Goal: Task Accomplishment & Management: Manage account settings

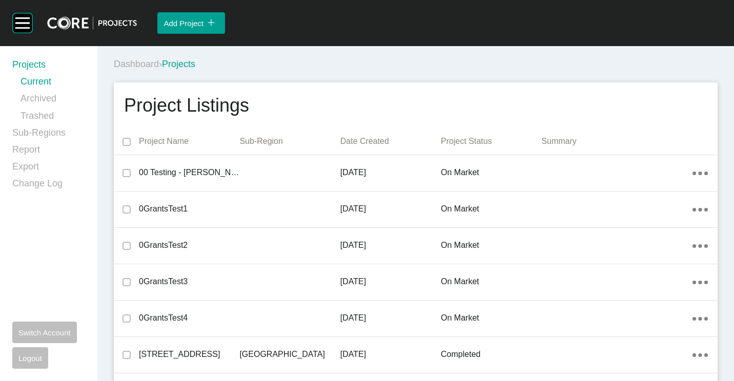
click at [422, 70] on div "Dashboard › Projects" at bounding box center [418, 64] width 608 height 13
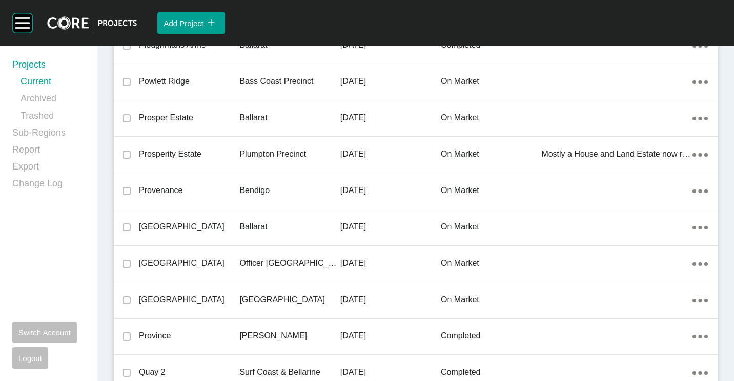
drag, startPoint x: 242, startPoint y: 190, endPoint x: 0, endPoint y: 215, distance: 243.1
click at [242, 190] on p "Bendigo" at bounding box center [289, 190] width 100 height 11
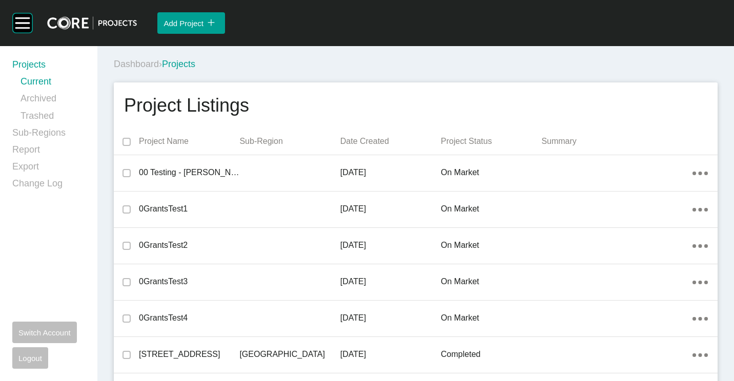
scroll to position [16893, 0]
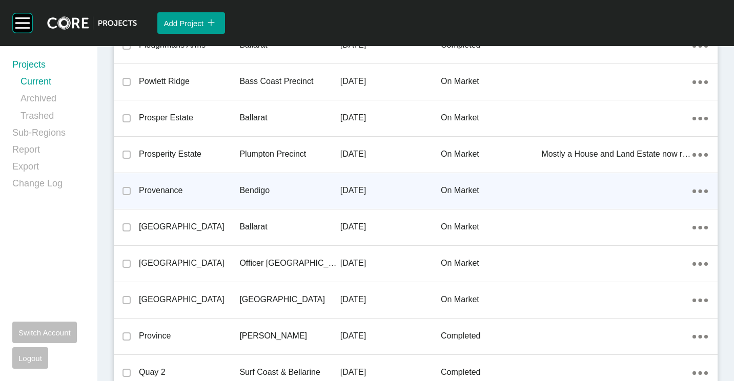
click at [197, 183] on div "Provenance" at bounding box center [189, 191] width 100 height 32
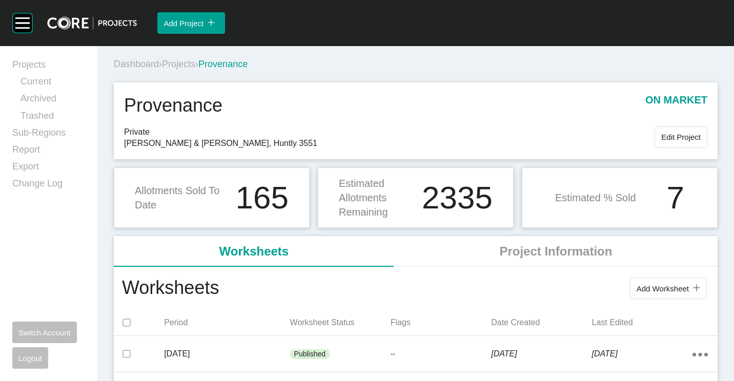
click at [187, 66] on span "Projects" at bounding box center [178, 64] width 33 height 10
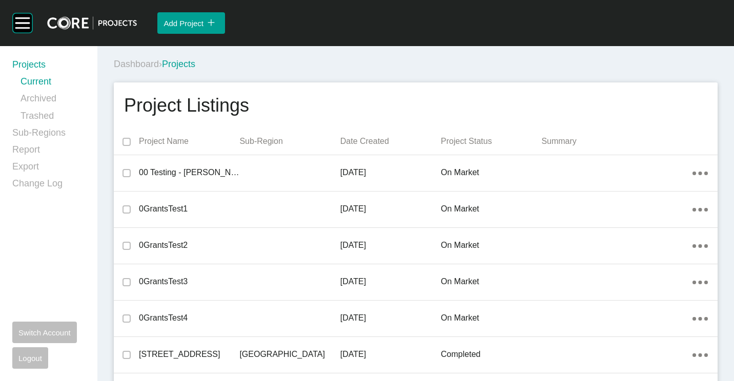
scroll to position [10529, 0]
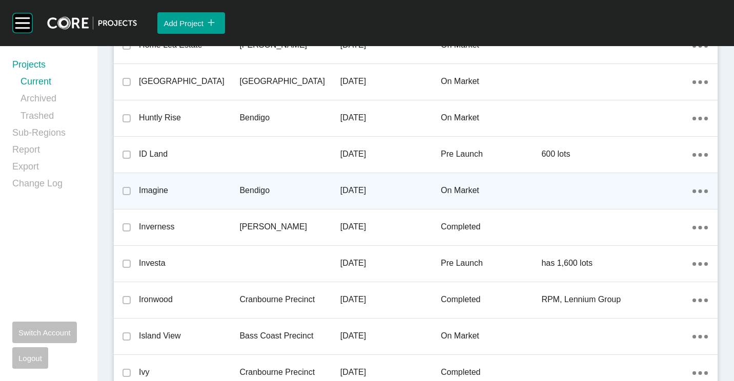
click at [220, 183] on div "Imagine" at bounding box center [189, 191] width 100 height 32
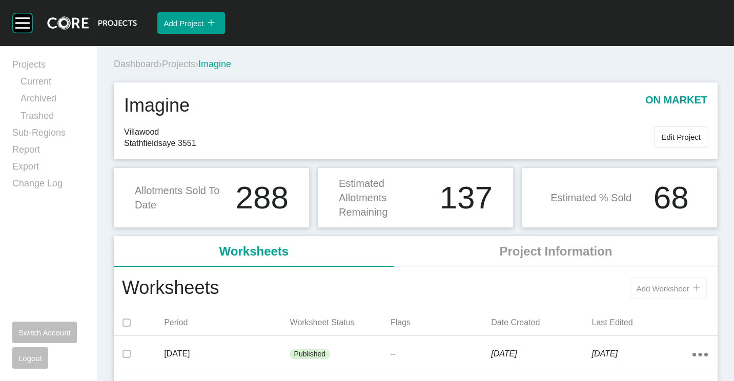
click at [638, 278] on button "Add Worksheet icon/tick copy 11 Created with Sketch." at bounding box center [668, 289] width 77 height 22
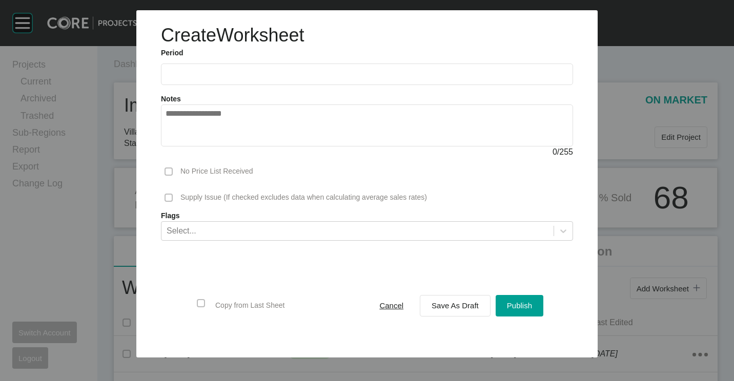
click at [181, 71] on input "text" at bounding box center [366, 74] width 403 height 9
click at [219, 147] on li "Aug" at bounding box center [215, 148] width 34 height 17
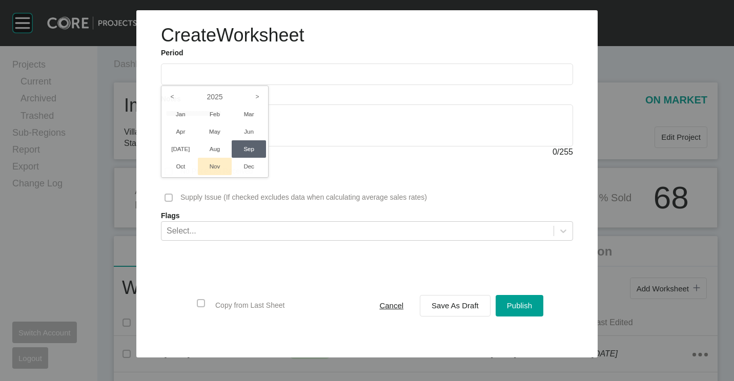
type input "**********"
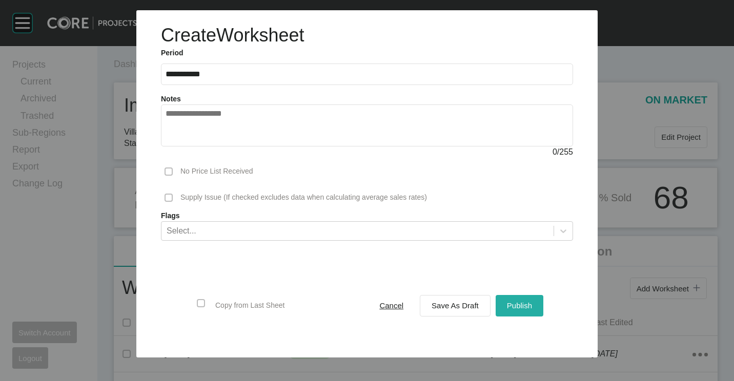
click at [521, 303] on span "Publish" at bounding box center [519, 305] width 25 height 9
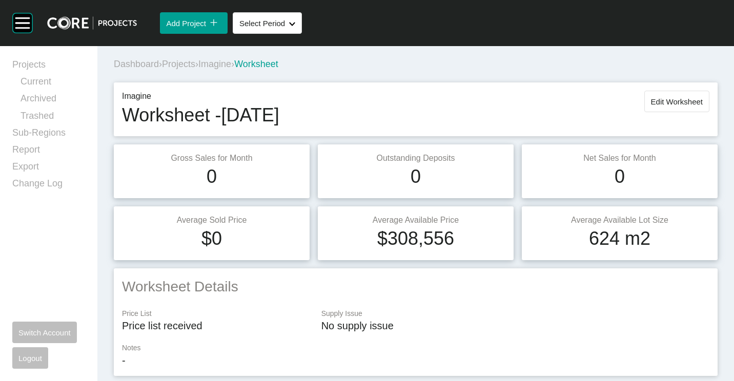
click at [183, 65] on span "Projects" at bounding box center [178, 64] width 33 height 10
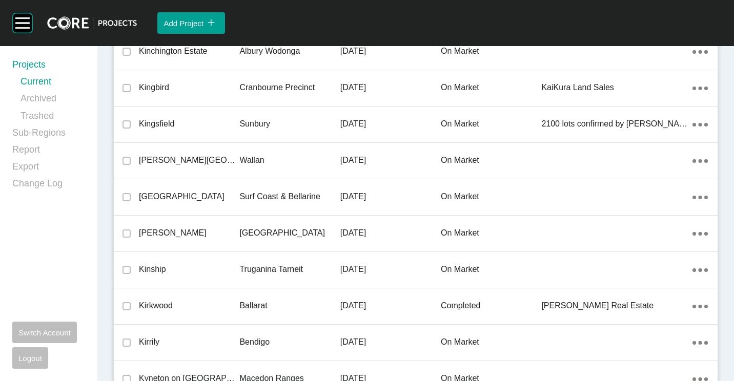
scroll to position [10529, 0]
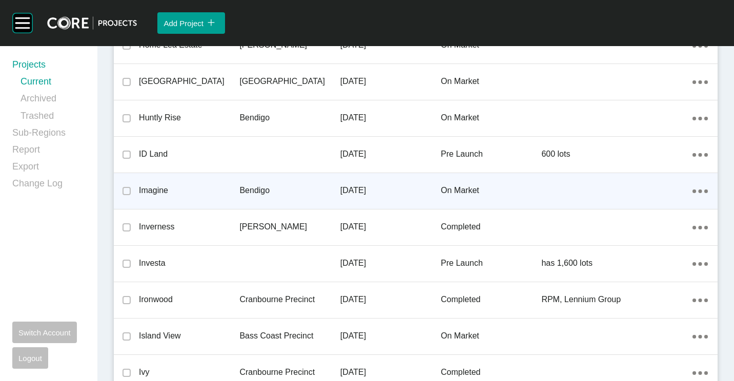
click at [265, 185] on p "Bendigo" at bounding box center [289, 190] width 100 height 11
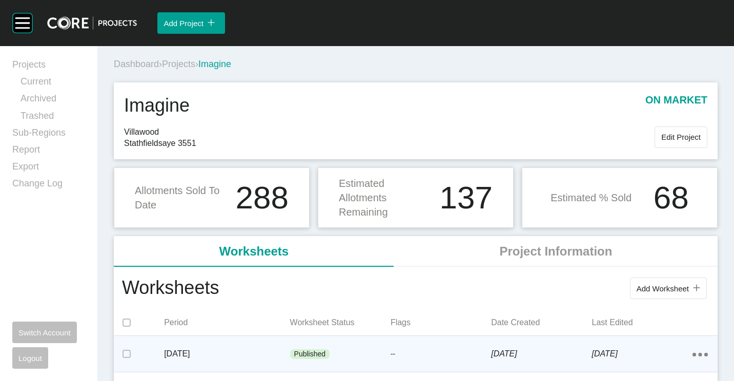
scroll to position [51, 0]
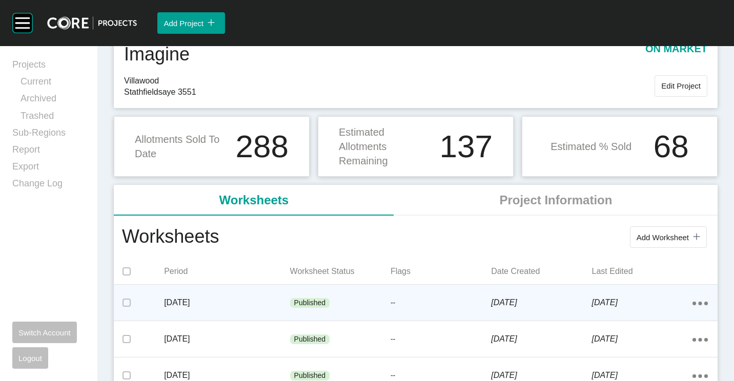
click at [329, 297] on div "Published" at bounding box center [340, 303] width 100 height 31
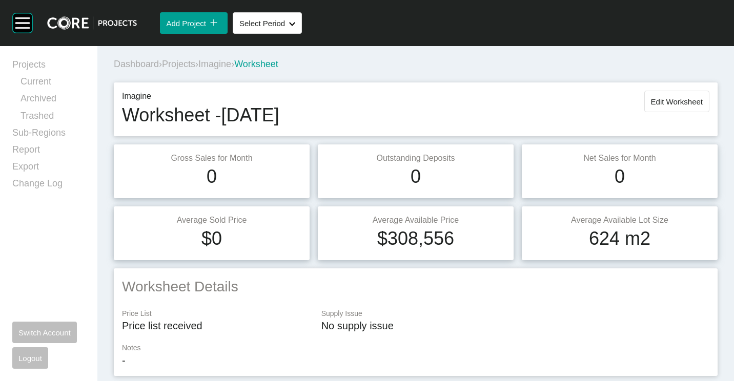
click at [656, 115] on div "Imagine Worksheet - [DATE] Edit Worksheet" at bounding box center [415, 109] width 587 height 37
drag, startPoint x: 654, startPoint y: 81, endPoint x: 655, endPoint y: 94, distance: 12.8
click at [654, 81] on div "Imagine Worksheet - [DATE] Edit Worksheet" at bounding box center [416, 109] width 612 height 62
click at [655, 96] on button "Edit Worksheet" at bounding box center [676, 102] width 65 height 22
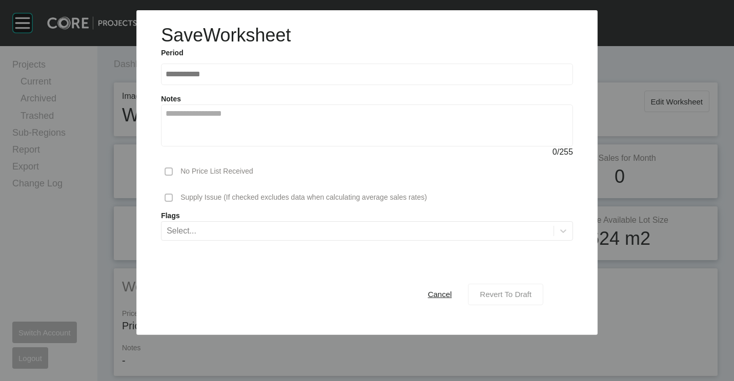
click at [500, 290] on span "Revert To Draft" at bounding box center [505, 294] width 52 height 9
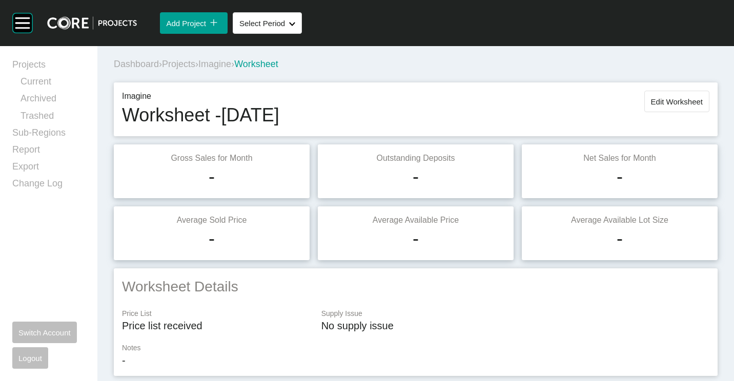
click at [182, 65] on span "Projects" at bounding box center [178, 64] width 33 height 10
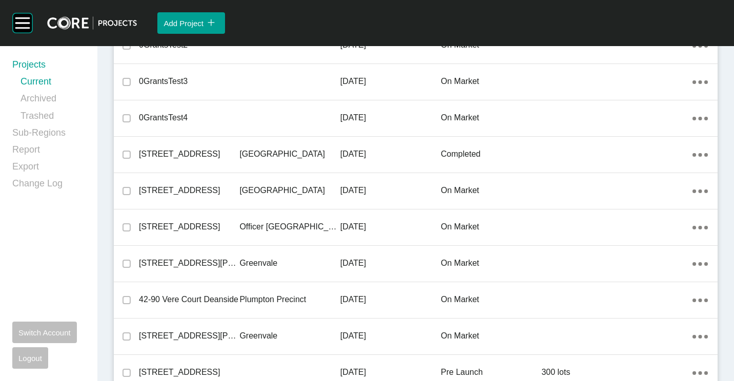
scroll to position [3146, 0]
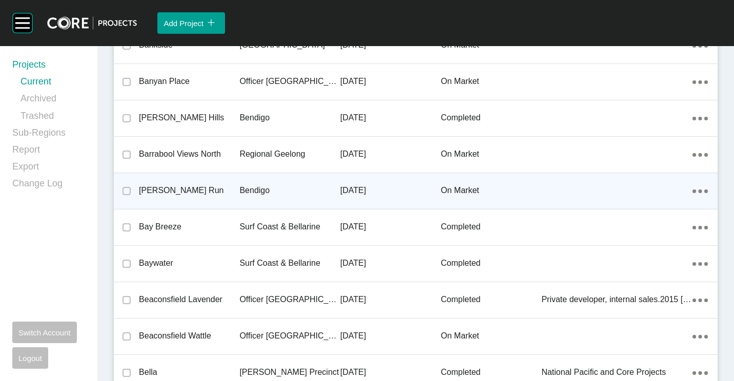
click at [265, 189] on p "Bendigo" at bounding box center [289, 190] width 100 height 11
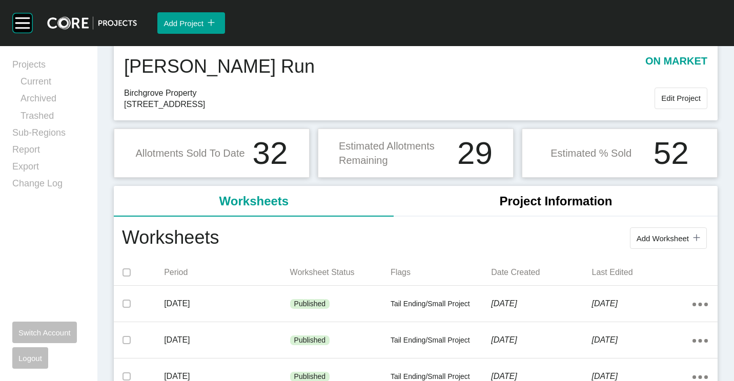
scroll to position [51, 0]
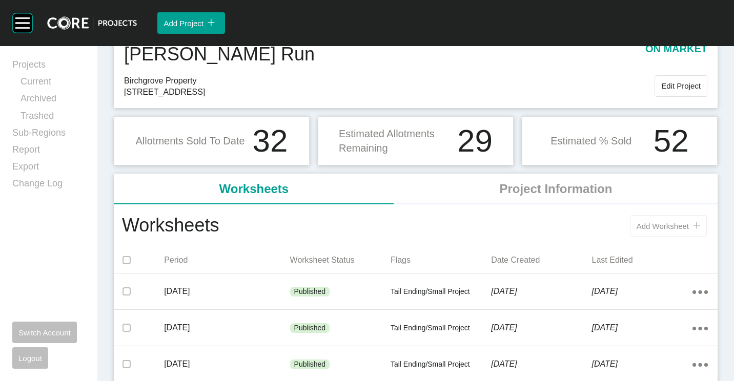
click at [660, 226] on span "Add Worksheet" at bounding box center [662, 226] width 52 height 9
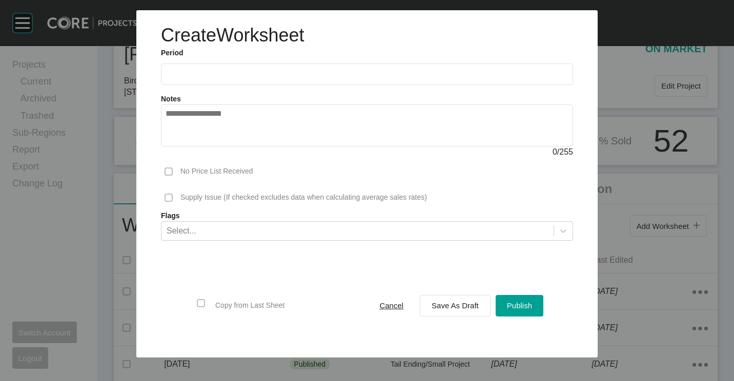
click at [243, 71] on input "text" at bounding box center [366, 74] width 403 height 9
click at [222, 153] on li "Aug" at bounding box center [215, 148] width 34 height 17
type input "**********"
click at [458, 303] on span "Save As Draft" at bounding box center [454, 305] width 47 height 9
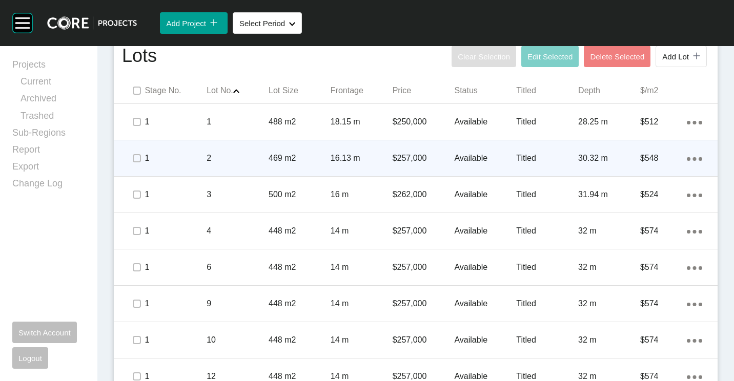
scroll to position [563, 0]
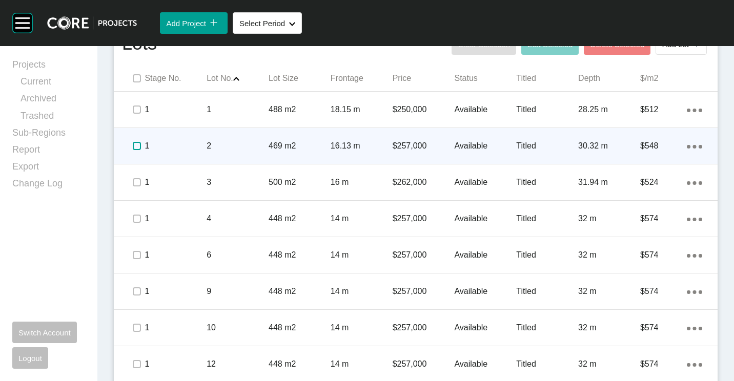
click at [137, 145] on label at bounding box center [137, 146] width 8 height 8
drag, startPoint x: 134, startPoint y: 146, endPoint x: 231, endPoint y: 148, distance: 96.3
click at [135, 146] on label at bounding box center [137, 146] width 8 height 8
click at [232, 148] on p "2" at bounding box center [237, 145] width 62 height 11
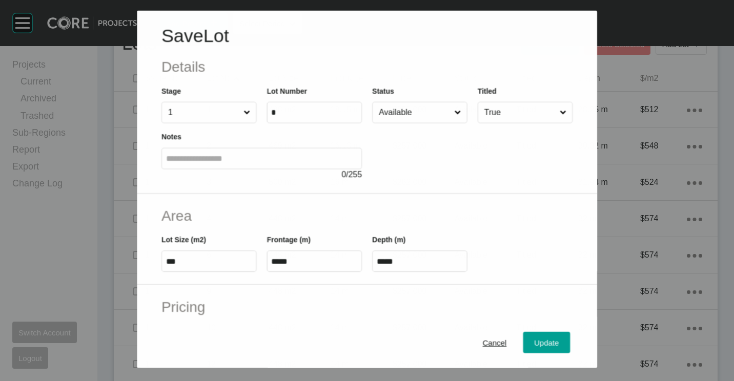
click at [401, 111] on input "Available" at bounding box center [413, 112] width 75 height 20
click at [540, 350] on button "Update" at bounding box center [546, 343] width 47 height 22
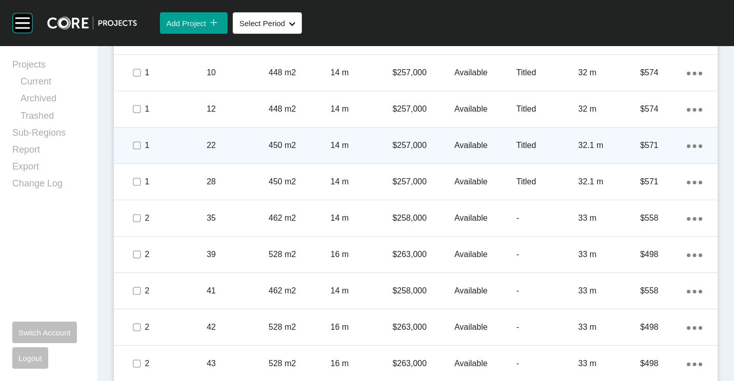
scroll to position [820, 0]
click at [134, 143] on label at bounding box center [137, 144] width 8 height 8
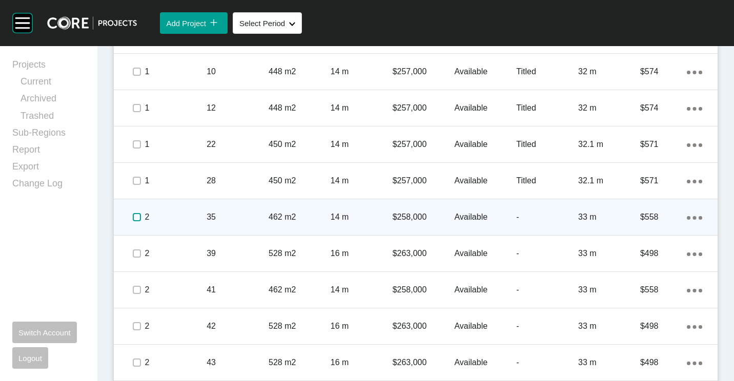
click at [137, 214] on label at bounding box center [137, 217] width 8 height 8
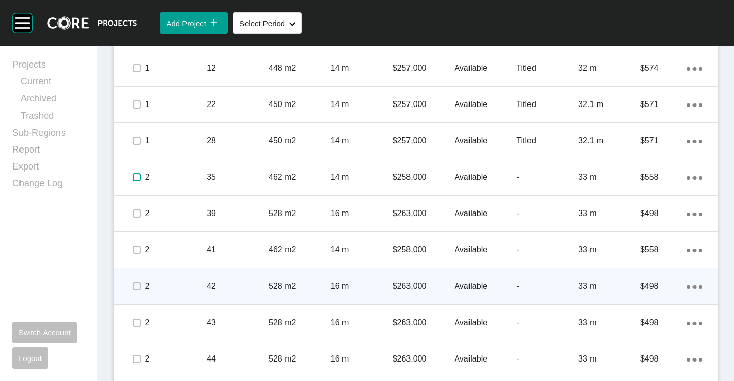
scroll to position [871, 0]
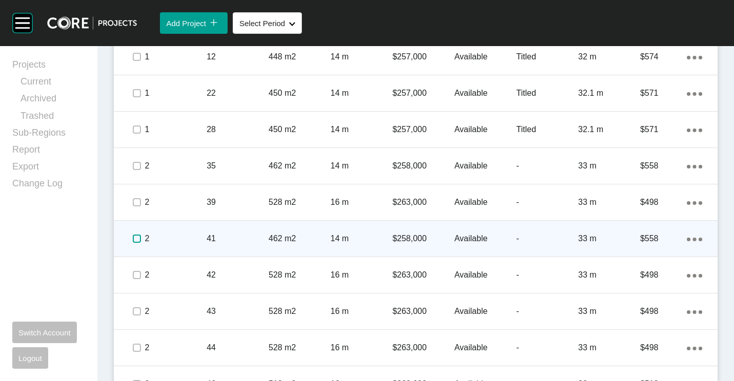
click at [136, 240] on label at bounding box center [137, 239] width 8 height 8
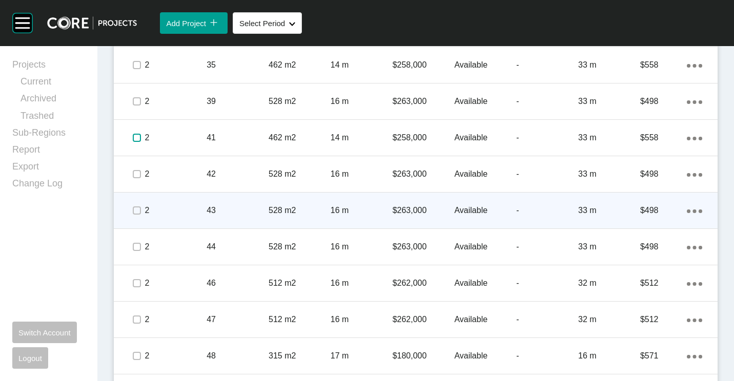
scroll to position [973, 0]
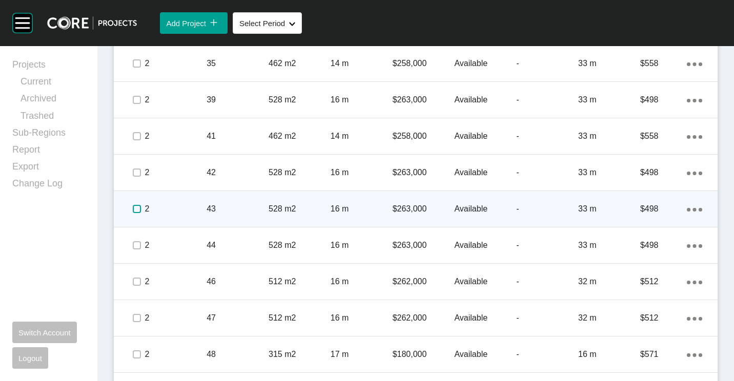
click at [137, 206] on label at bounding box center [137, 209] width 8 height 8
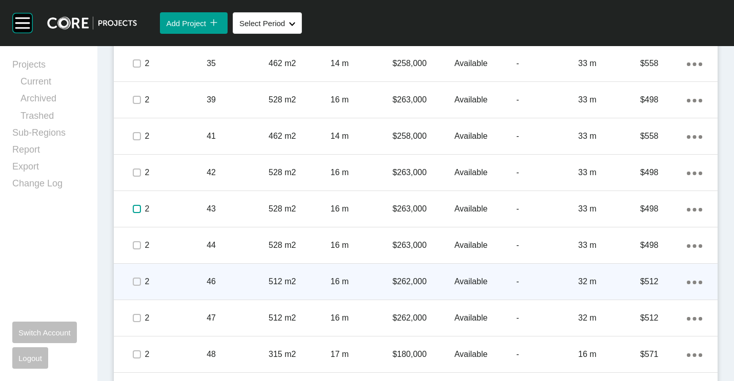
scroll to position [1024, 0]
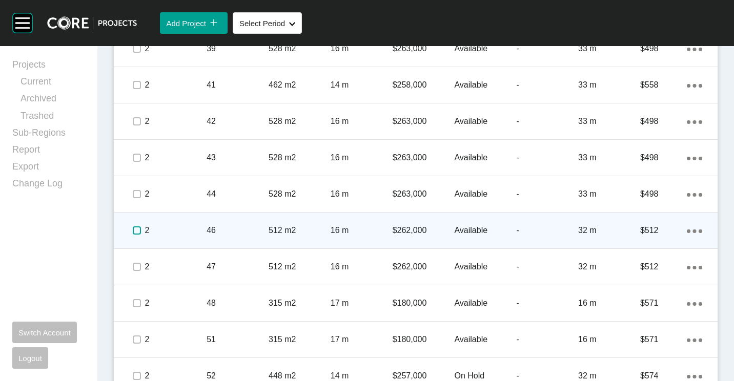
click at [140, 229] on label at bounding box center [137, 230] width 8 height 8
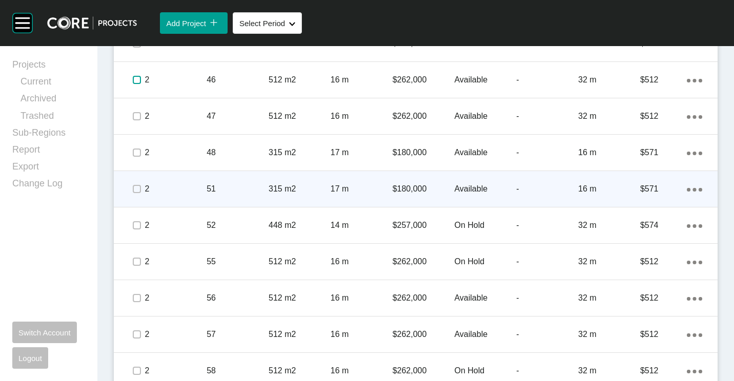
scroll to position [1187, 0]
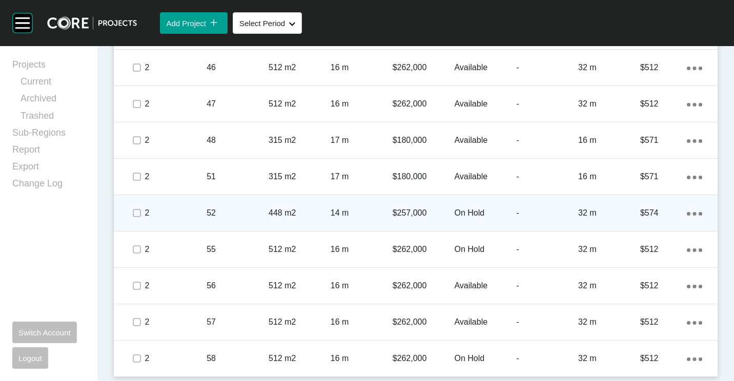
click at [692, 213] on ellipse at bounding box center [694, 214] width 4 height 4
click at [655, 217] on link "Duplicate" at bounding box center [644, 214] width 38 height 15
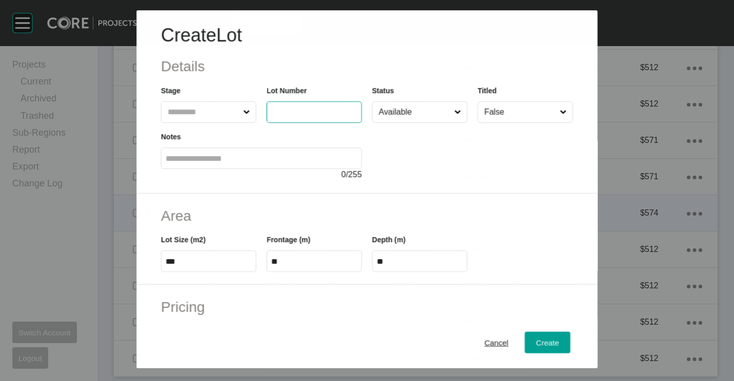
click at [333, 115] on input "text" at bounding box center [305, 112] width 68 height 9
type input "**"
type input "*"
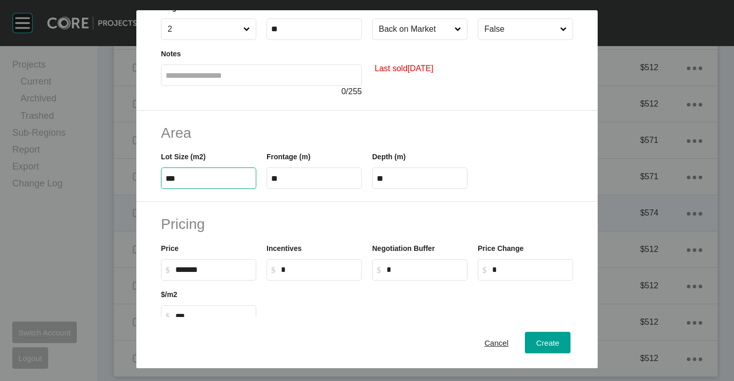
scroll to position [154, 0]
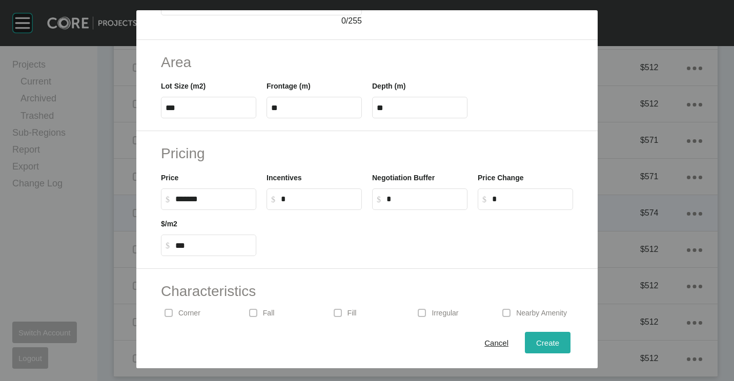
click at [546, 340] on span "Create" at bounding box center [547, 343] width 23 height 9
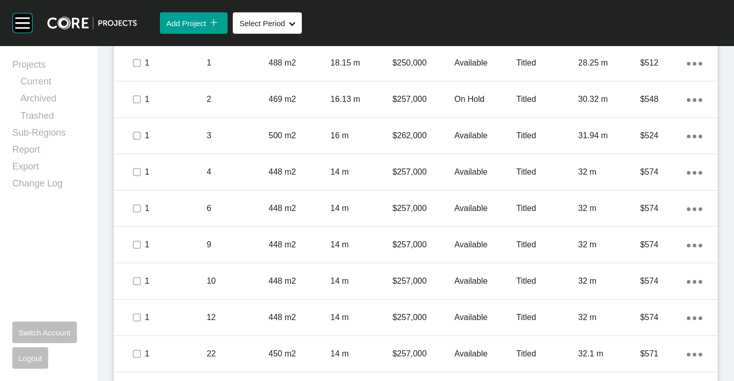
scroll to position [470, 0]
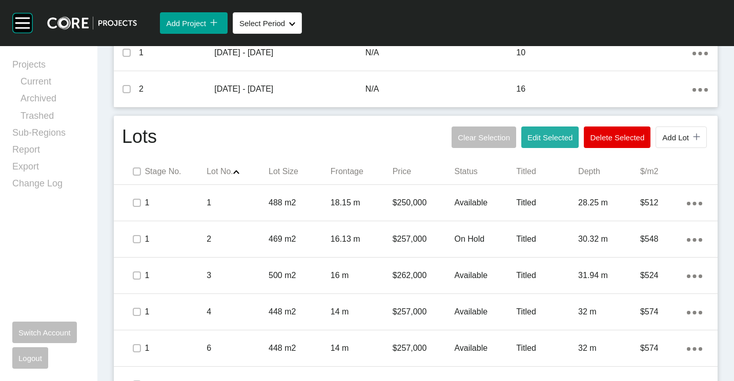
click at [542, 144] on button "Edit Selected" at bounding box center [549, 138] width 57 height 22
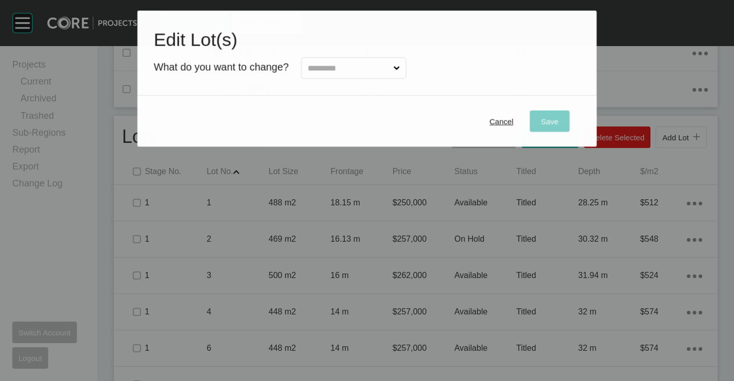
click at [380, 73] on input "text" at bounding box center [348, 68] width 86 height 20
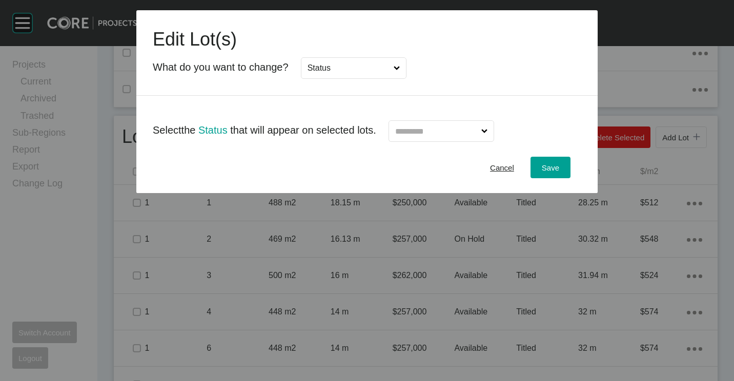
click at [457, 123] on input "text" at bounding box center [436, 131] width 86 height 20
drag, startPoint x: 424, startPoint y: 174, endPoint x: 463, endPoint y: 180, distance: 38.9
click at [540, 172] on div "Save" at bounding box center [550, 168] width 23 height 14
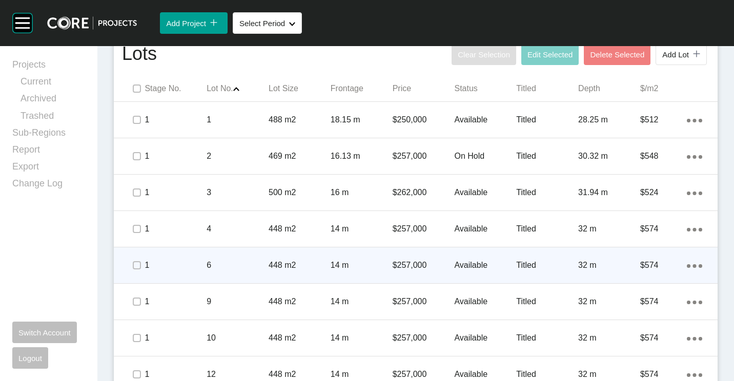
scroll to position [573, 0]
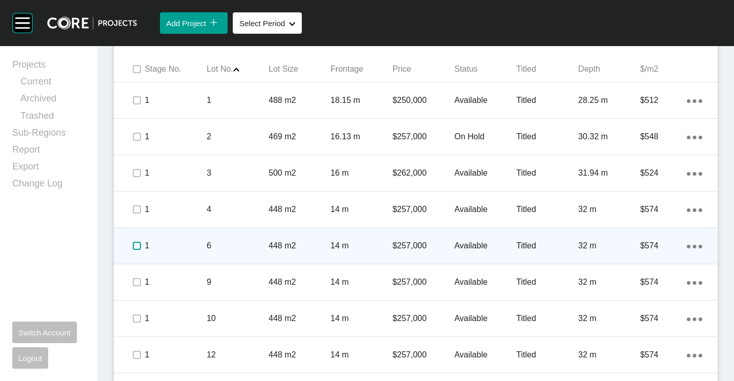
click at [138, 245] on label at bounding box center [137, 246] width 8 height 8
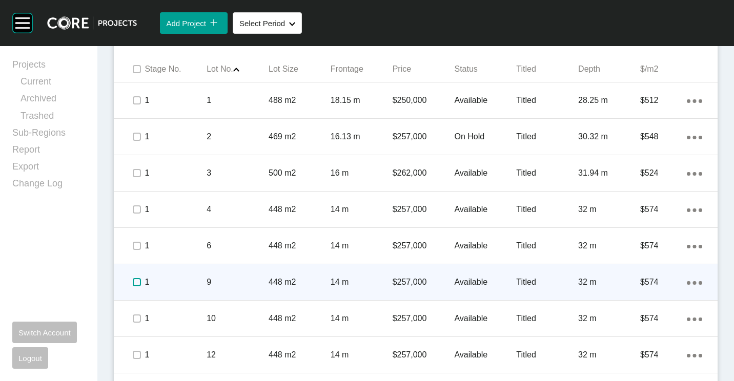
click at [133, 283] on label at bounding box center [137, 282] width 8 height 8
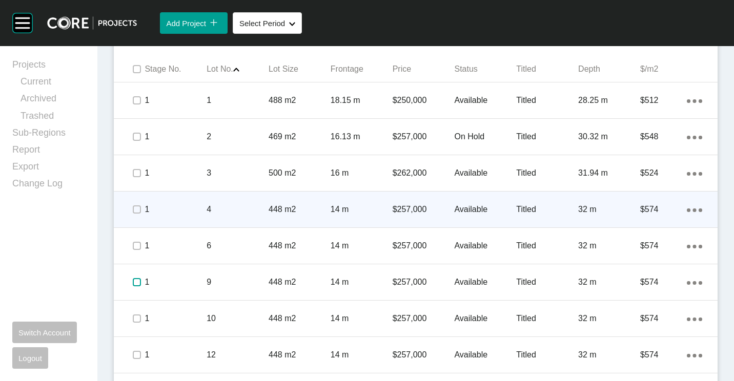
scroll to position [624, 0]
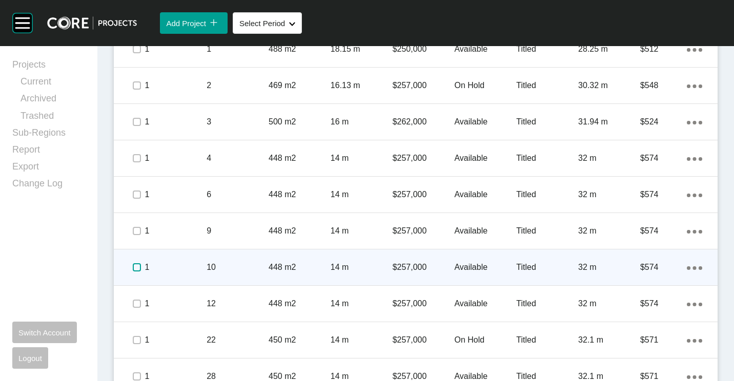
click at [136, 269] on label at bounding box center [137, 267] width 8 height 8
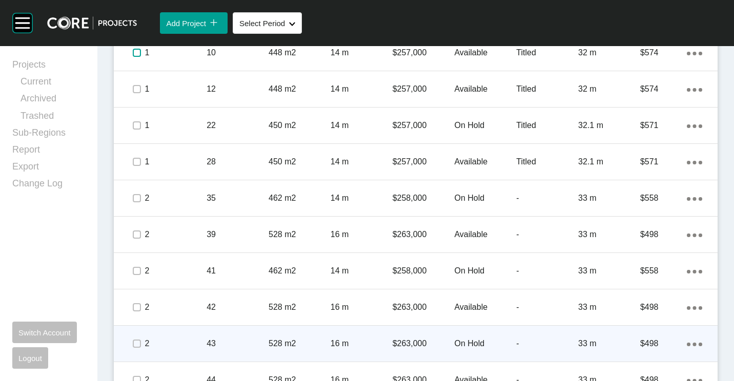
scroll to position [931, 0]
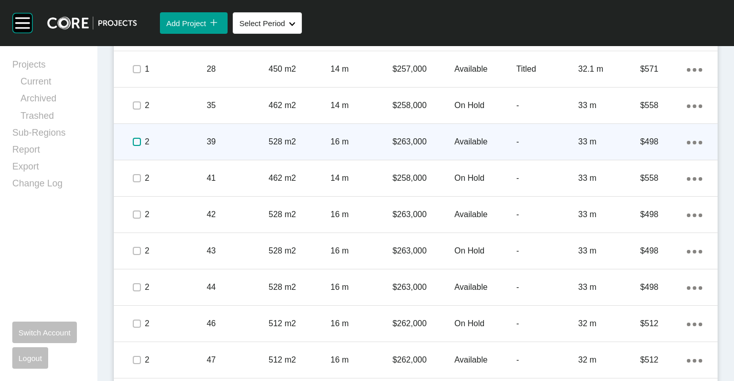
click at [135, 143] on label at bounding box center [137, 142] width 8 height 8
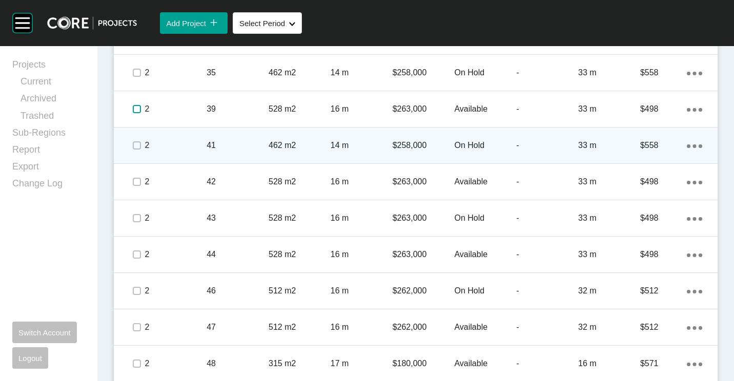
scroll to position [982, 0]
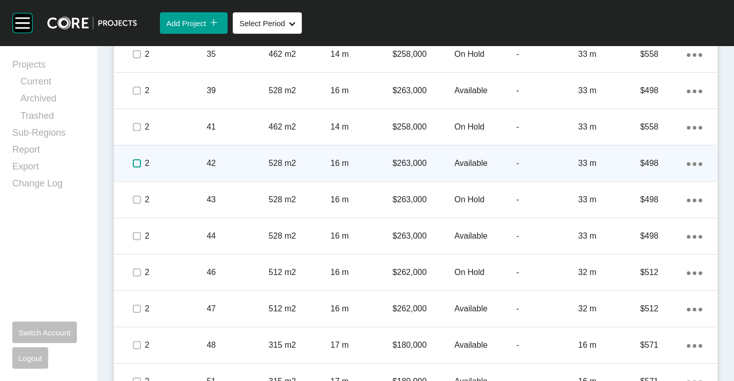
click at [138, 163] on label at bounding box center [137, 163] width 8 height 8
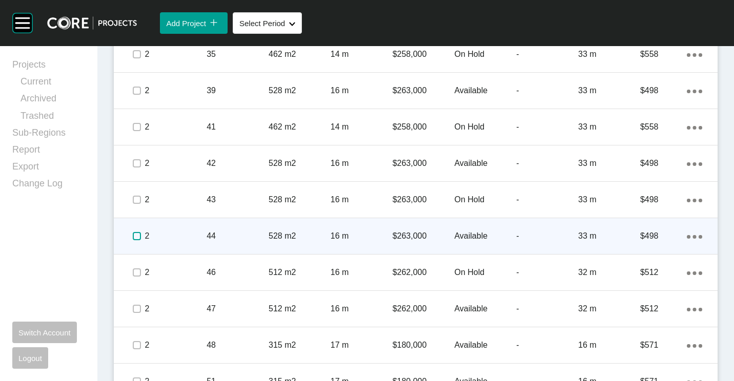
click at [136, 235] on label at bounding box center [137, 236] width 8 height 8
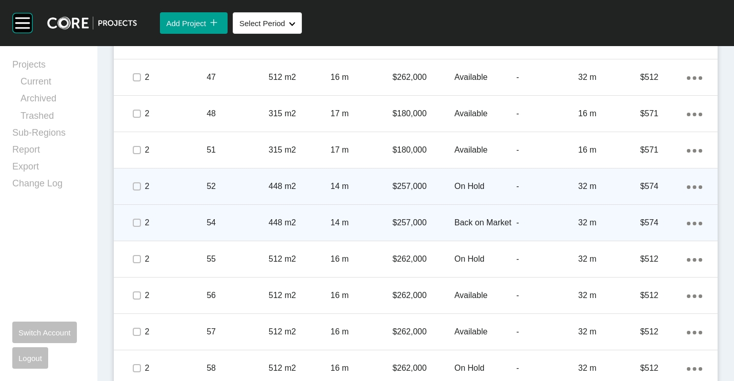
scroll to position [1224, 0]
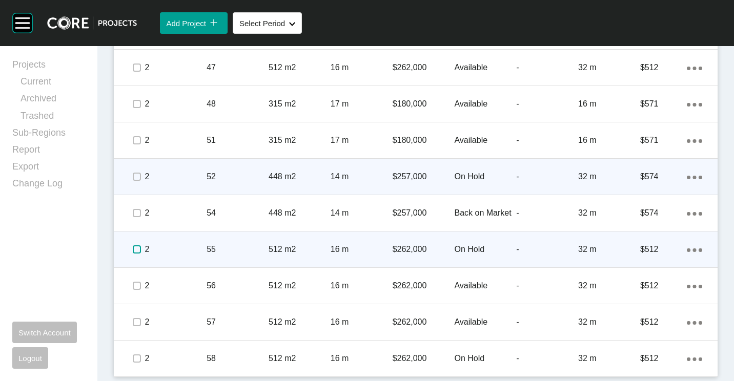
click at [137, 250] on label at bounding box center [137, 249] width 8 height 8
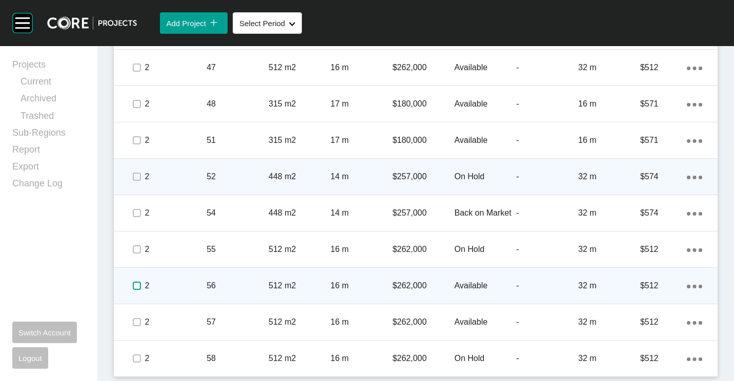
drag, startPoint x: 137, startPoint y: 289, endPoint x: 246, endPoint y: 236, distance: 121.4
click at [137, 289] on label at bounding box center [137, 286] width 8 height 8
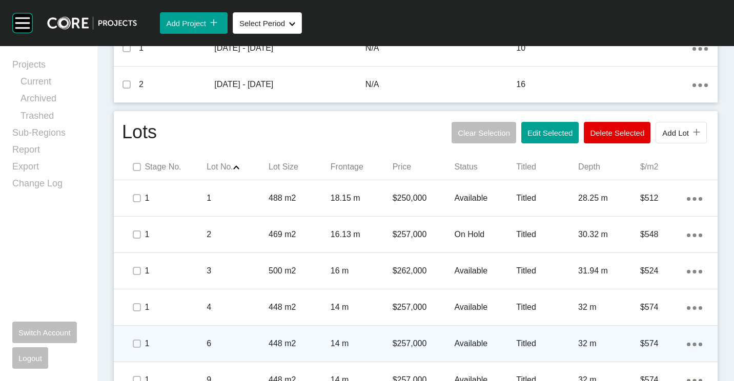
scroll to position [455, 0]
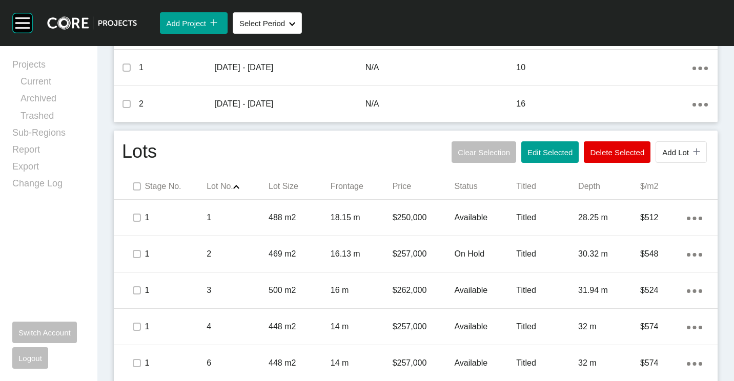
drag, startPoint x: 536, startPoint y: 161, endPoint x: 516, endPoint y: 146, distance: 24.5
click at [535, 160] on button "Edit Selected" at bounding box center [549, 152] width 57 height 22
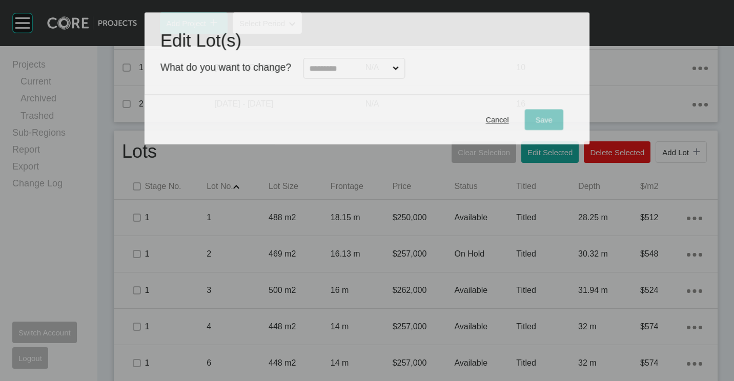
click at [390, 62] on input "text" at bounding box center [348, 68] width 83 height 20
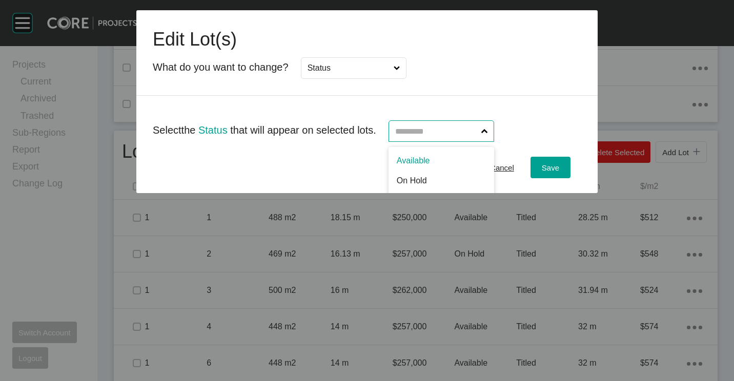
click at [436, 131] on input "text" at bounding box center [436, 131] width 86 height 20
drag, startPoint x: 418, startPoint y: 173, endPoint x: 557, endPoint y: 173, distance: 138.3
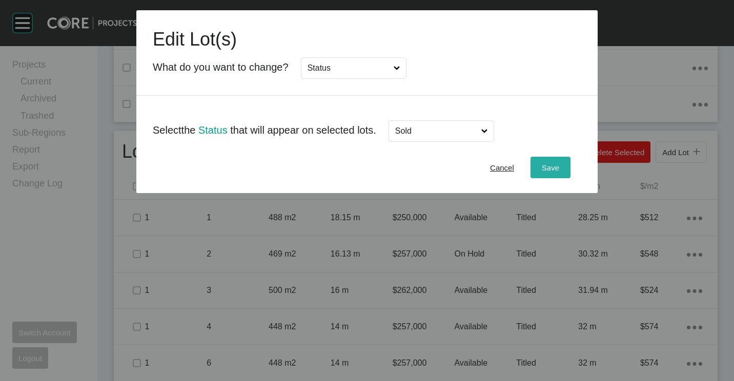
click at [562, 174] on button "Save" at bounding box center [550, 168] width 40 height 22
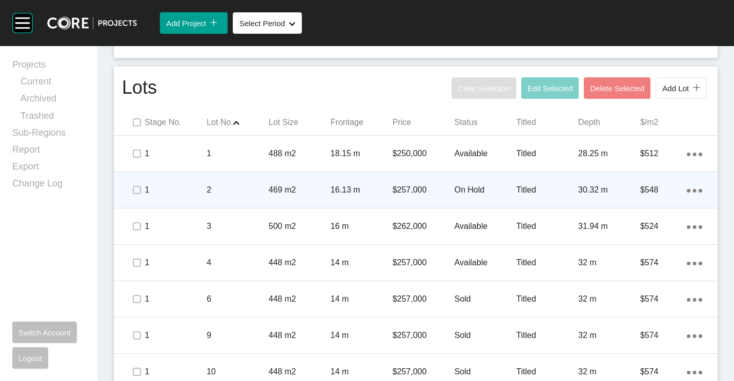
scroll to position [558, 0]
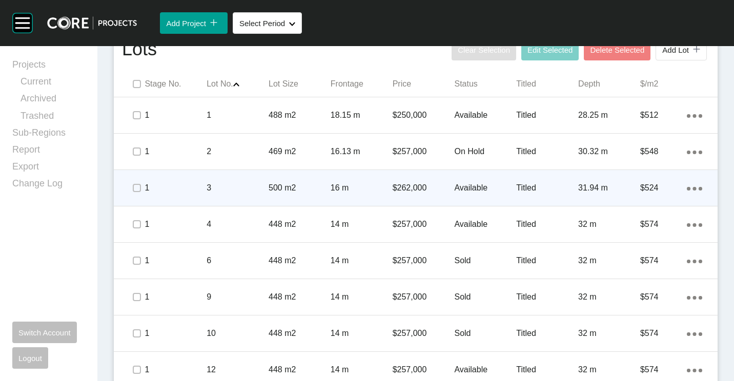
click at [252, 187] on p "3" at bounding box center [237, 187] width 62 height 11
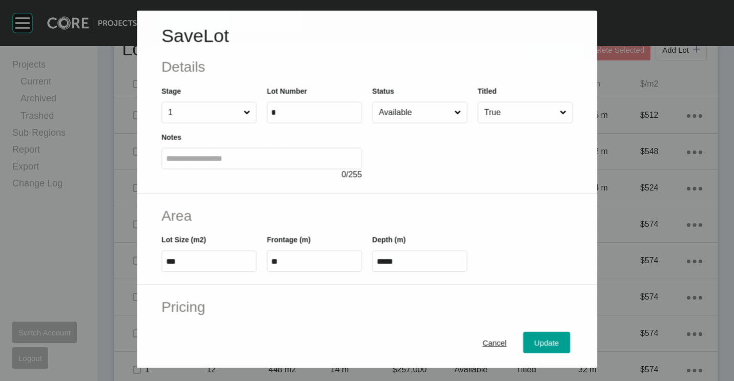
drag, startPoint x: 409, startPoint y: 104, endPoint x: 409, endPoint y: 113, distance: 8.7
click at [409, 104] on input "Available" at bounding box center [413, 112] width 75 height 20
click at [539, 343] on span "Update" at bounding box center [546, 343] width 25 height 9
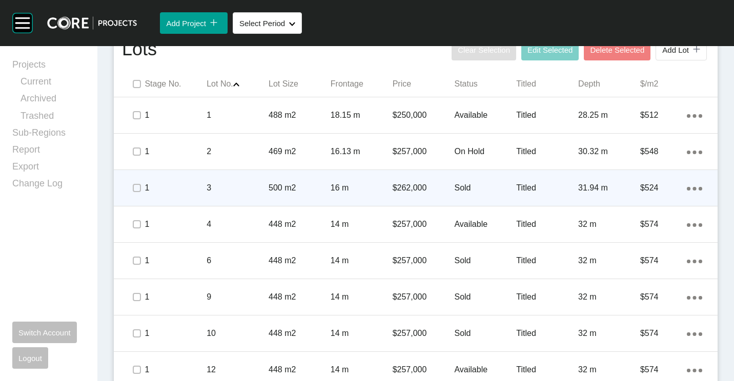
click at [330, 182] on p "16 m" at bounding box center [361, 187] width 62 height 11
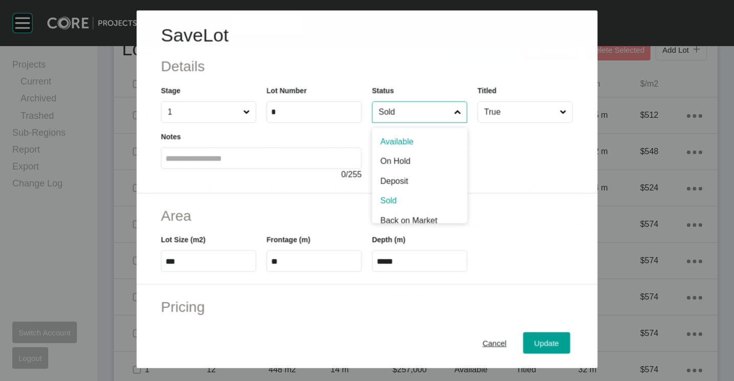
drag, startPoint x: 407, startPoint y: 104, endPoint x: 405, endPoint y: 123, distance: 19.1
click at [407, 105] on input "Sold" at bounding box center [413, 112] width 75 height 20
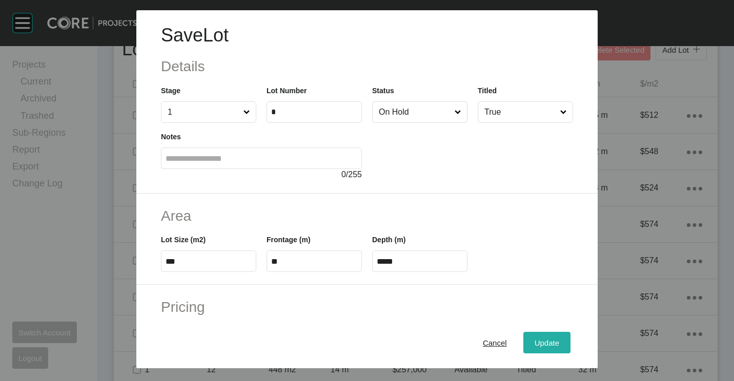
click at [532, 337] on div "Update" at bounding box center [547, 343] width 30 height 14
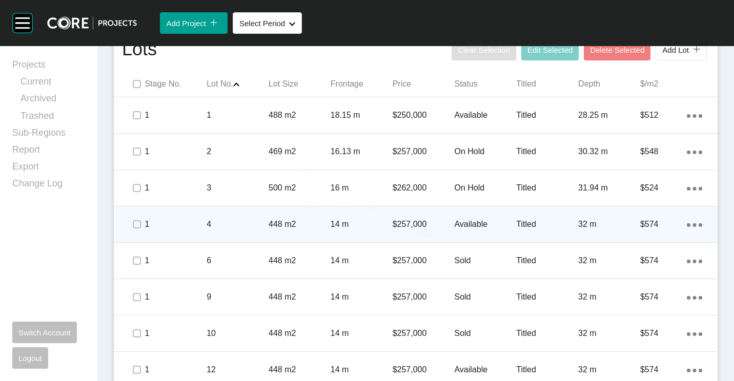
click at [199, 219] on p "1" at bounding box center [175, 224] width 62 height 11
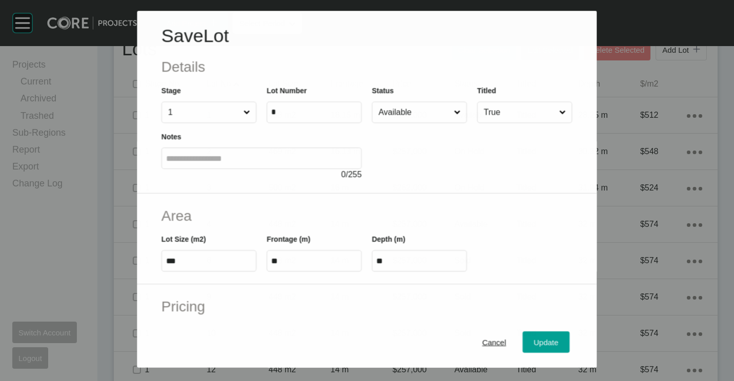
click at [395, 123] on div at bounding box center [472, 151] width 200 height 57
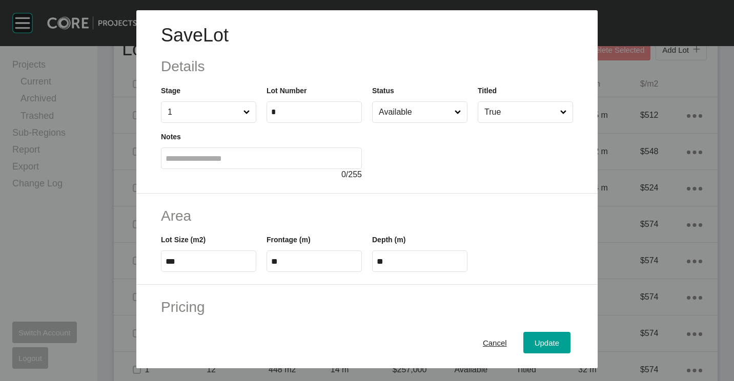
click at [400, 112] on input "Available" at bounding box center [414, 112] width 76 height 20
click at [541, 342] on span "Update" at bounding box center [546, 343] width 25 height 9
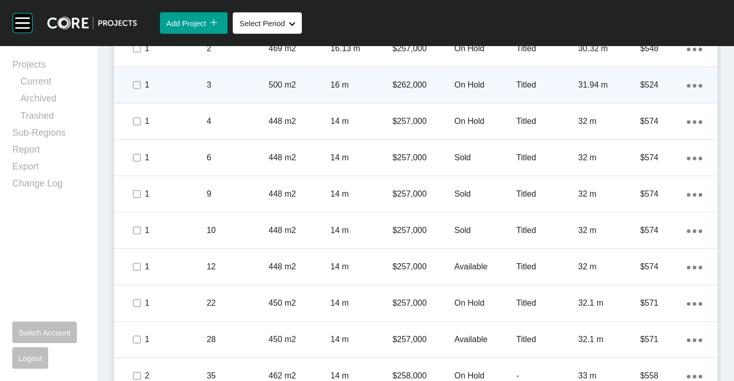
scroll to position [717, 0]
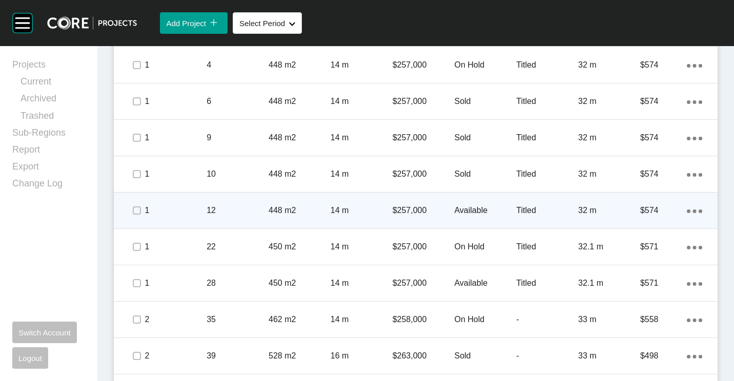
click at [407, 205] on p "$257,000" at bounding box center [423, 210] width 62 height 11
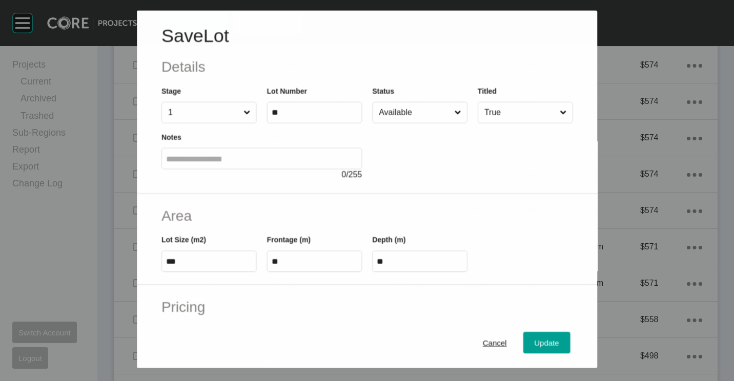
drag, startPoint x: 400, startPoint y: 116, endPoint x: 397, endPoint y: 127, distance: 11.0
click at [401, 116] on input "Available" at bounding box center [413, 112] width 75 height 20
drag, startPoint x: 544, startPoint y: 345, endPoint x: 508, endPoint y: 304, distance: 55.2
click at [544, 345] on span "Update" at bounding box center [546, 343] width 25 height 9
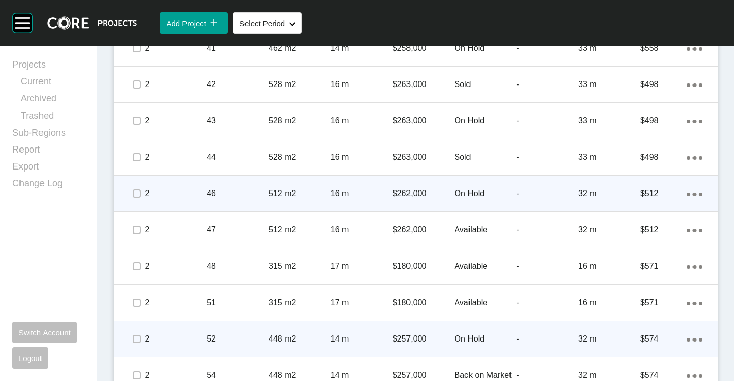
scroll to position [1127, 0]
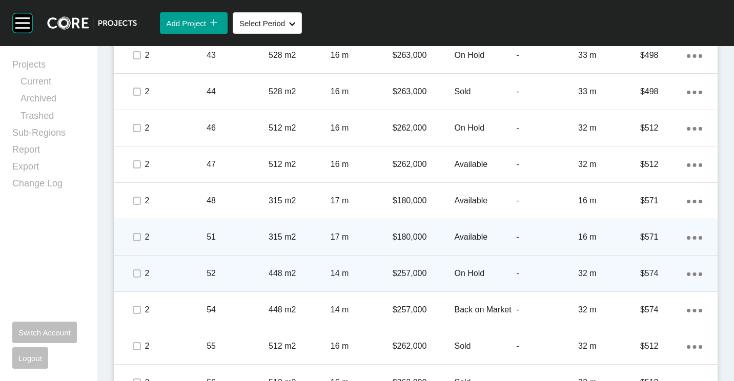
click at [240, 237] on p "51" at bounding box center [237, 237] width 62 height 11
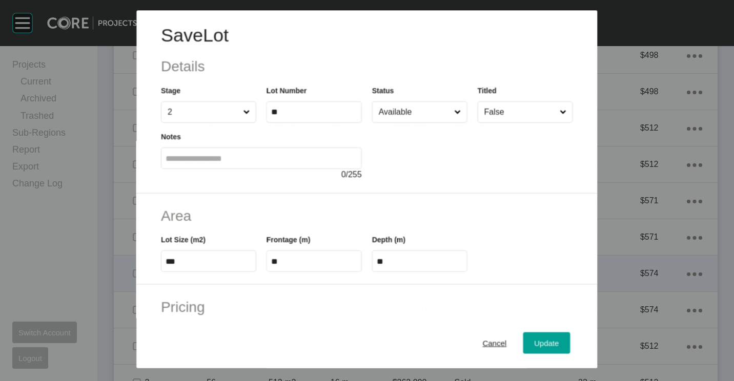
click at [390, 116] on input "Available" at bounding box center [413, 112] width 75 height 20
click at [541, 342] on span "Update" at bounding box center [546, 343] width 25 height 9
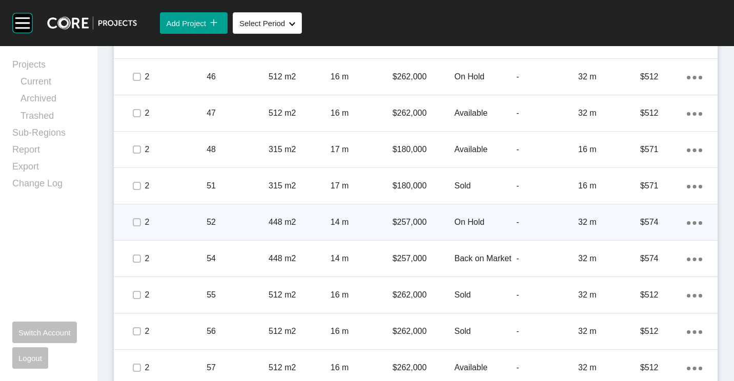
scroll to position [1224, 0]
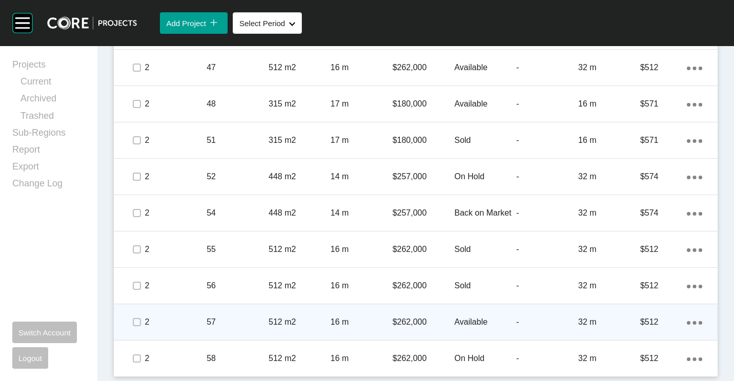
click at [255, 318] on p "57" at bounding box center [237, 322] width 62 height 11
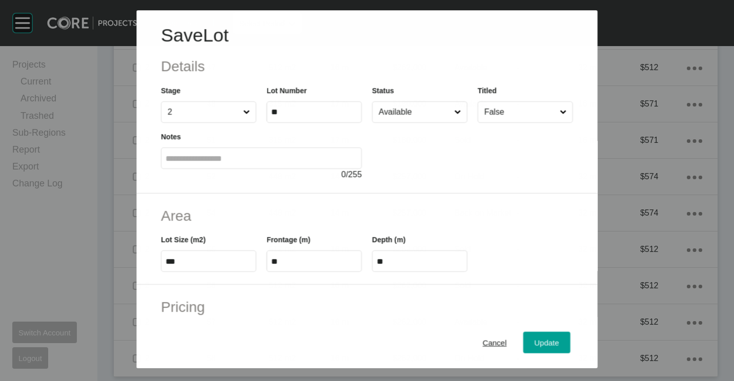
drag, startPoint x: 386, startPoint y: 98, endPoint x: 389, endPoint y: 108, distance: 9.9
click at [387, 101] on div "Status Available" at bounding box center [419, 104] width 95 height 38
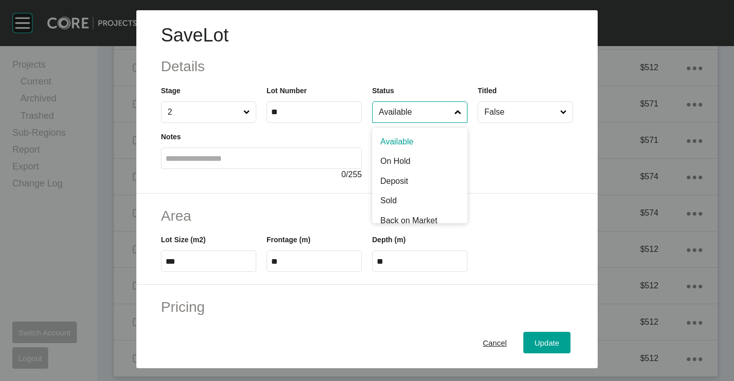
click at [391, 108] on input "Available" at bounding box center [414, 112] width 76 height 20
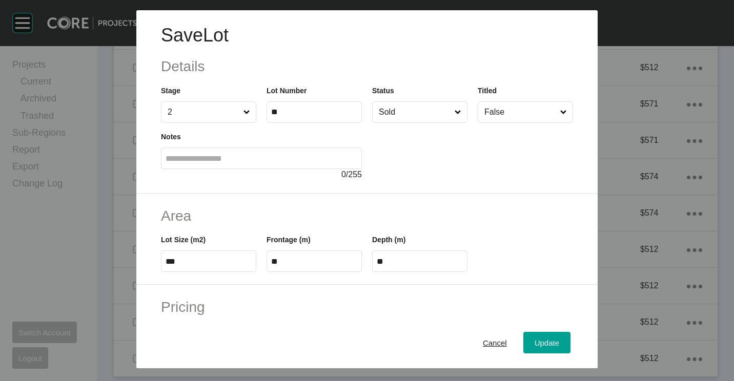
drag, startPoint x: 395, startPoint y: 197, endPoint x: 451, endPoint y: 248, distance: 75.4
click at [538, 337] on div "Update" at bounding box center [547, 343] width 30 height 14
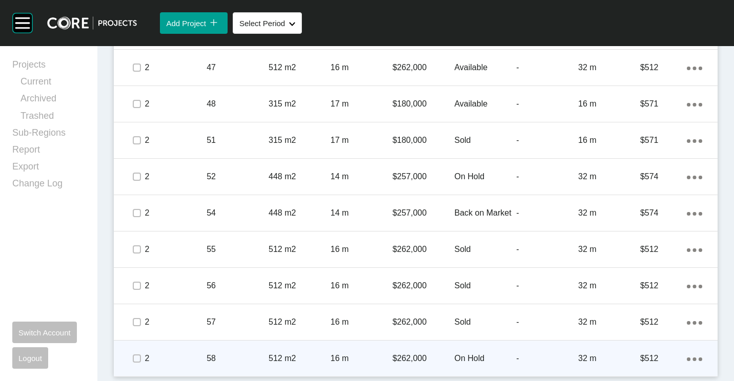
click at [416, 347] on div "$262,000" at bounding box center [423, 359] width 62 height 32
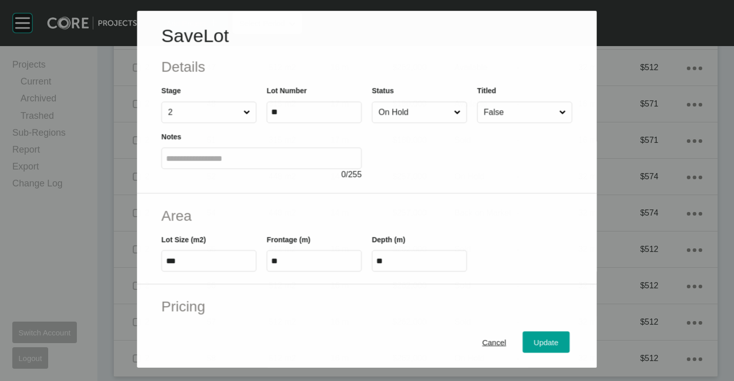
click at [427, 117] on input "On Hold" at bounding box center [413, 112] width 75 height 20
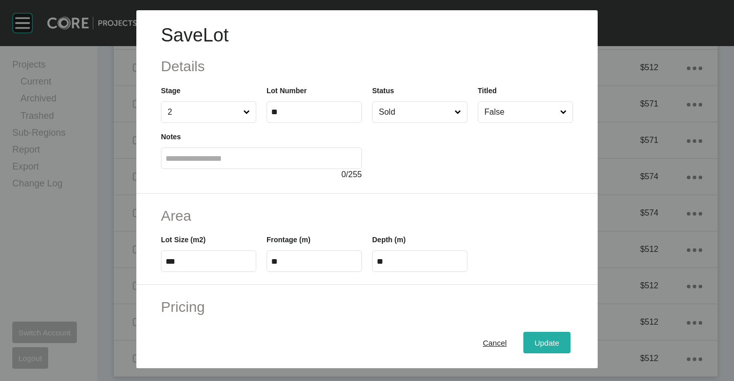
click at [546, 345] on span "Update" at bounding box center [546, 343] width 25 height 9
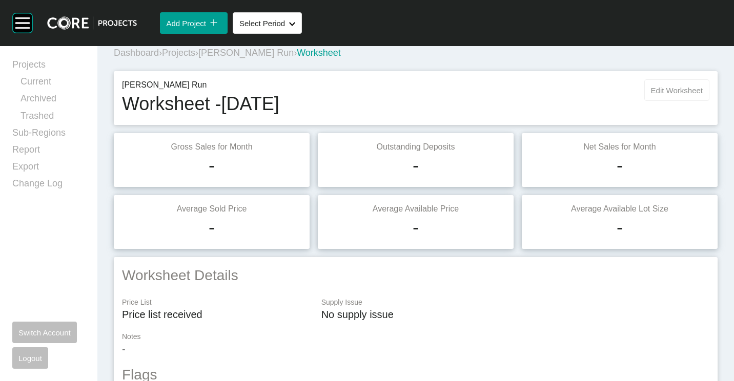
scroll to position [0, 0]
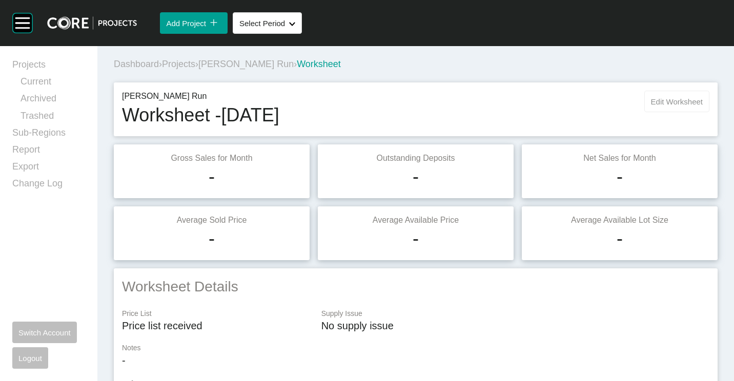
click at [671, 102] on span "Edit Worksheet" at bounding box center [677, 101] width 52 height 9
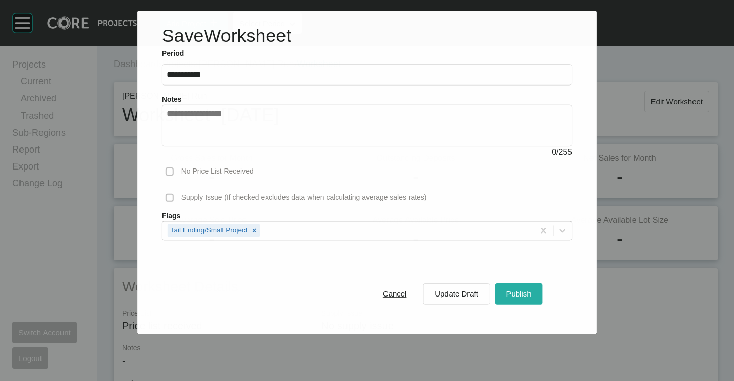
click at [517, 287] on div "Publish" at bounding box center [519, 294] width 30 height 14
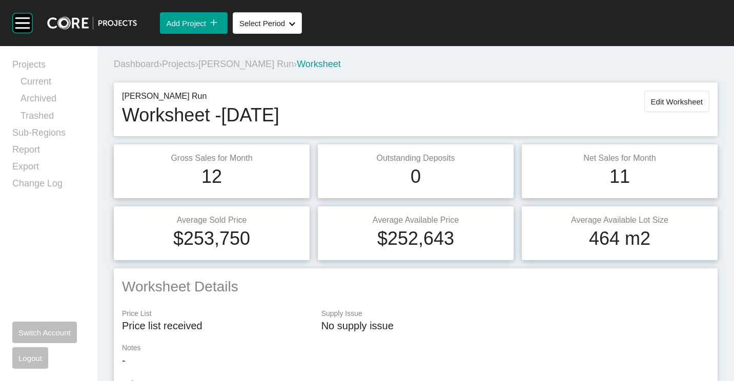
click at [191, 66] on span "Projects" at bounding box center [178, 64] width 33 height 10
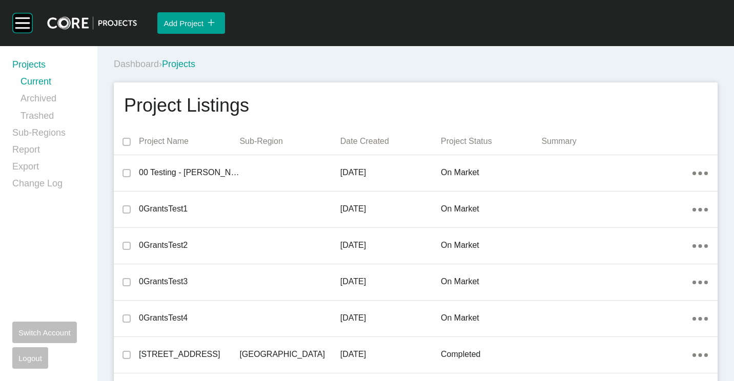
scroll to position [10529, 0]
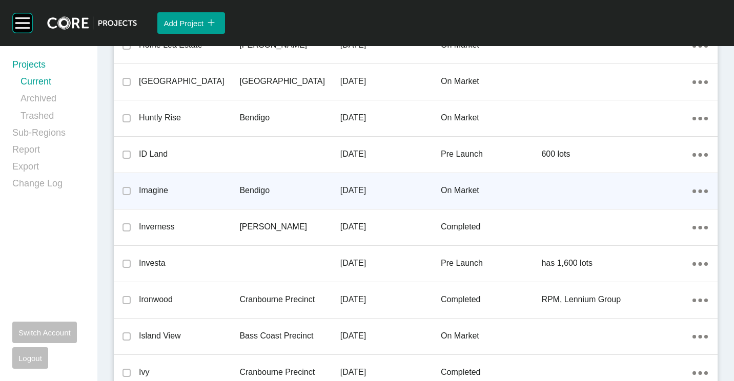
click at [227, 190] on p "Imagine" at bounding box center [189, 190] width 100 height 11
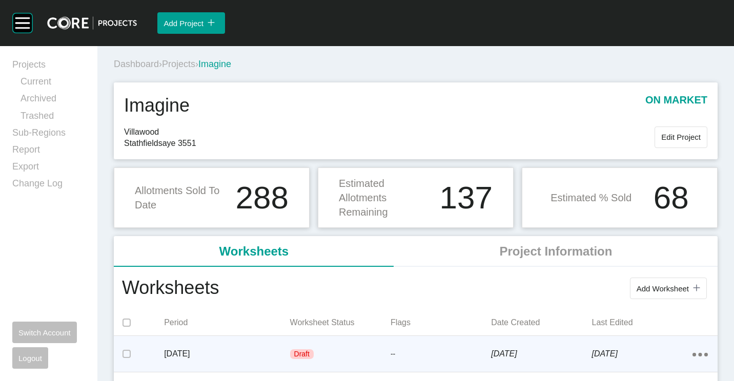
click at [221, 362] on div "[DATE]" at bounding box center [226, 354] width 125 height 32
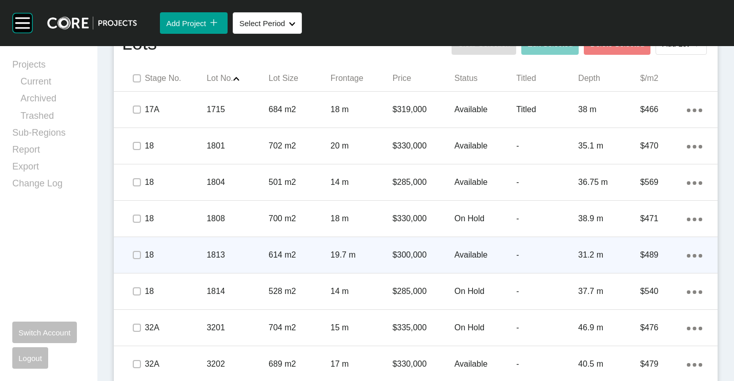
scroll to position [615, 0]
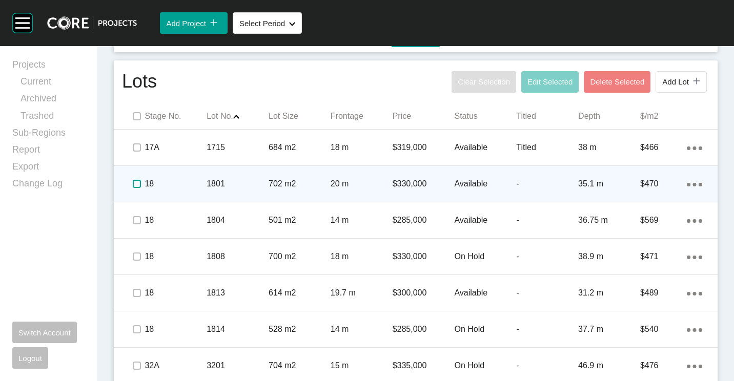
click at [136, 183] on label at bounding box center [137, 184] width 8 height 8
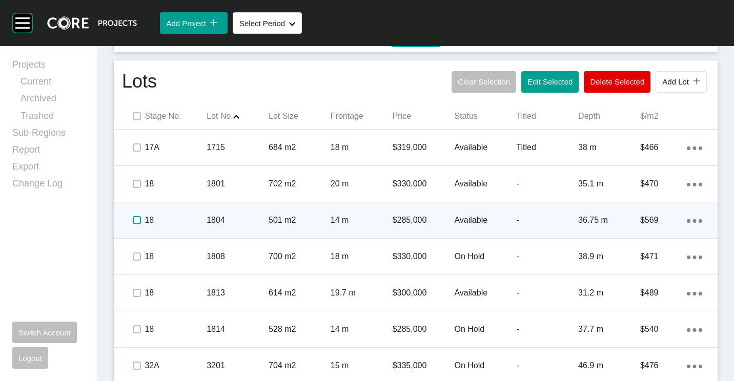
click at [136, 222] on label at bounding box center [137, 220] width 8 height 8
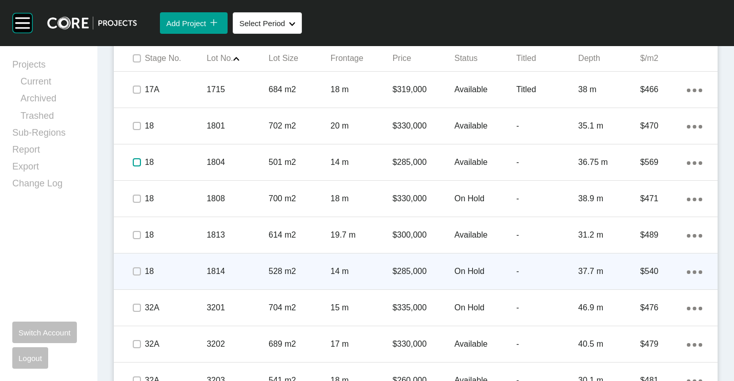
scroll to position [717, 0]
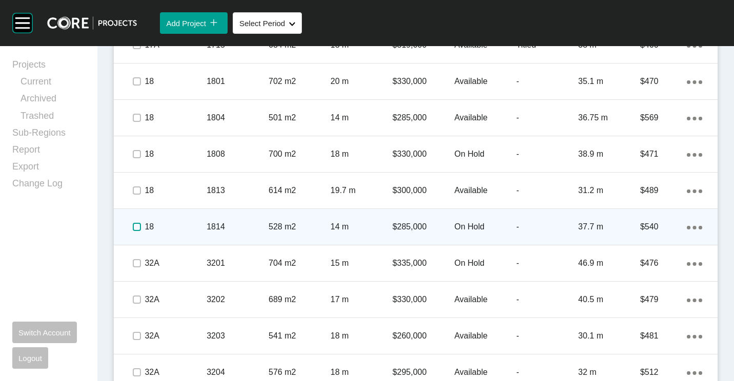
click at [136, 226] on label at bounding box center [137, 227] width 8 height 8
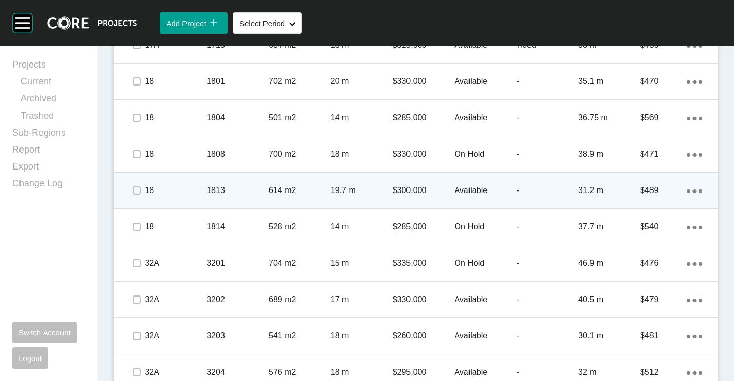
click at [429, 192] on p "$300,000" at bounding box center [423, 190] width 62 height 11
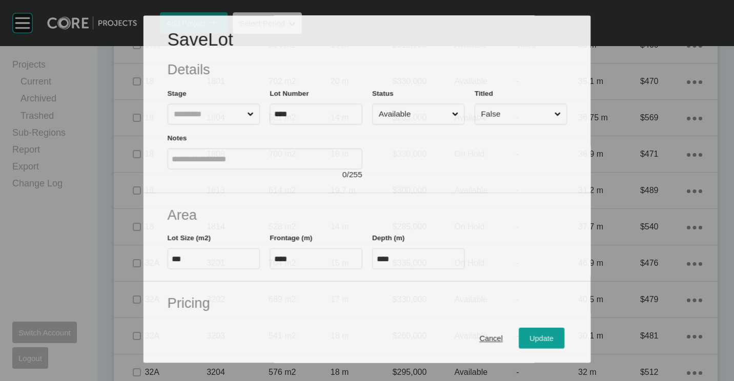
scroll to position [685, 0]
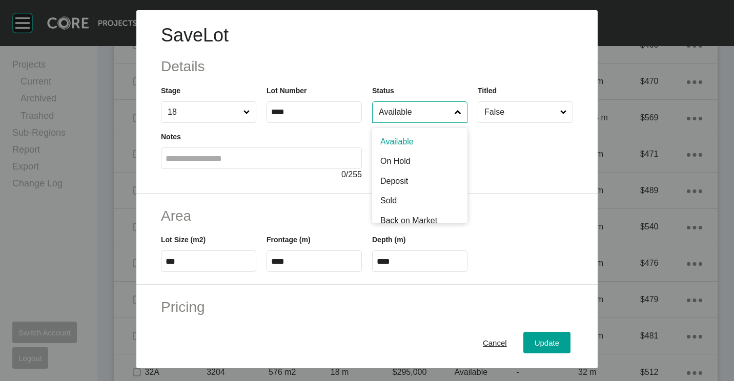
click at [419, 111] on input "Available" at bounding box center [414, 112] width 76 height 20
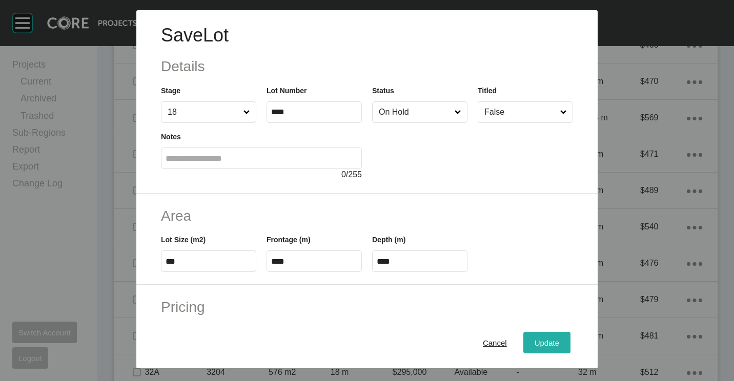
click at [537, 339] on span "Update" at bounding box center [546, 343] width 25 height 9
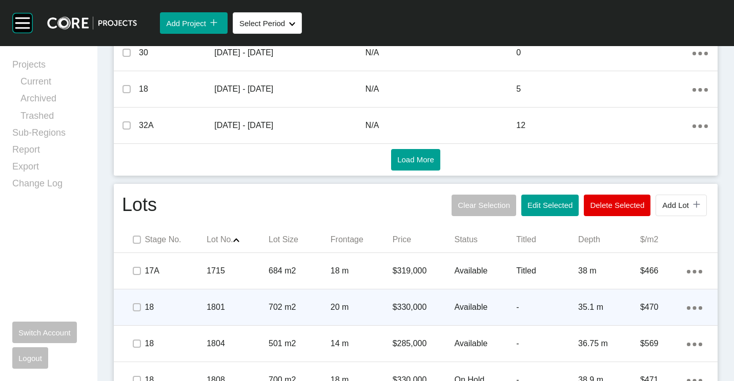
scroll to position [410, 0]
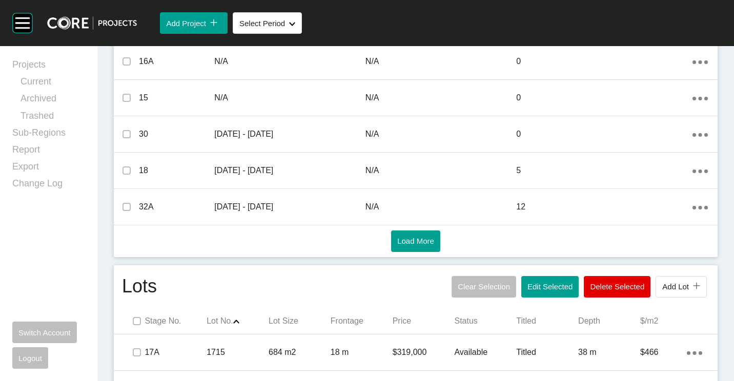
click at [550, 282] on button "Edit Selected" at bounding box center [549, 287] width 57 height 22
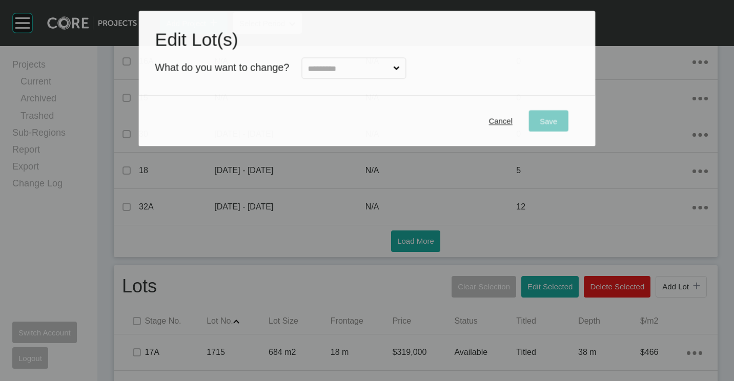
drag, startPoint x: 345, startPoint y: 59, endPoint x: 344, endPoint y: 69, distance: 9.8
click at [345, 61] on input "text" at bounding box center [348, 68] width 85 height 20
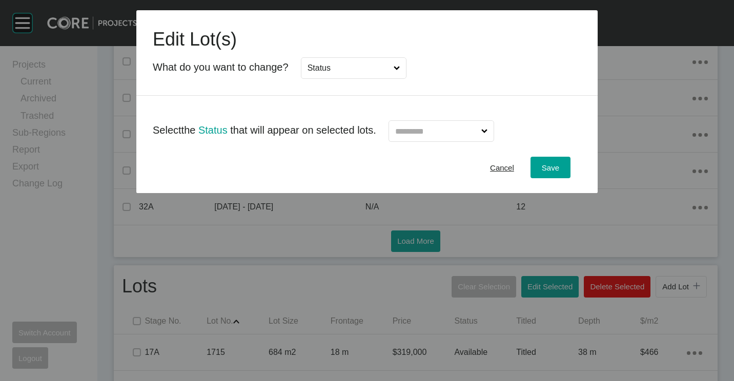
click at [469, 134] on input "text" at bounding box center [436, 131] width 86 height 20
click at [541, 162] on div "Save" at bounding box center [550, 168] width 23 height 14
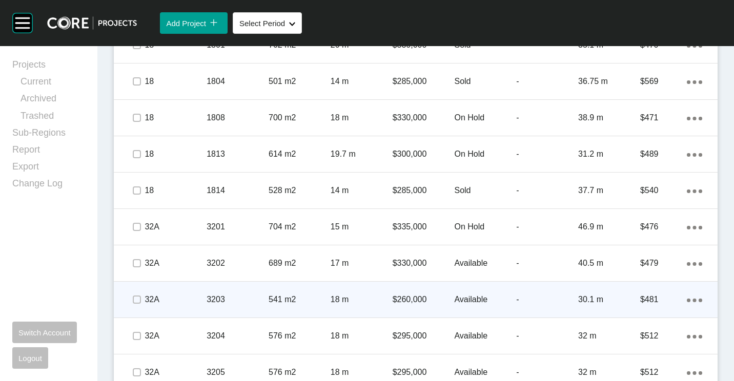
scroll to position [820, 0]
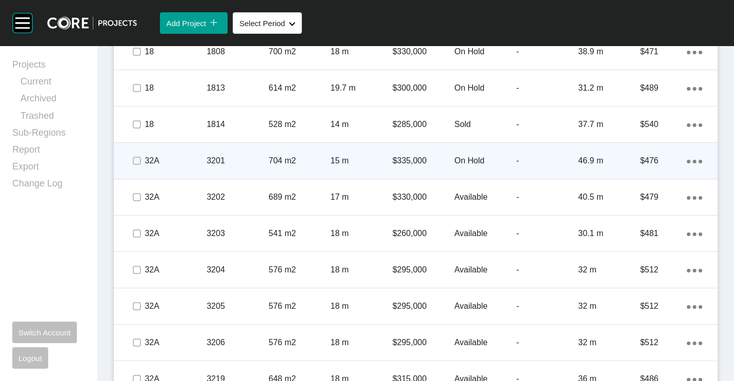
click at [225, 157] on p "3201" at bounding box center [237, 160] width 62 height 11
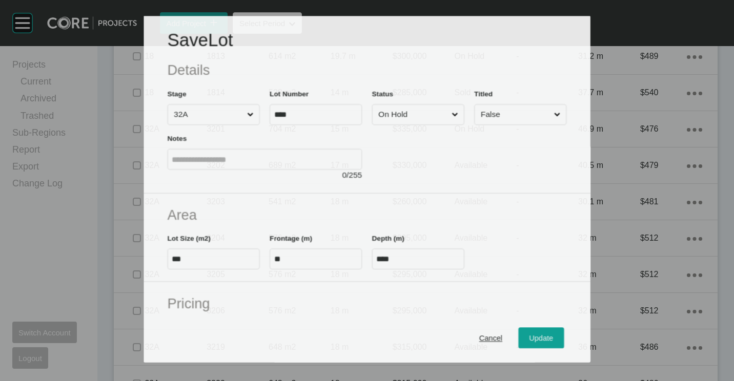
scroll to position [788, 0]
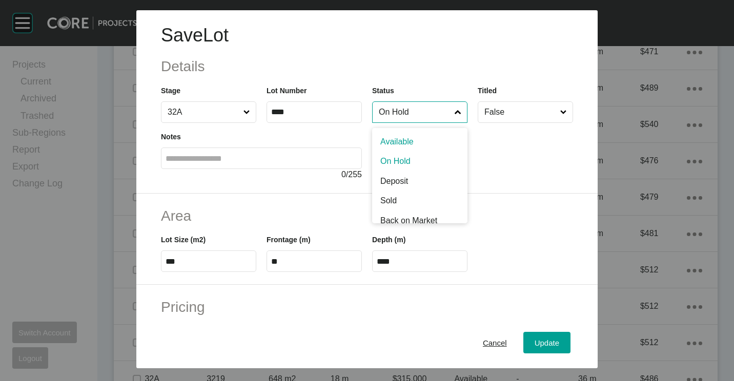
click at [403, 107] on input "On Hold" at bounding box center [414, 112] width 76 height 20
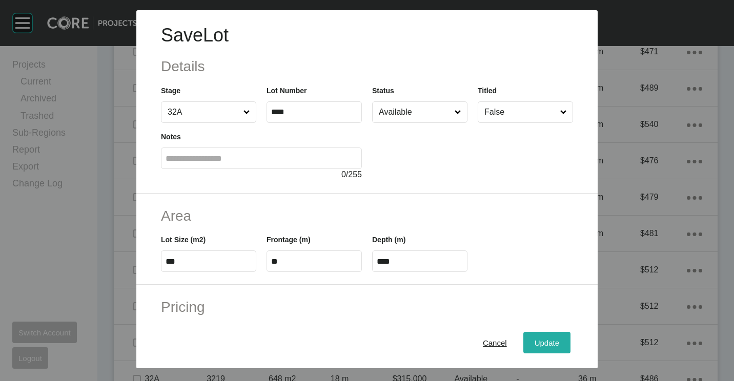
click at [537, 352] on button "Update" at bounding box center [546, 343] width 47 height 22
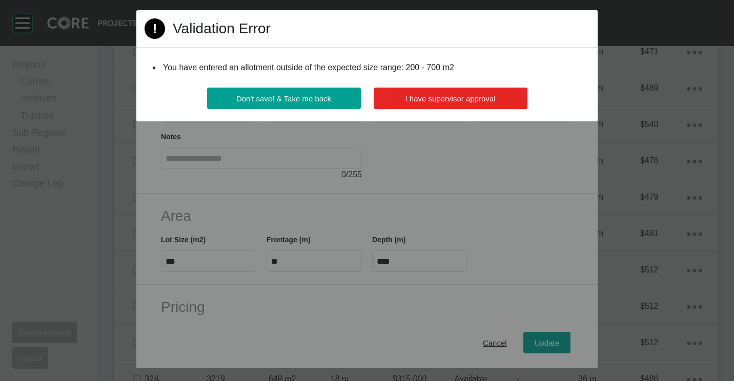
click at [446, 103] on button "I have supervisor approval" at bounding box center [450, 99] width 154 height 22
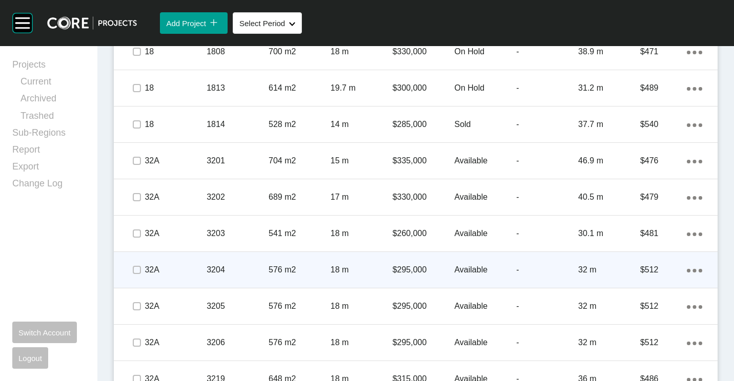
scroll to position [871, 0]
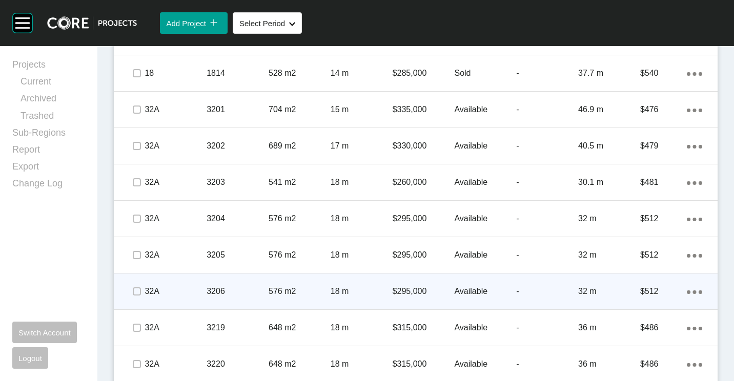
click at [229, 281] on div "3206" at bounding box center [237, 292] width 62 height 32
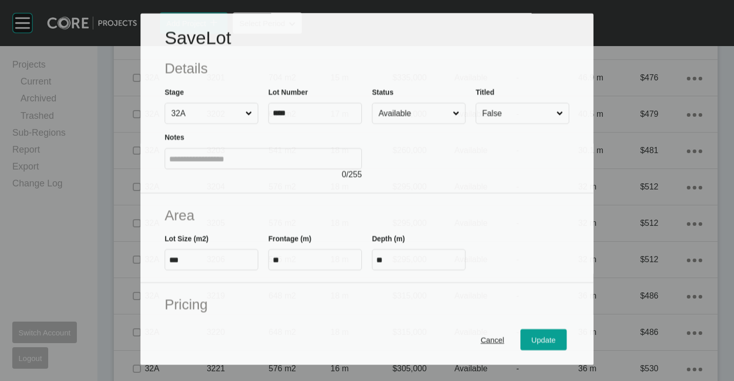
scroll to position [839, 0]
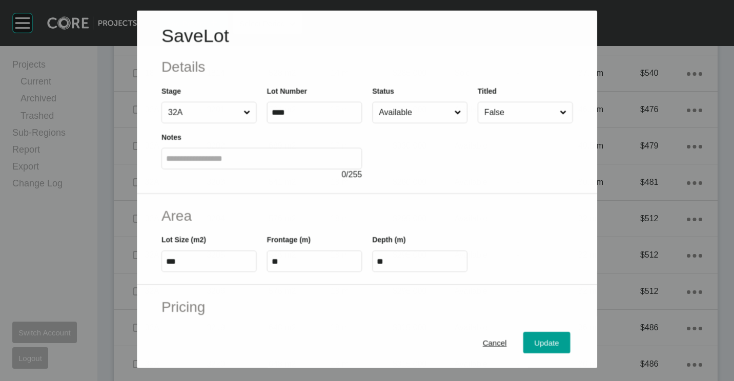
click at [406, 108] on input "Available" at bounding box center [413, 112] width 75 height 20
click at [540, 346] on span "Update" at bounding box center [546, 343] width 25 height 9
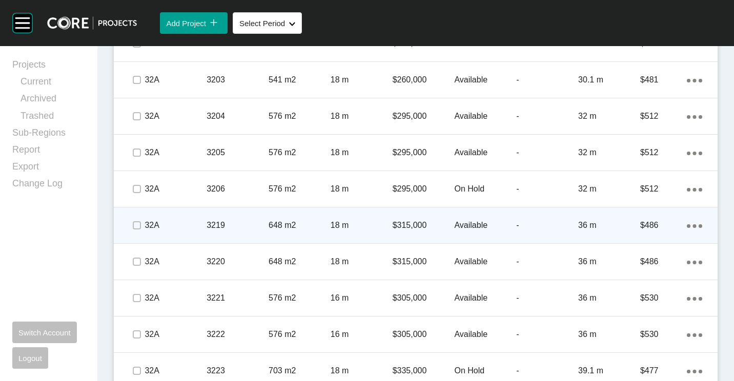
scroll to position [1022, 0]
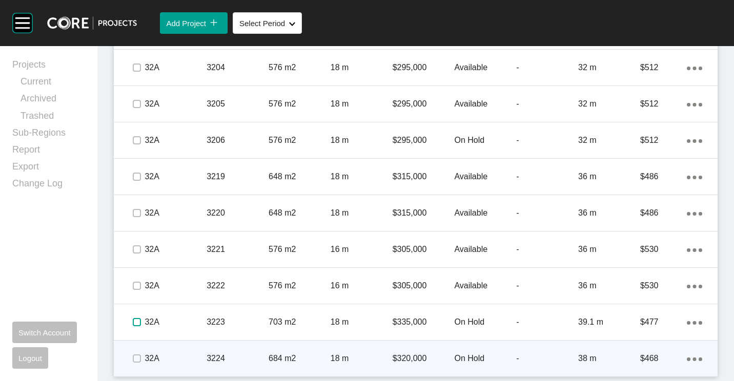
drag, startPoint x: 134, startPoint y: 325, endPoint x: 136, endPoint y: 341, distance: 15.6
click at [134, 326] on label at bounding box center [137, 322] width 8 height 8
click at [138, 361] on label at bounding box center [137, 358] width 8 height 8
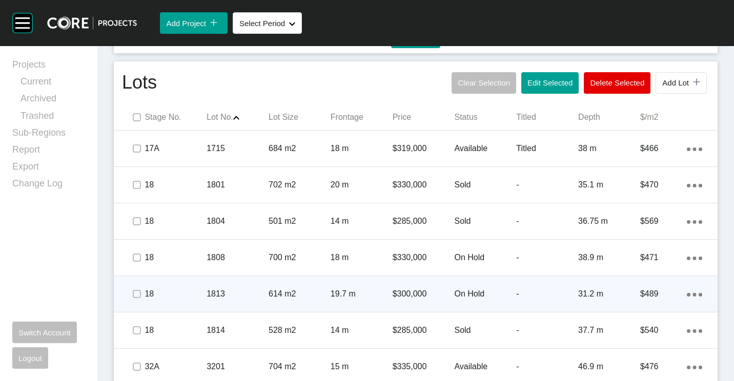
scroll to position [510, 0]
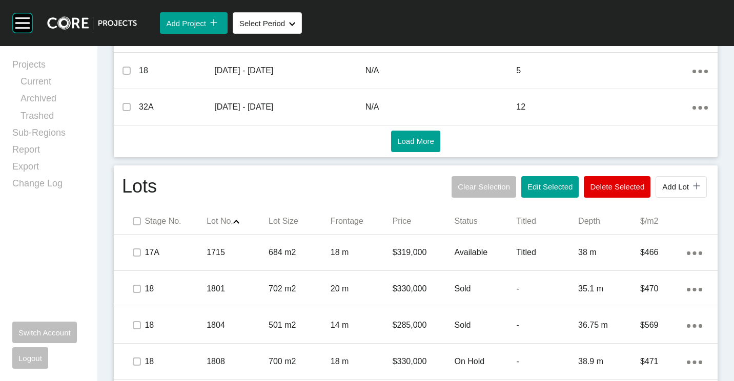
click at [542, 186] on span "Edit Selected" at bounding box center [549, 186] width 45 height 9
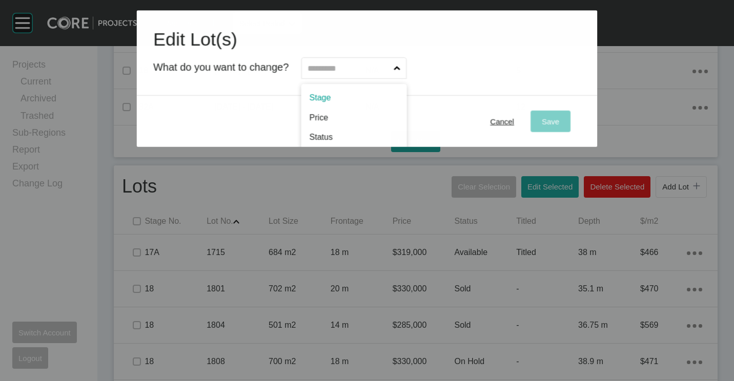
click at [380, 72] on input "text" at bounding box center [348, 68] width 86 height 20
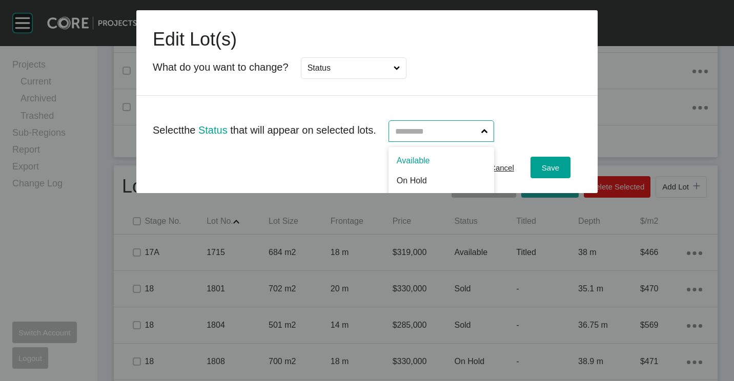
click at [414, 130] on input "text" at bounding box center [436, 131] width 86 height 20
drag, startPoint x: 426, startPoint y: 172, endPoint x: 475, endPoint y: 173, distance: 49.2
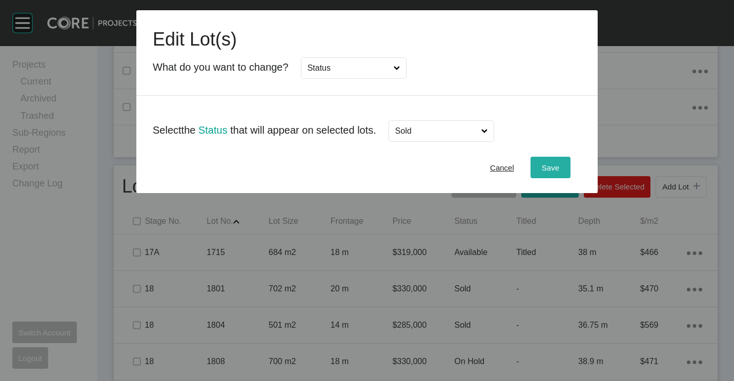
click at [550, 170] on span "Save" at bounding box center [549, 167] width 17 height 9
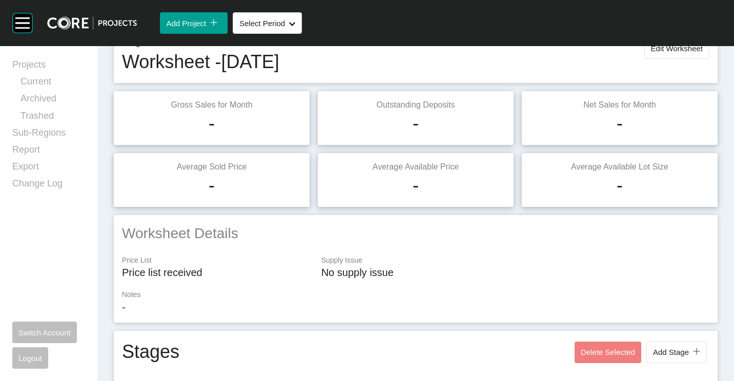
scroll to position [0, 0]
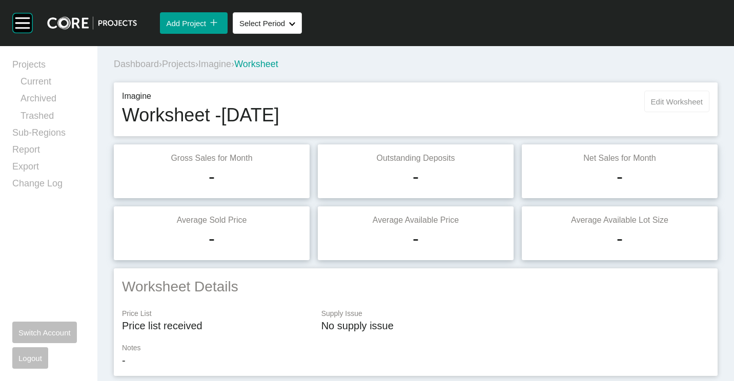
click at [671, 101] on span "Edit Worksheet" at bounding box center [677, 101] width 52 height 9
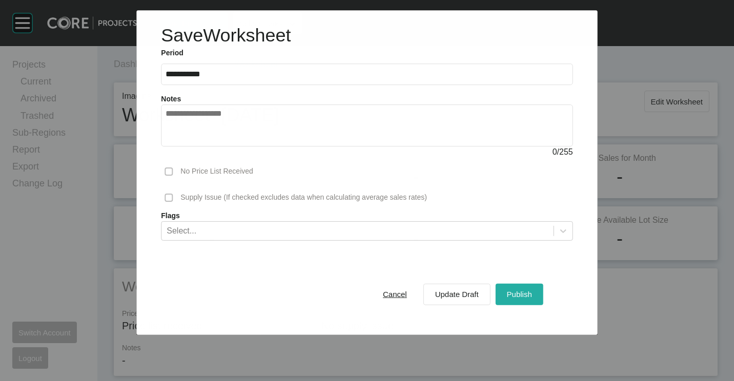
click at [521, 296] on span "Publish" at bounding box center [519, 294] width 25 height 9
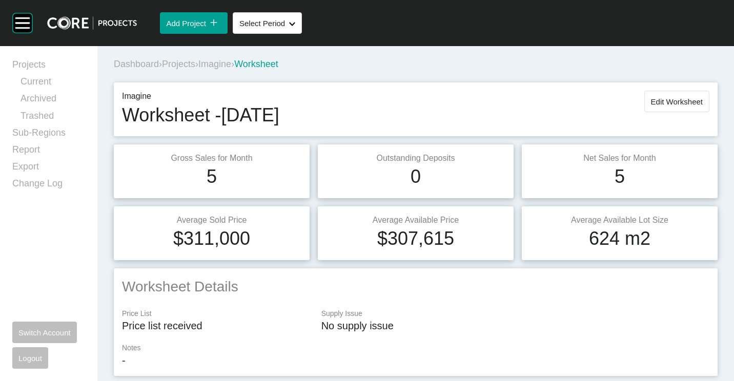
click at [186, 65] on span "Projects" at bounding box center [178, 64] width 33 height 10
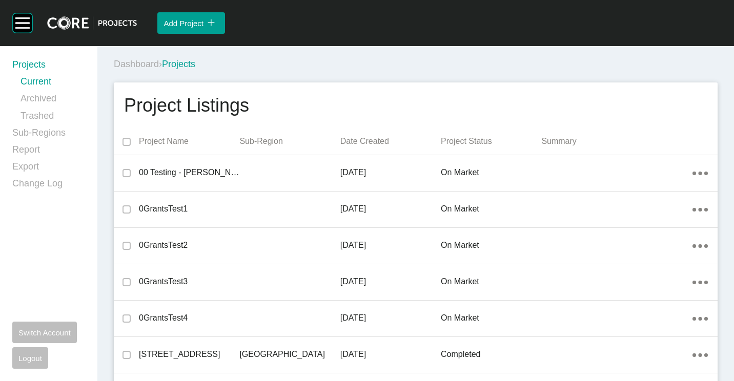
scroll to position [7001, 0]
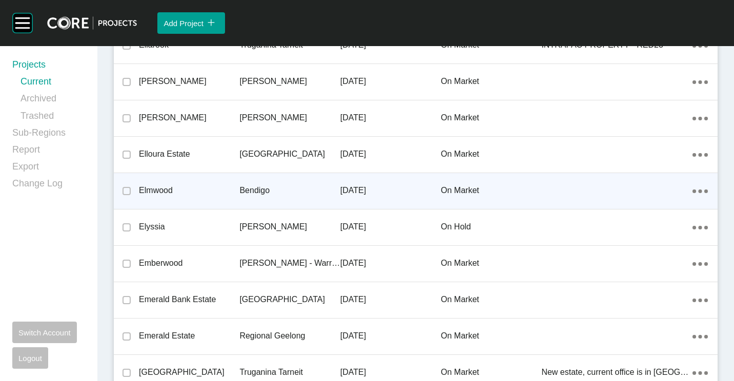
click at [255, 186] on p "Bendigo" at bounding box center [289, 190] width 100 height 11
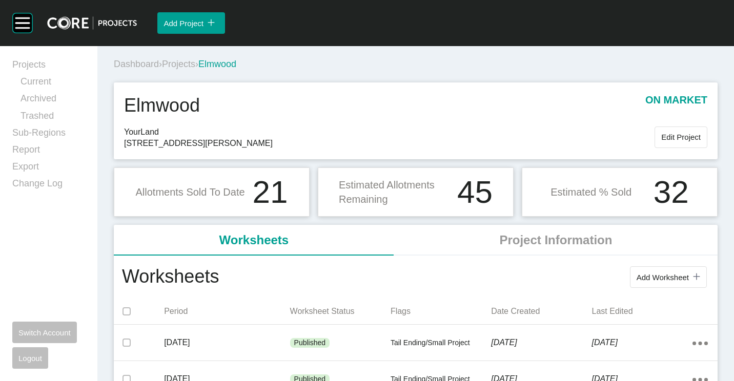
drag, startPoint x: 636, startPoint y: 283, endPoint x: 637, endPoint y: 276, distance: 7.3
click at [636, 283] on button "Add Worksheet icon/tick copy 11 Created with Sketch." at bounding box center [668, 277] width 77 height 22
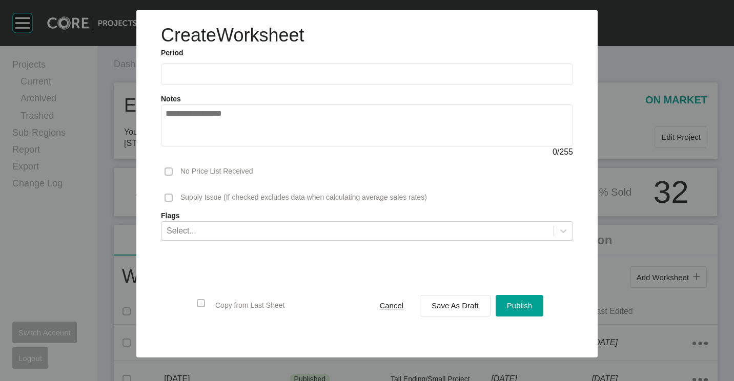
drag, startPoint x: 335, startPoint y: 72, endPoint x: 306, endPoint y: 83, distance: 30.6
click at [334, 76] on input "text" at bounding box center [366, 74] width 403 height 9
click at [218, 148] on li "Aug" at bounding box center [215, 148] width 34 height 17
type input "**********"
click at [460, 300] on div "Save As Draft" at bounding box center [455, 306] width 52 height 14
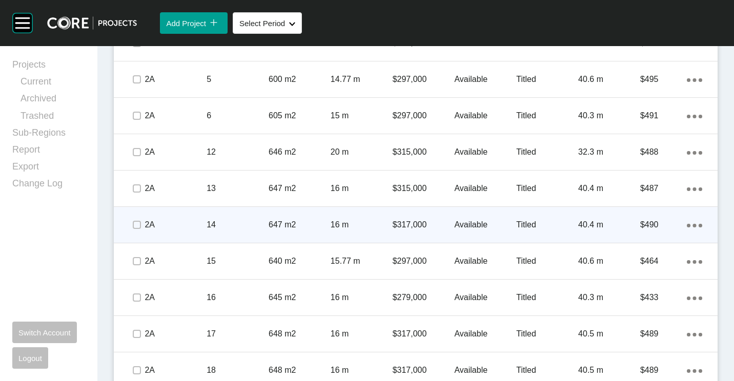
scroll to position [642, 0]
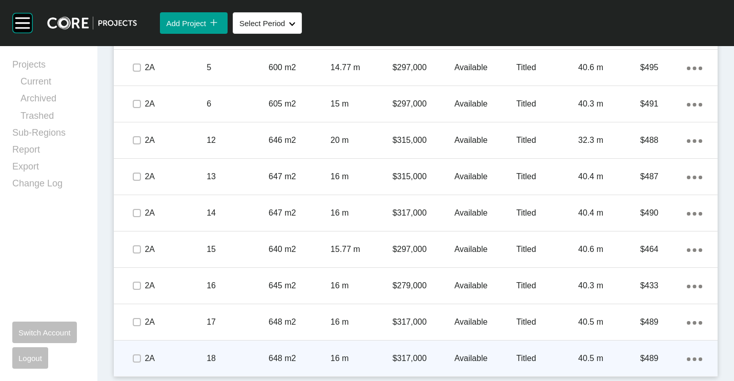
click at [360, 343] on div "16 m" at bounding box center [361, 359] width 62 height 32
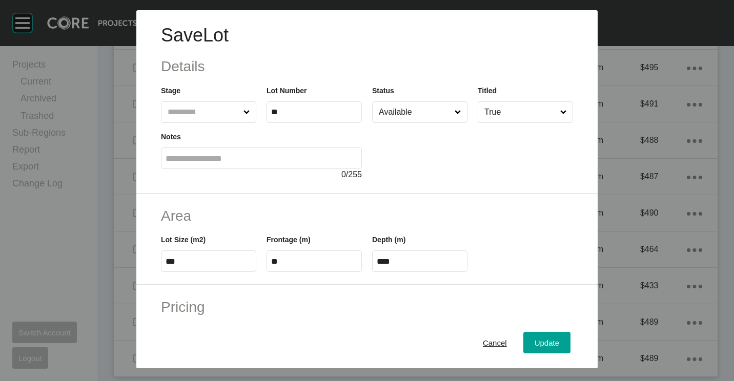
click at [411, 118] on input "Available" at bounding box center [414, 112] width 76 height 20
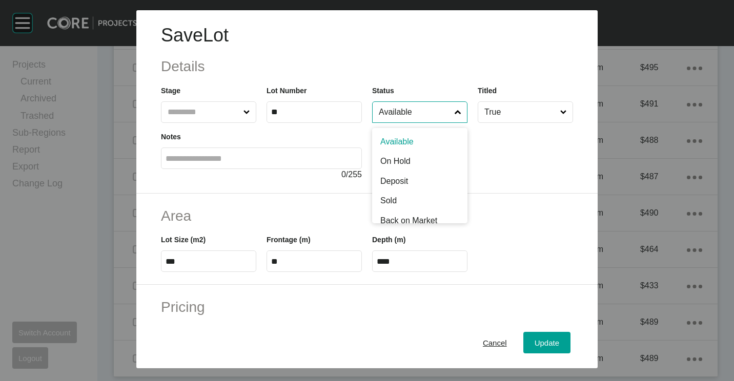
scroll to position [7, 0]
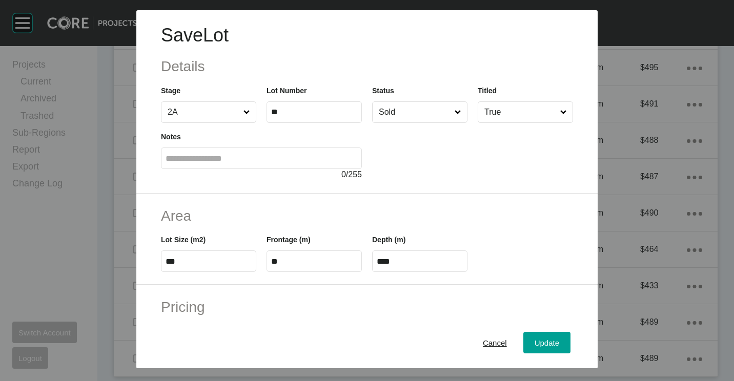
click at [532, 336] on div "Update" at bounding box center [547, 343] width 30 height 14
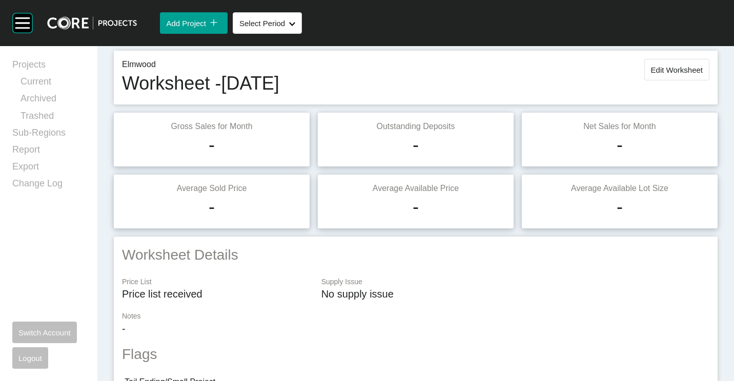
scroll to position [0, 0]
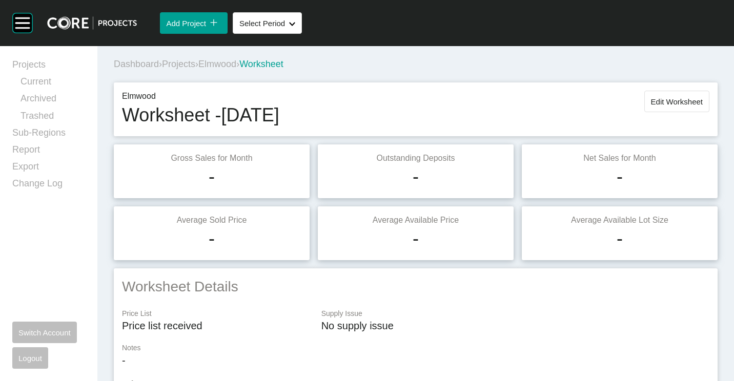
click at [663, 104] on span "Edit Worksheet" at bounding box center [677, 101] width 52 height 9
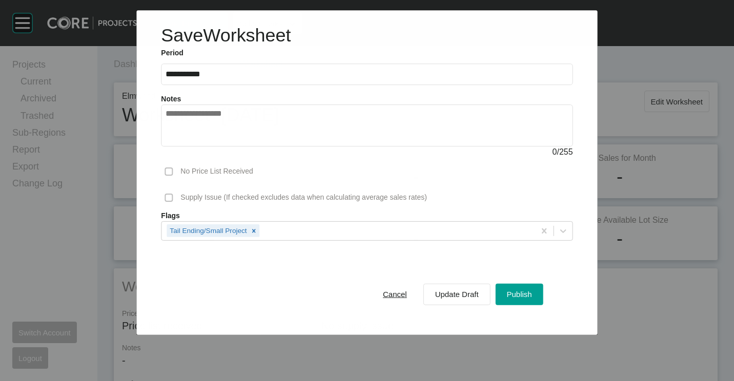
drag, startPoint x: 520, startPoint y: 295, endPoint x: 461, endPoint y: 351, distance: 81.5
click at [519, 295] on span "Publish" at bounding box center [519, 294] width 25 height 9
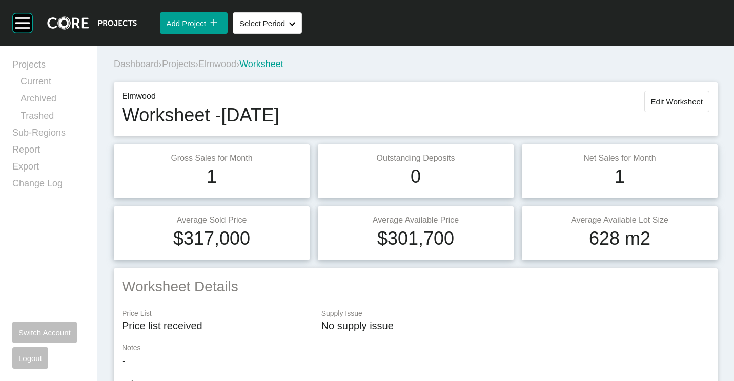
click at [179, 61] on span "Projects" at bounding box center [178, 64] width 33 height 10
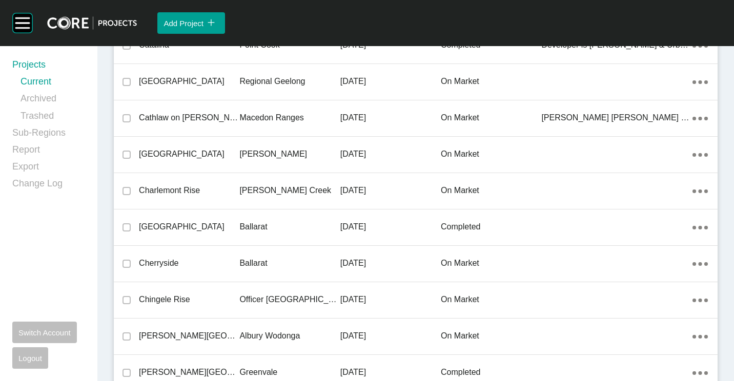
scroll to position [9329, 0]
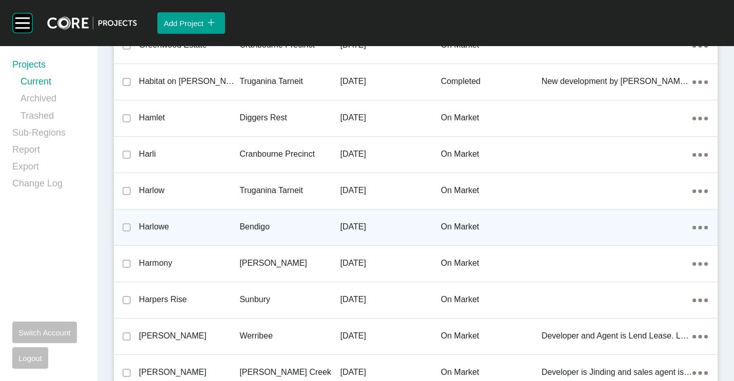
click at [205, 212] on div "Harlowe" at bounding box center [189, 227] width 100 height 32
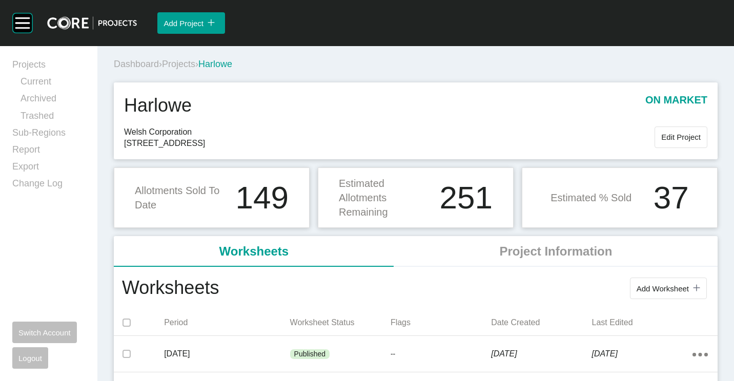
drag, startPoint x: 644, startPoint y: 287, endPoint x: 631, endPoint y: 281, distance: 14.5
click at [643, 286] on span "Add Worksheet" at bounding box center [662, 288] width 52 height 9
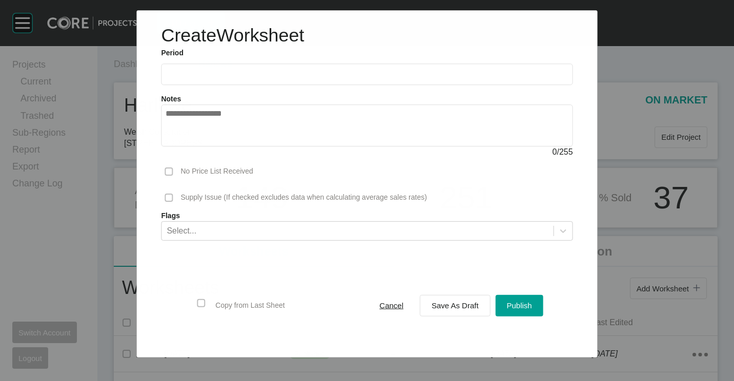
click at [219, 75] on input "text" at bounding box center [366, 74] width 402 height 9
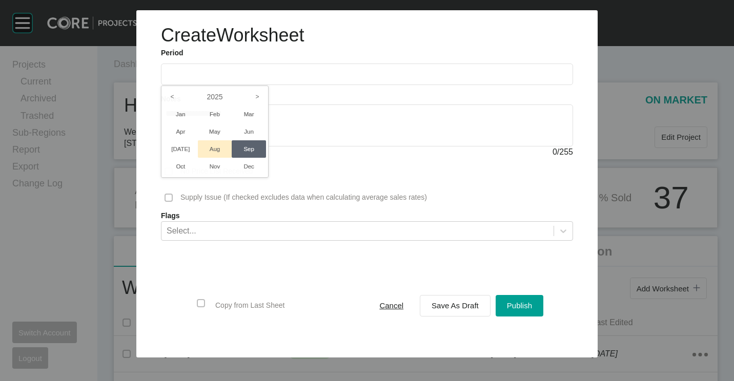
click at [216, 149] on li "Aug" at bounding box center [215, 148] width 34 height 17
type input "**********"
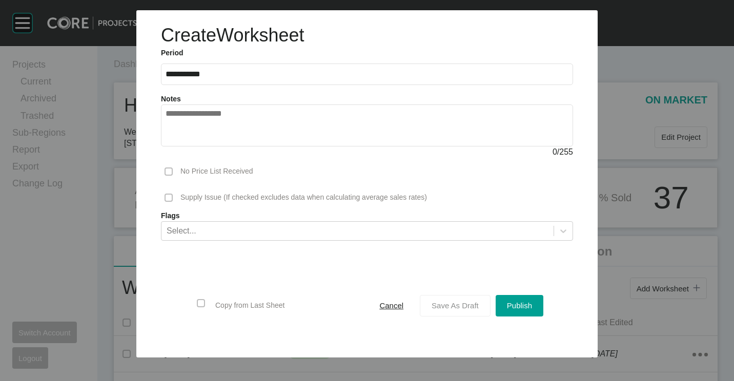
click at [453, 298] on button "Save As Draft" at bounding box center [455, 306] width 71 height 22
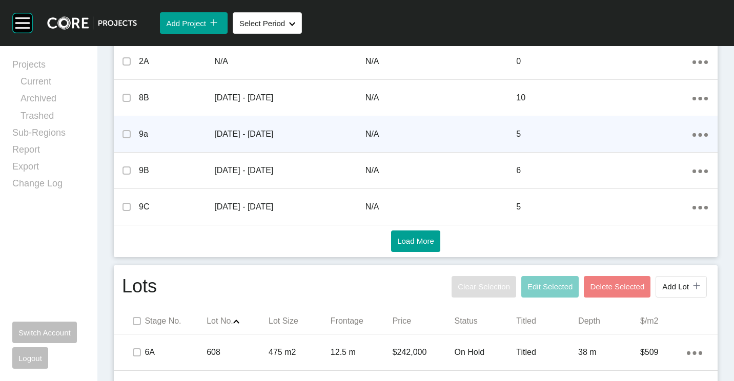
scroll to position [666, 0]
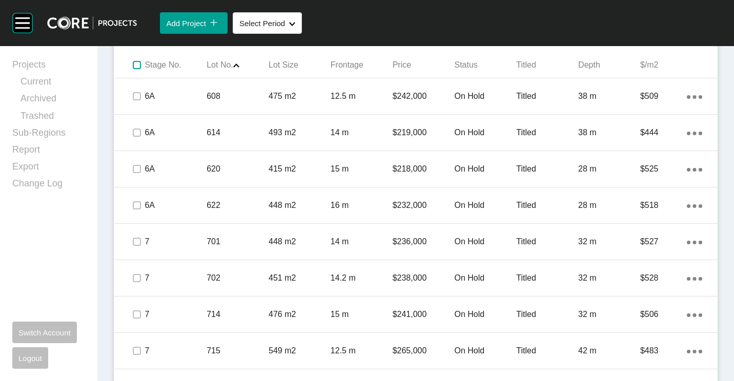
drag, startPoint x: 137, startPoint y: 68, endPoint x: 149, endPoint y: 74, distance: 12.8
click at [137, 68] on label at bounding box center [137, 65] width 8 height 8
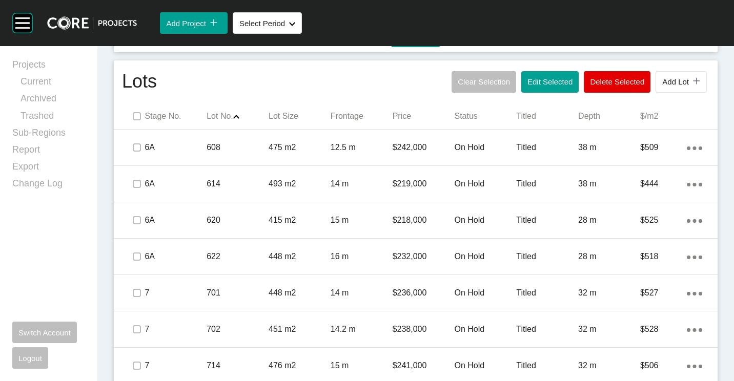
scroll to position [615, 0]
drag, startPoint x: 137, startPoint y: 117, endPoint x: 151, endPoint y: 124, distance: 15.3
click at [137, 117] on label at bounding box center [137, 116] width 8 height 8
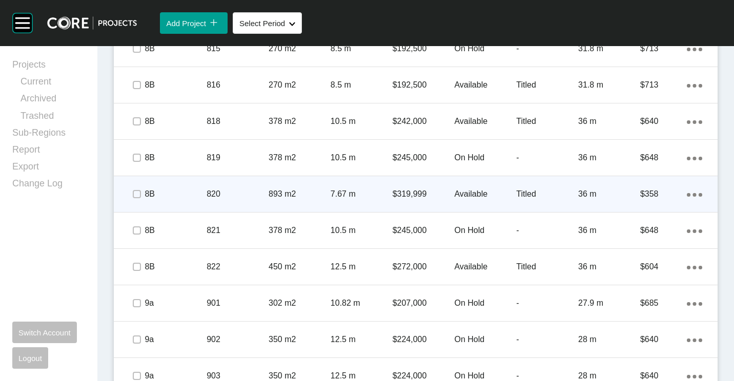
scroll to position [1383, 0]
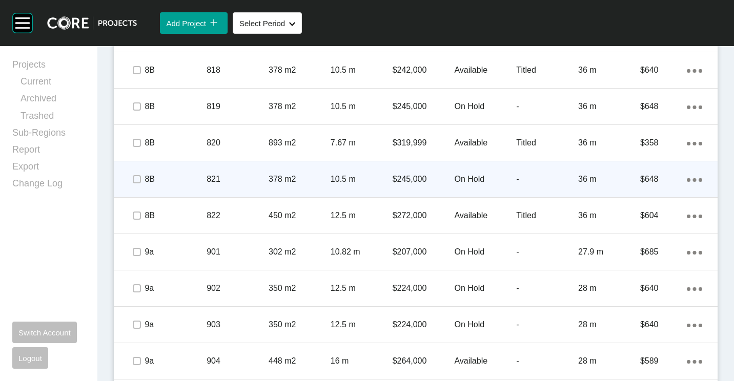
click at [132, 181] on span at bounding box center [136, 179] width 15 height 15
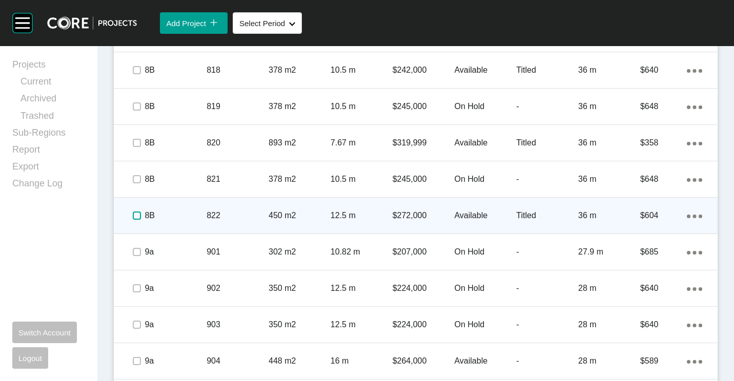
click at [139, 215] on label at bounding box center [137, 216] width 8 height 8
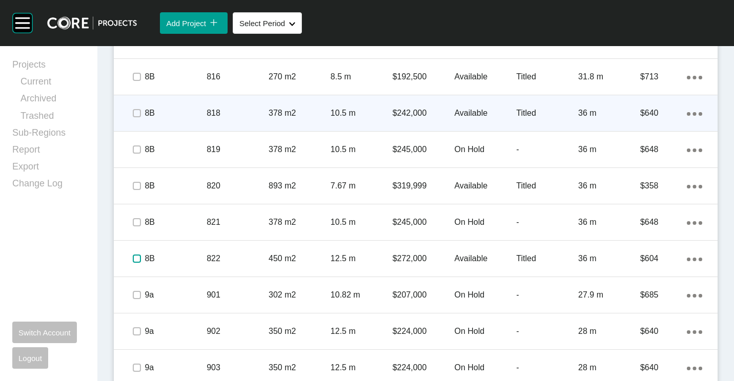
scroll to position [1332, 0]
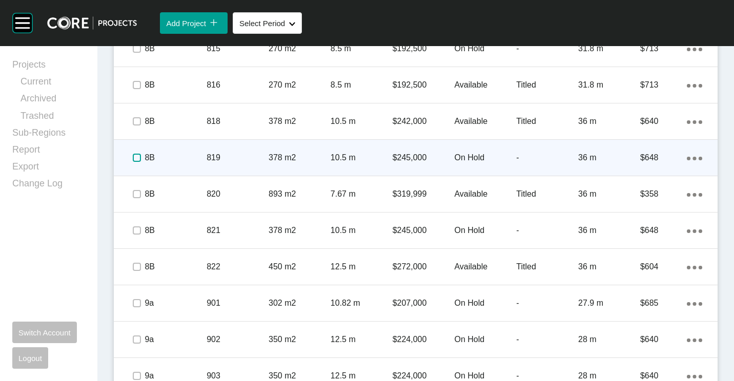
drag, startPoint x: 135, startPoint y: 157, endPoint x: 246, endPoint y: 164, distance: 111.4
click at [136, 158] on label at bounding box center [137, 158] width 8 height 8
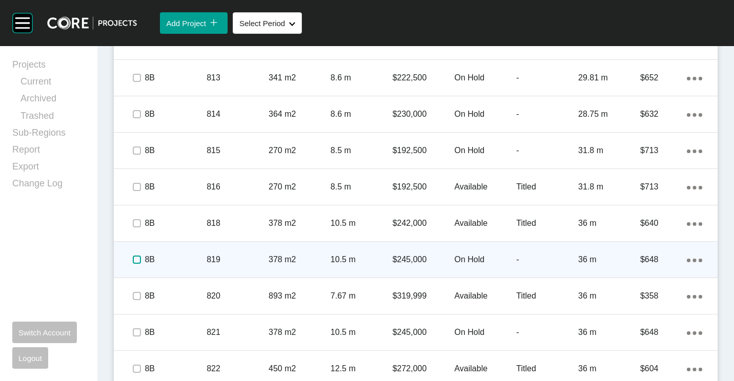
scroll to position [1229, 0]
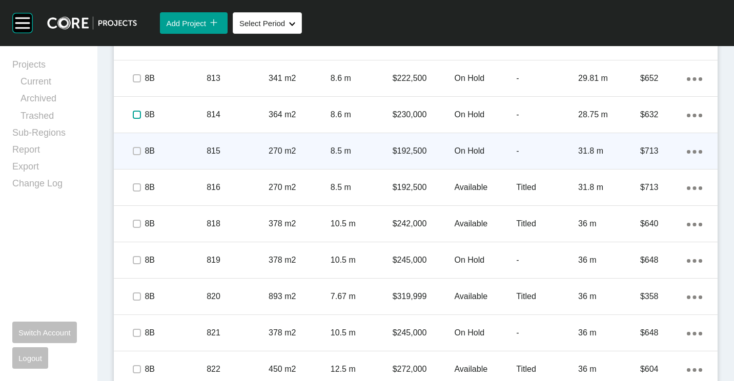
drag, startPoint x: 136, startPoint y: 116, endPoint x: 129, endPoint y: 144, distance: 28.7
click at [136, 116] on label at bounding box center [137, 115] width 8 height 8
click at [136, 150] on label at bounding box center [137, 151] width 8 height 8
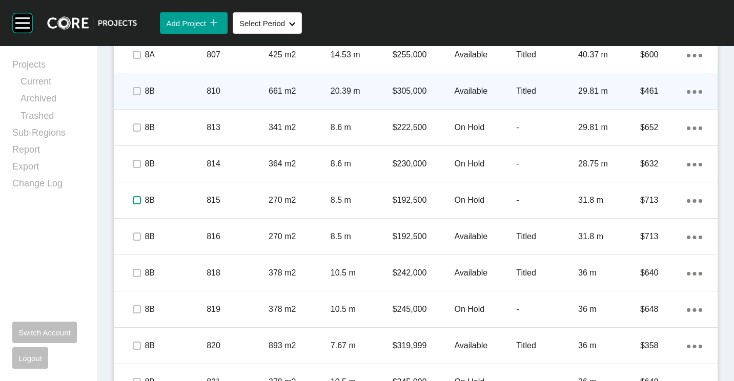
scroll to position [1127, 0]
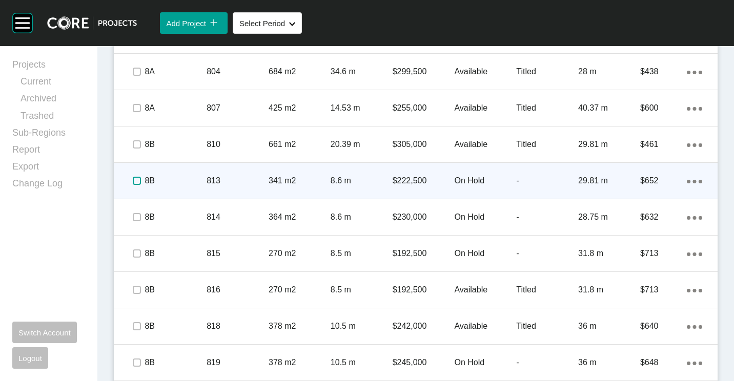
click at [137, 180] on label at bounding box center [137, 181] width 8 height 8
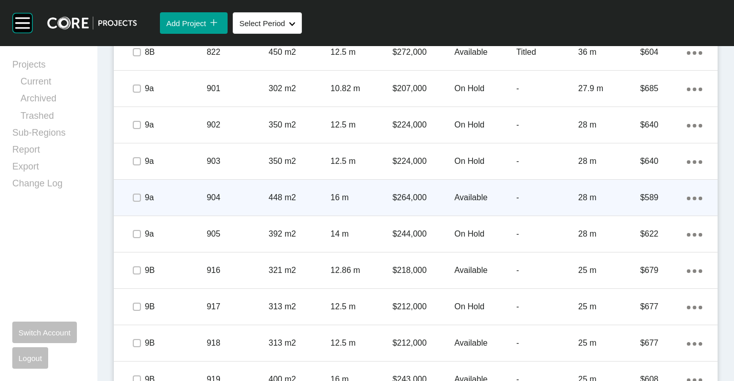
scroll to position [1537, 0]
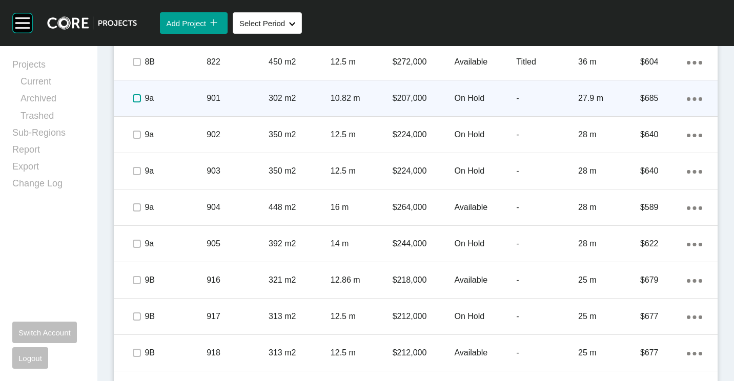
click at [137, 98] on label at bounding box center [137, 98] width 8 height 8
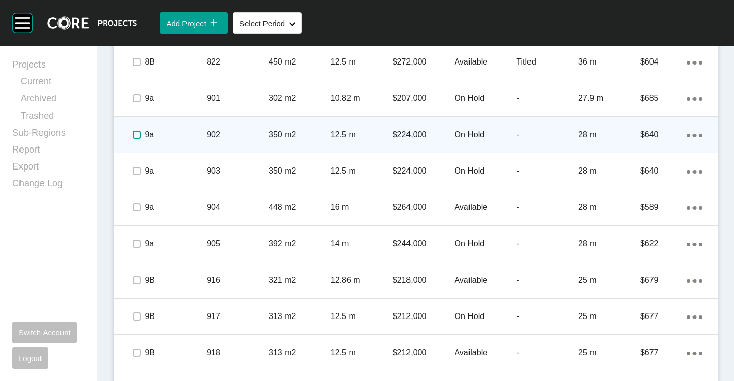
click at [135, 131] on label at bounding box center [137, 135] width 8 height 8
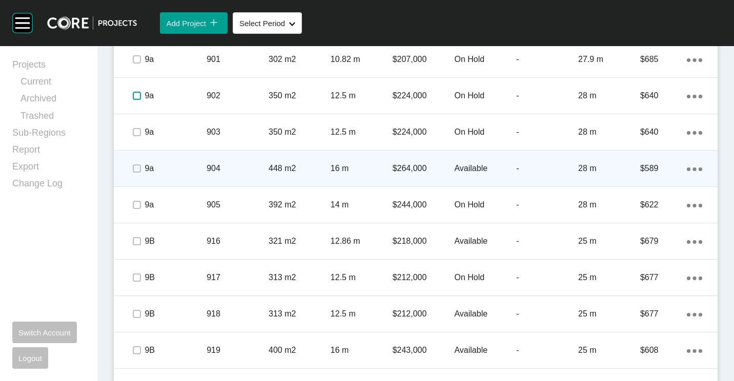
scroll to position [1588, 0]
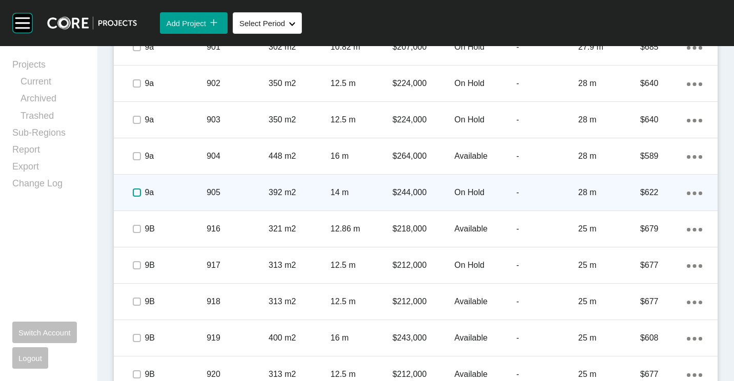
click at [136, 192] on label at bounding box center [137, 193] width 8 height 8
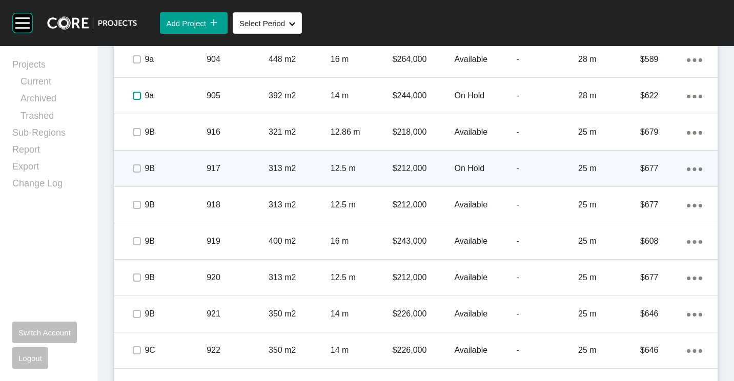
scroll to position [1690, 0]
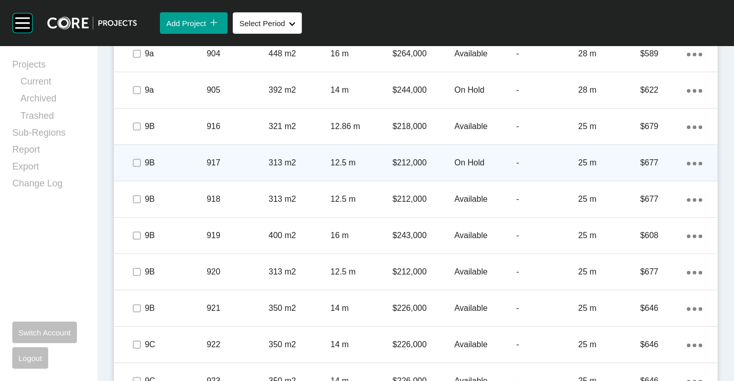
click at [132, 161] on span at bounding box center [136, 162] width 15 height 15
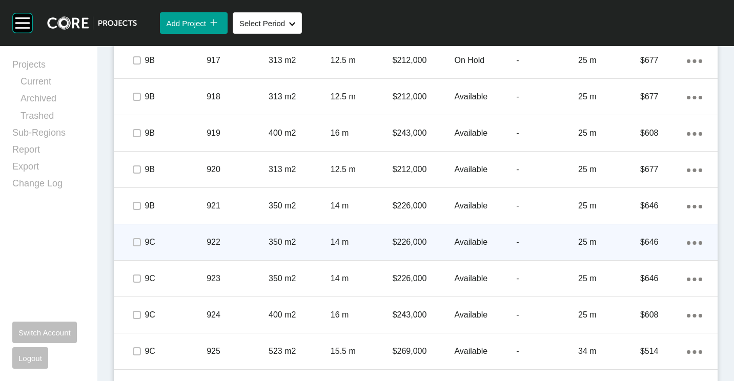
scroll to position [1822, 0]
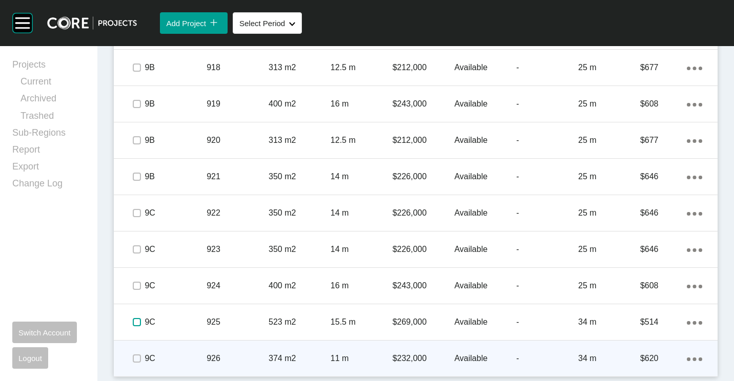
drag, startPoint x: 137, startPoint y: 319, endPoint x: 138, endPoint y: 345, distance: 26.7
click at [137, 322] on label at bounding box center [137, 322] width 8 height 8
click at [135, 357] on label at bounding box center [137, 358] width 8 height 8
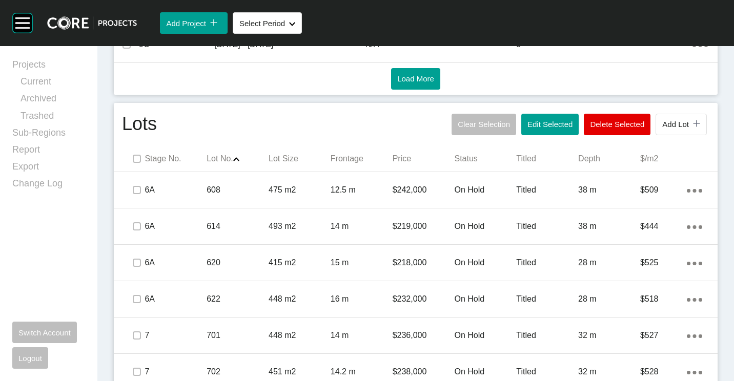
scroll to position [541, 0]
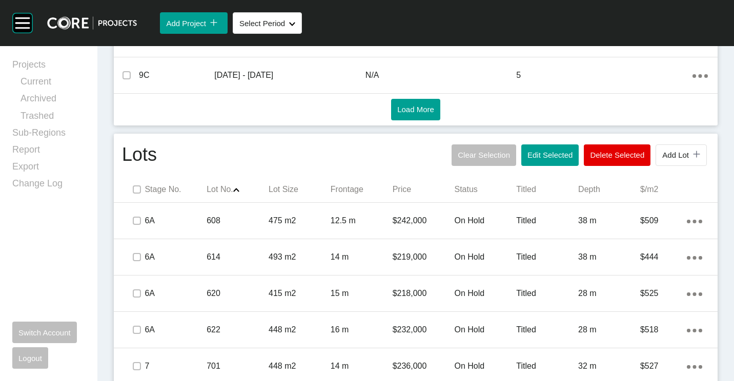
drag, startPoint x: 535, startPoint y: 151, endPoint x: 502, endPoint y: 134, distance: 37.1
click at [535, 151] on span "Edit Selected" at bounding box center [549, 155] width 45 height 9
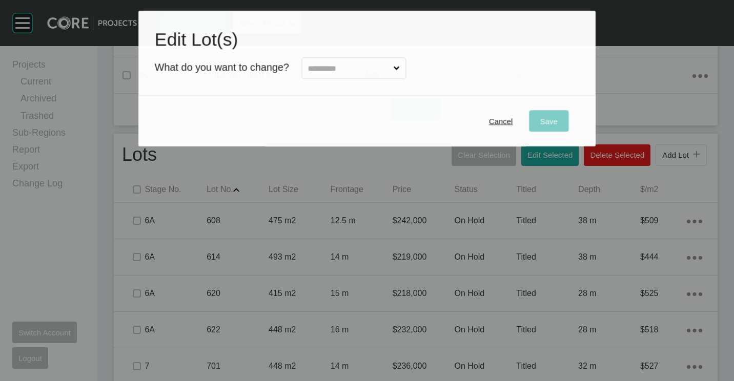
click at [372, 68] on input "text" at bounding box center [349, 68] width 86 height 20
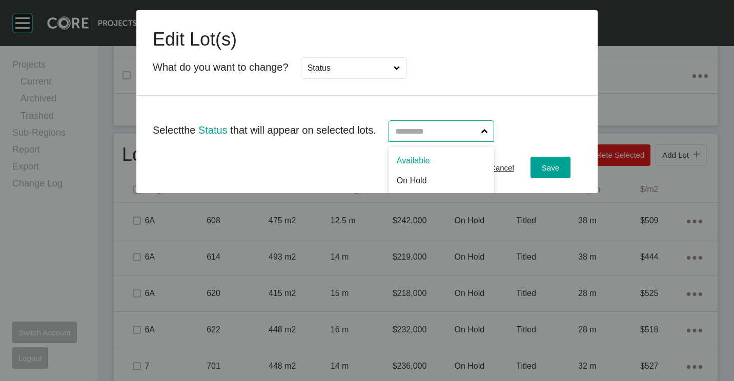
click at [479, 134] on input "text" at bounding box center [436, 131] width 86 height 20
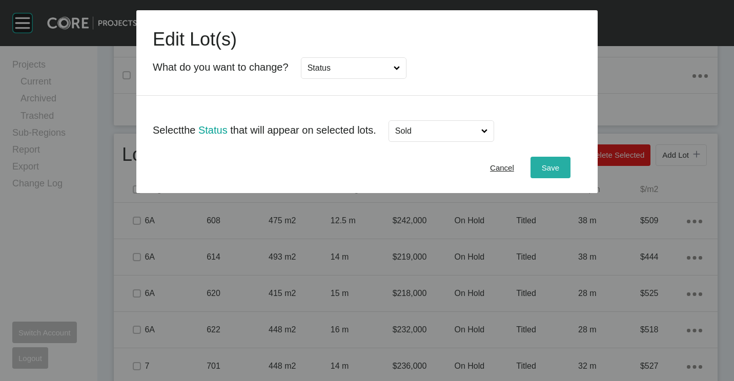
click at [536, 164] on button "Save" at bounding box center [550, 168] width 40 height 22
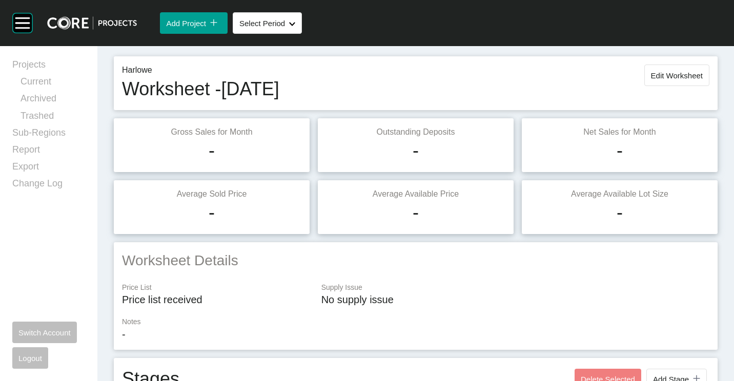
scroll to position [0, 0]
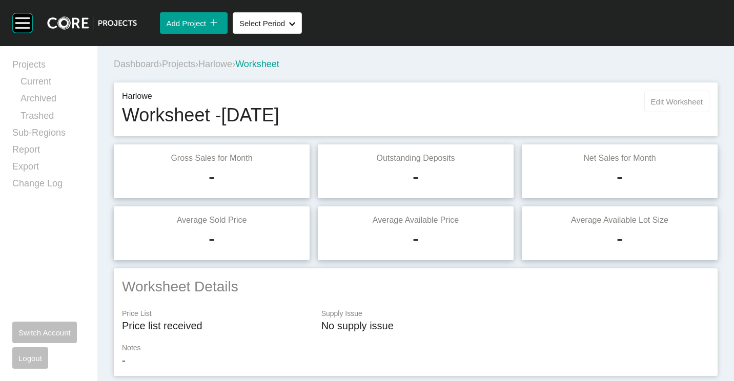
click at [688, 108] on button "Edit Worksheet" at bounding box center [676, 102] width 65 height 22
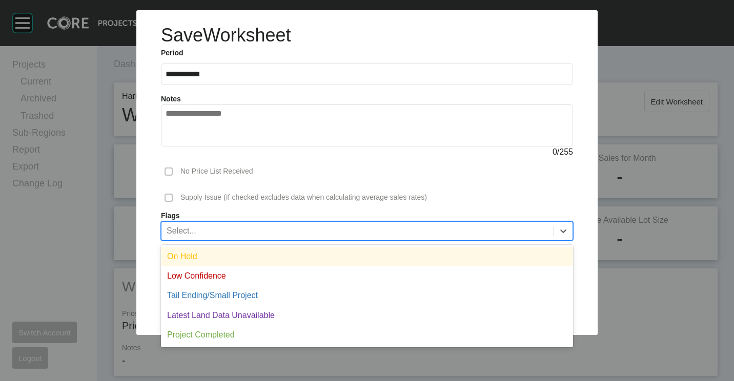
click at [280, 225] on div "Select..." at bounding box center [357, 230] width 392 height 17
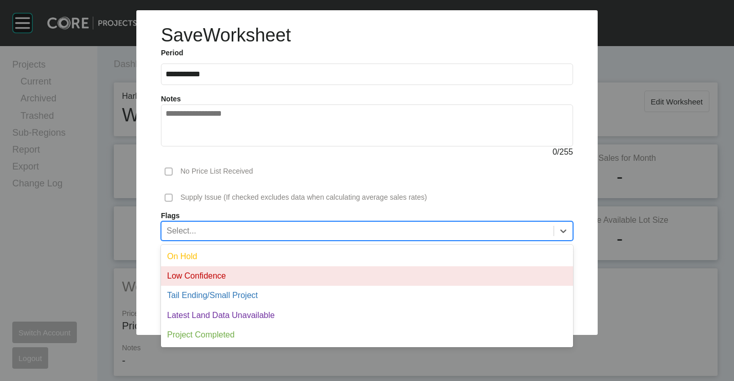
click at [243, 274] on div "Low Confidence" at bounding box center [367, 275] width 412 height 19
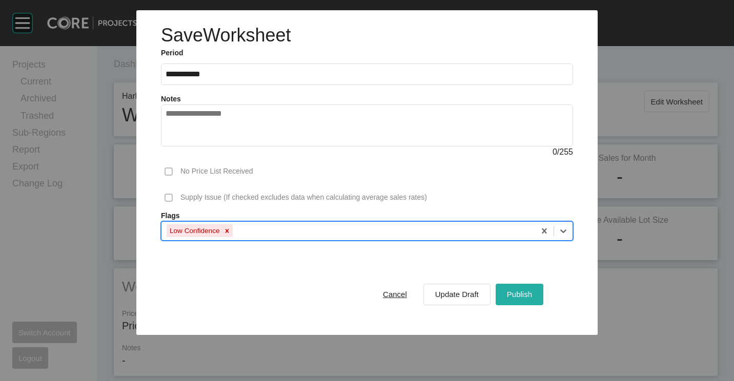
click at [528, 288] on div "Publish" at bounding box center [519, 294] width 30 height 14
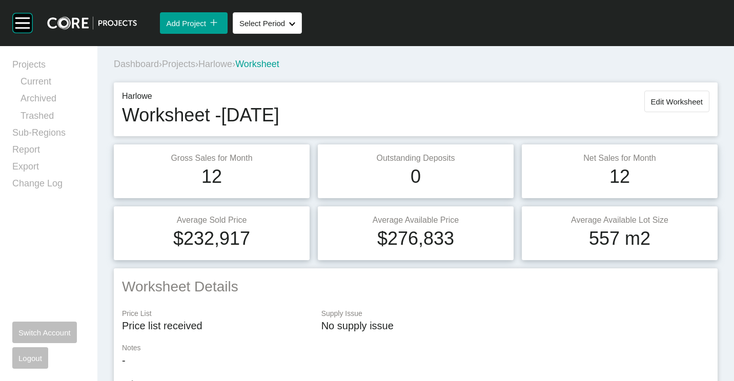
click at [178, 68] on span "Projects" at bounding box center [178, 64] width 33 height 10
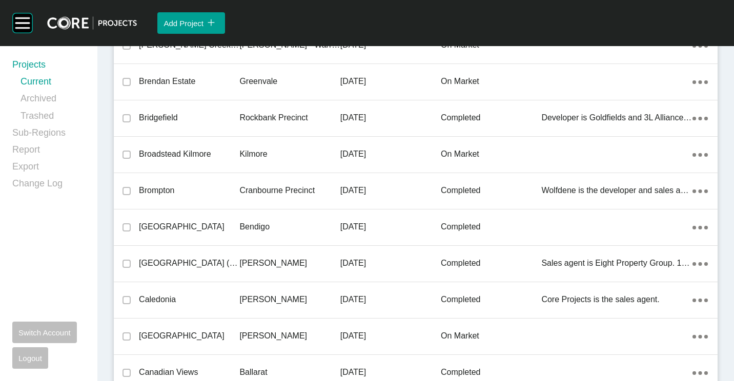
scroll to position [16893, 0]
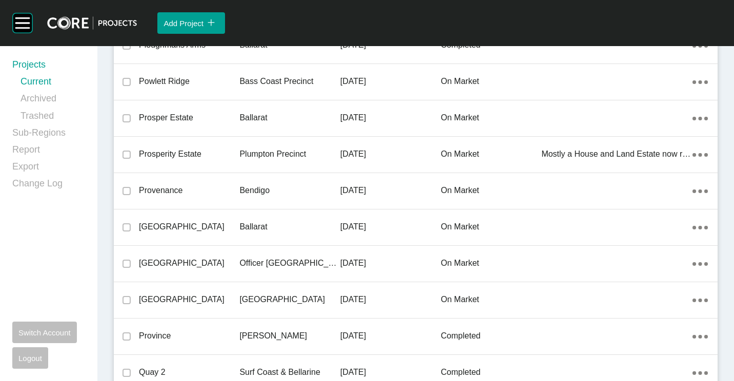
click at [234, 189] on p "Provenance" at bounding box center [189, 190] width 100 height 11
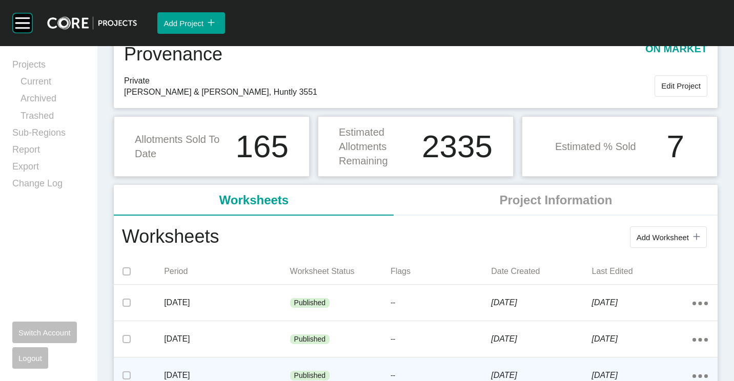
scroll to position [102, 0]
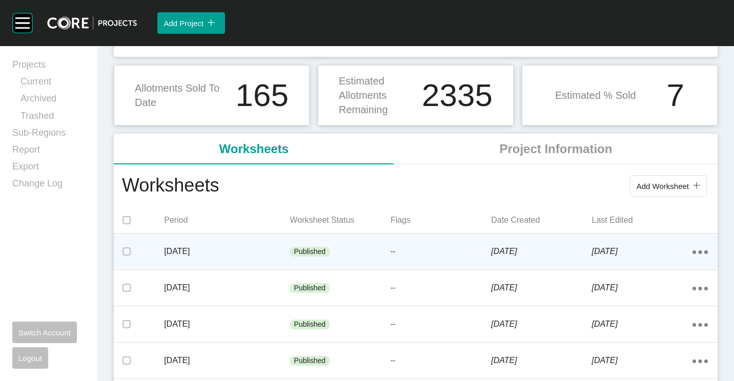
click at [270, 260] on div "[DATE]" at bounding box center [226, 252] width 125 height 32
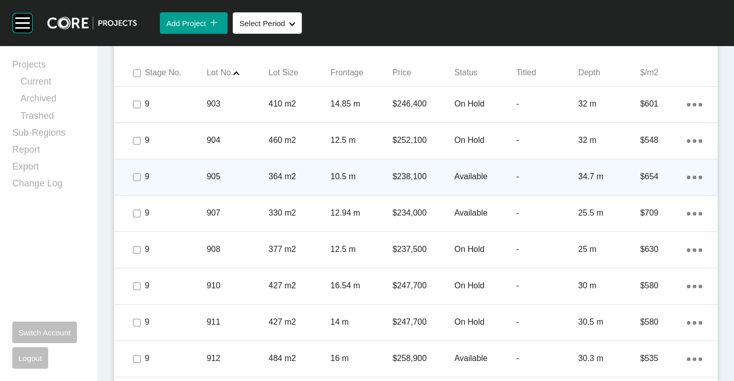
scroll to position [666, 0]
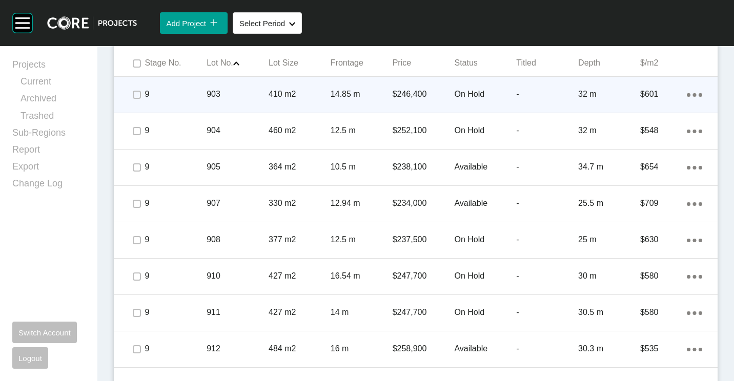
click at [138, 101] on span at bounding box center [136, 94] width 15 height 15
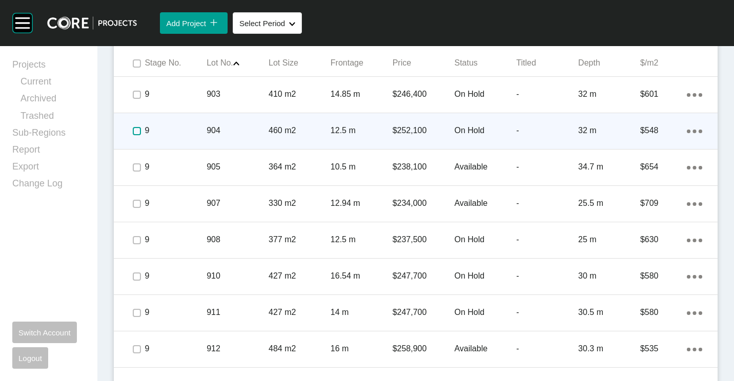
click at [139, 130] on label at bounding box center [137, 131] width 8 height 8
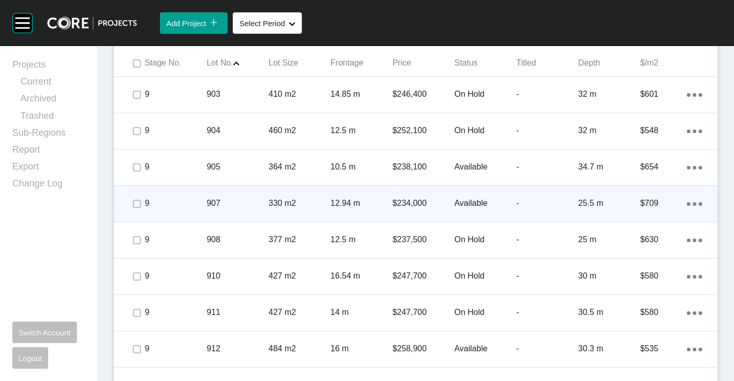
click at [337, 203] on p "12.94 m" at bounding box center [361, 203] width 62 height 11
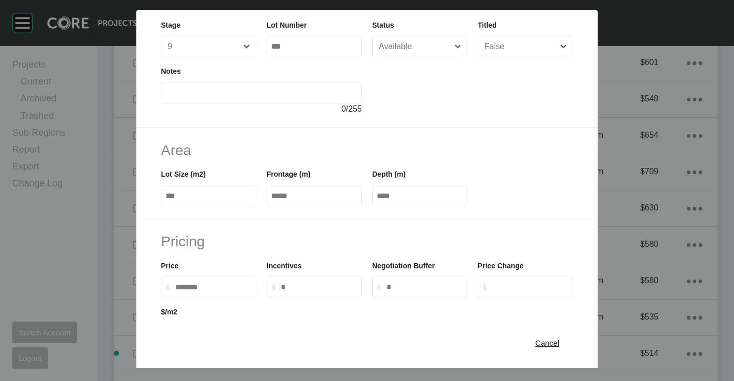
scroll to position [154, 0]
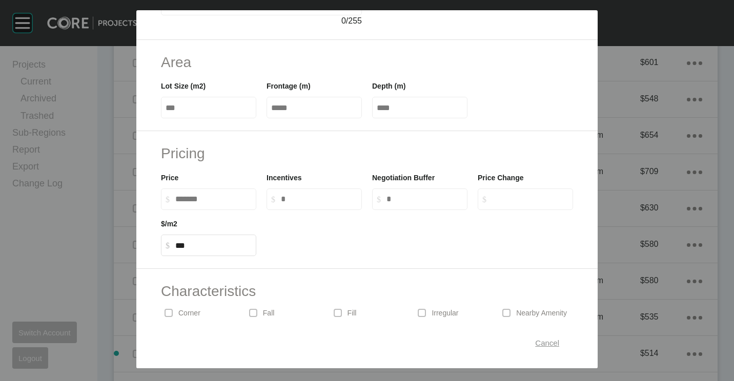
drag, startPoint x: 537, startPoint y: 347, endPoint x: 625, endPoint y: 263, distance: 122.1
click at [537, 346] on span "Cancel" at bounding box center [547, 343] width 24 height 9
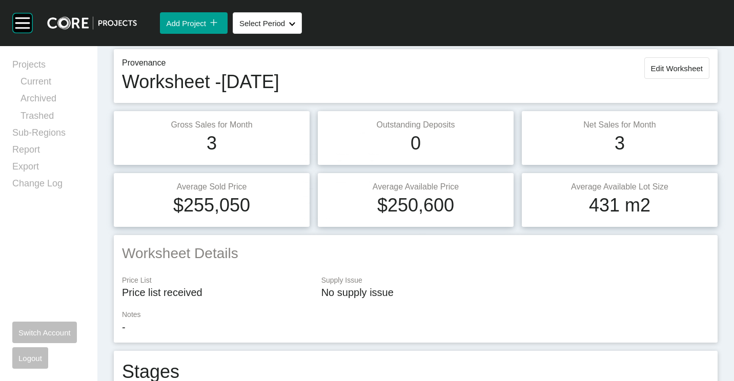
scroll to position [0, 0]
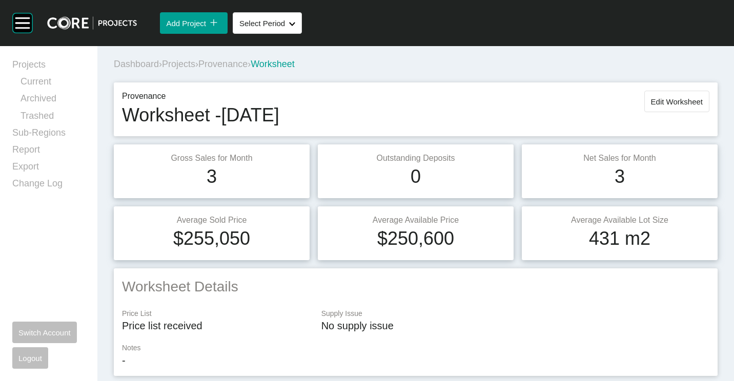
click at [660, 86] on div "Provenance Worksheet - [DATE] Edit Worksheet" at bounding box center [415, 109] width 603 height 54
click at [651, 102] on span "Edit Worksheet" at bounding box center [677, 101] width 52 height 9
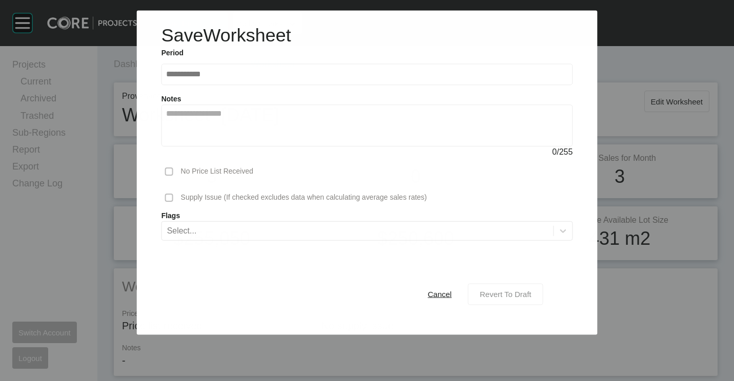
click at [509, 291] on span "Revert To Draft" at bounding box center [504, 294] width 51 height 9
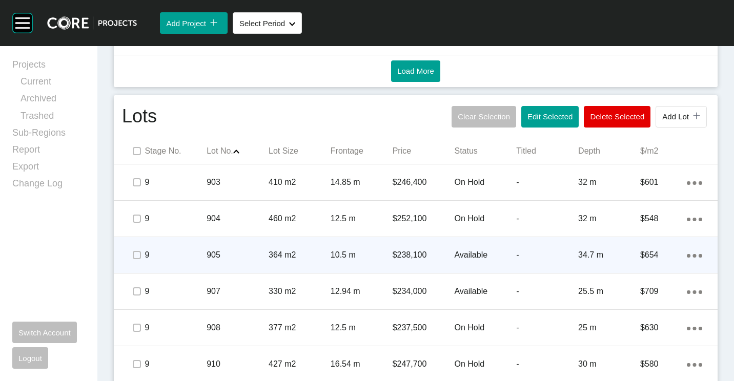
scroll to position [615, 0]
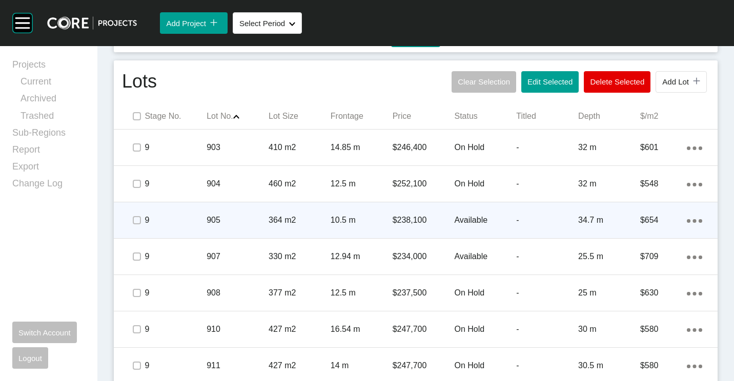
click at [221, 212] on div "905" at bounding box center [237, 220] width 62 height 32
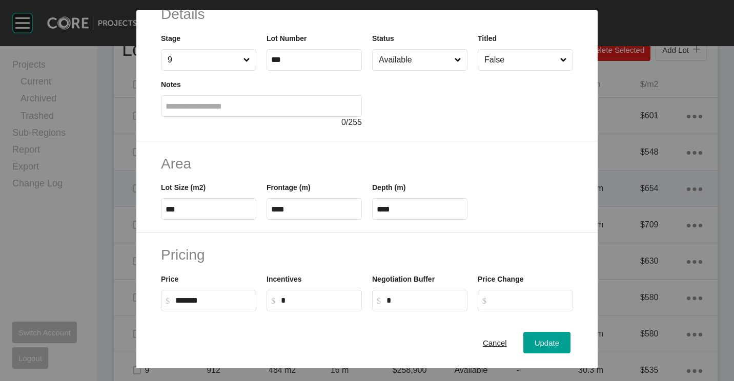
scroll to position [102, 0]
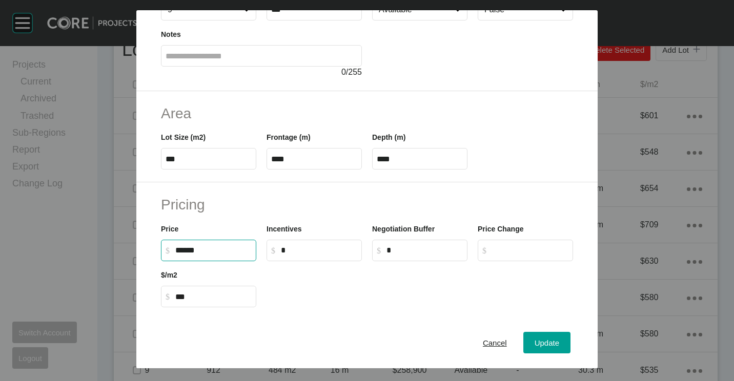
click at [191, 246] on input "******" at bounding box center [213, 250] width 76 height 9
type input "*******"
type input "****"
type input "***"
click at [537, 343] on span "Update" at bounding box center [546, 343] width 25 height 9
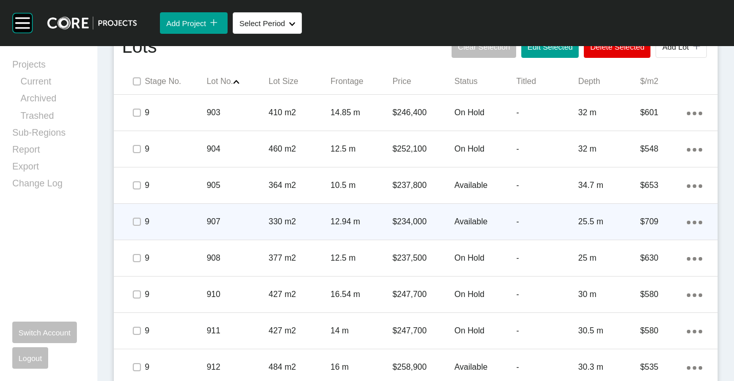
scroll to position [666, 0]
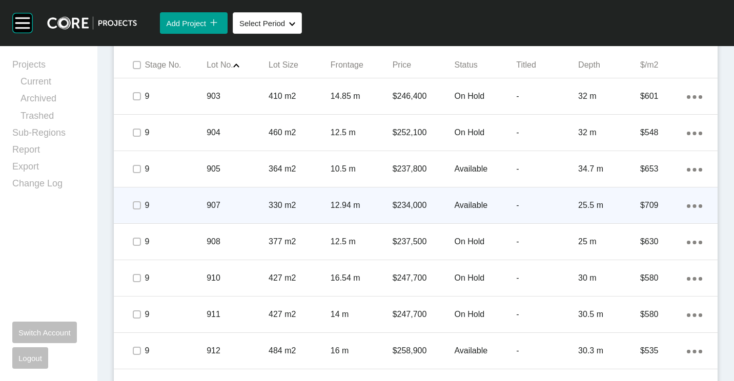
click at [262, 205] on p "907" at bounding box center [237, 205] width 62 height 11
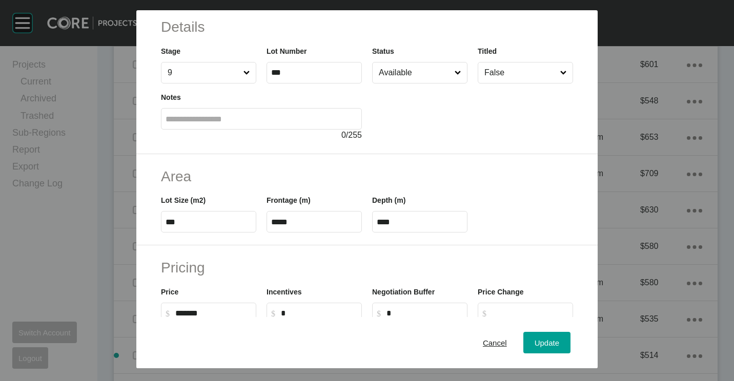
scroll to position [102, 0]
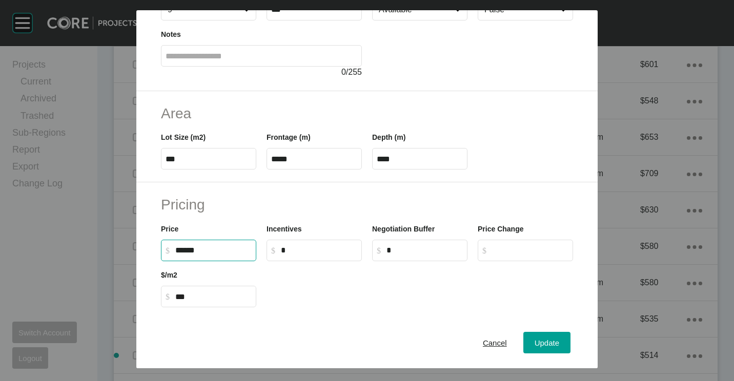
drag, startPoint x: 213, startPoint y: 249, endPoint x: 165, endPoint y: 244, distance: 48.4
click at [165, 244] on label "$ Created with Sketch. $ ******" at bounding box center [208, 251] width 95 height 22
type input "*******"
type input "******"
type input "***"
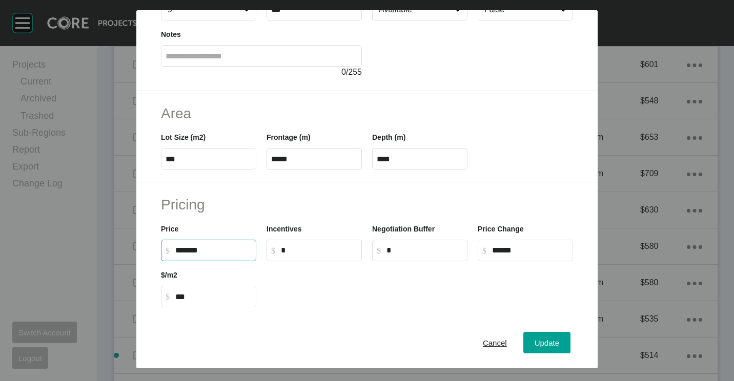
click at [335, 303] on div at bounding box center [419, 284] width 317 height 46
click at [542, 334] on button "Update" at bounding box center [546, 343] width 47 height 22
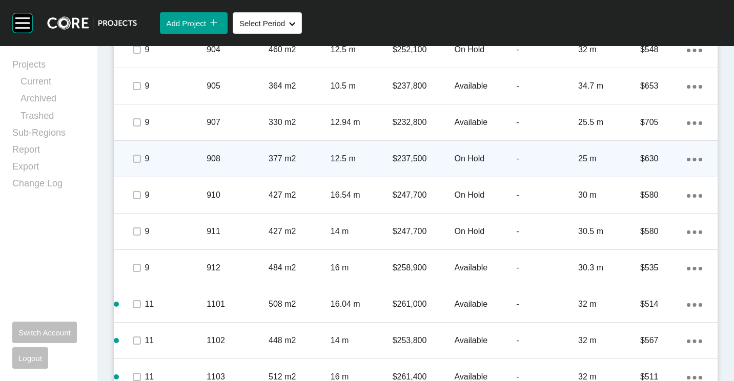
scroll to position [698, 0]
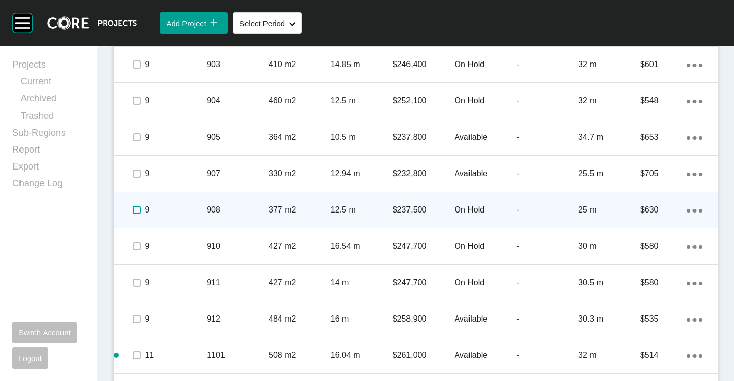
drag, startPoint x: 132, startPoint y: 206, endPoint x: 132, endPoint y: 234, distance: 27.1
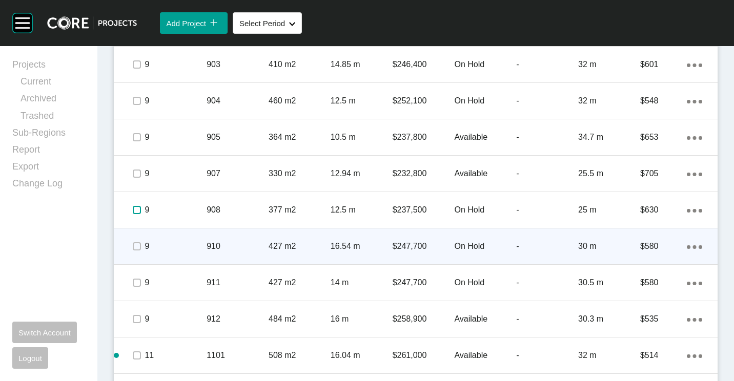
click at [133, 207] on label at bounding box center [137, 210] width 8 height 8
drag, startPoint x: 136, startPoint y: 243, endPoint x: 135, endPoint y: 248, distance: 5.7
click at [136, 243] on label at bounding box center [137, 246] width 8 height 8
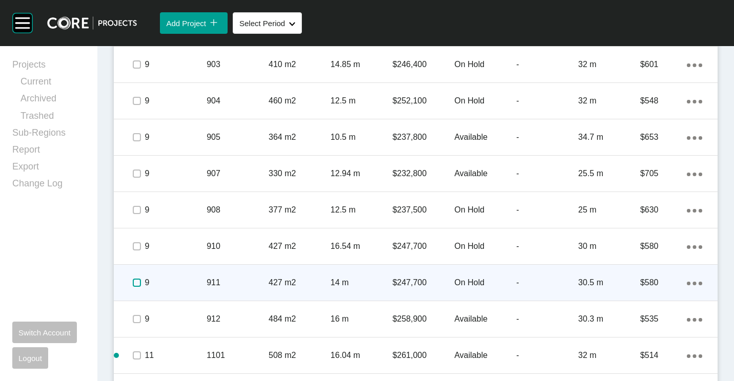
click at [138, 286] on label at bounding box center [137, 283] width 8 height 8
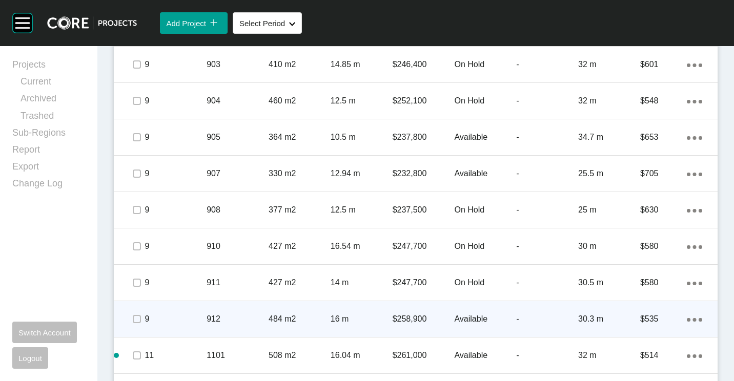
click at [137, 324] on span at bounding box center [136, 318] width 15 height 15
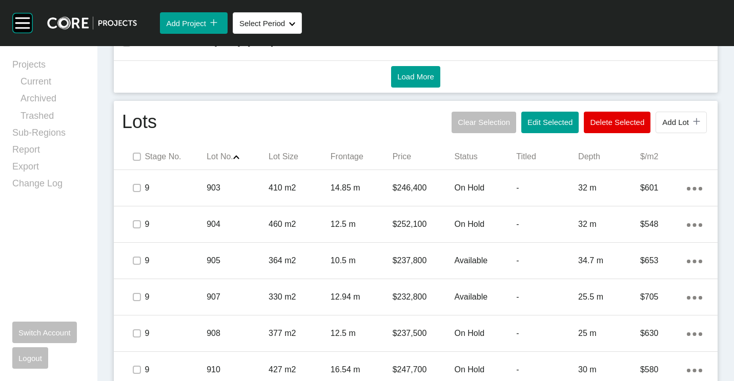
scroll to position [594, 0]
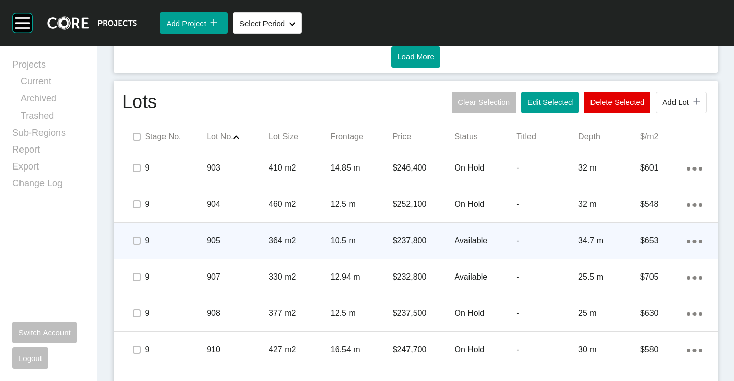
click at [214, 238] on p "905" at bounding box center [237, 240] width 62 height 11
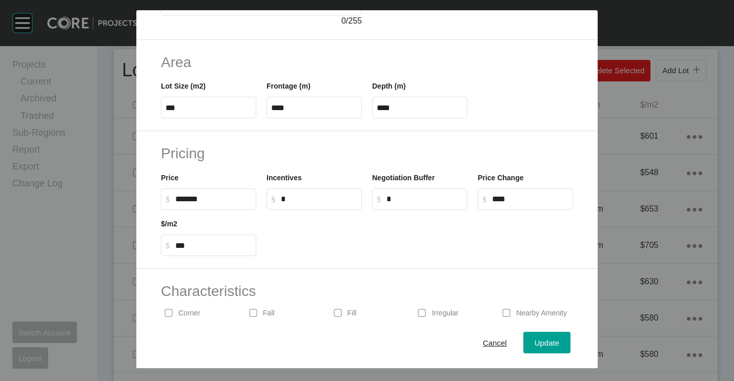
scroll to position [205, 0]
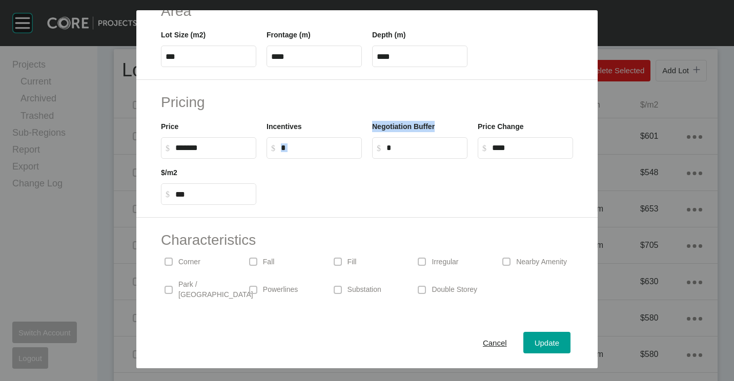
drag, startPoint x: 364, startPoint y: 150, endPoint x: 282, endPoint y: 150, distance: 82.0
click at [282, 150] on div "Price $ Created with Sketch. $ ******* Incentives $ Created with Sketch. $ * Ne…" at bounding box center [367, 136] width 422 height 46
click at [286, 151] on input "*" at bounding box center [319, 147] width 76 height 9
type input "******"
click at [331, 190] on div at bounding box center [419, 182] width 317 height 46
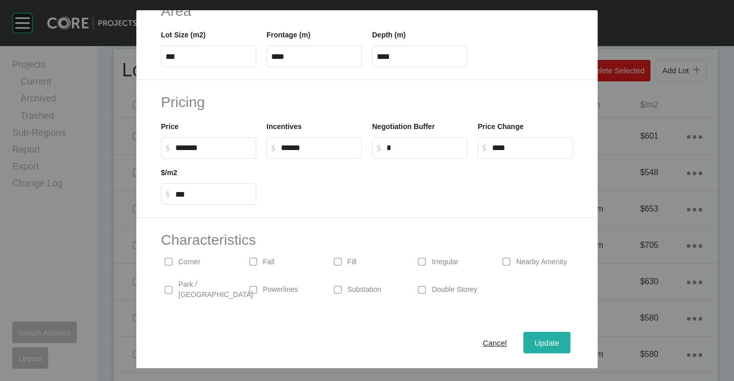
click at [545, 342] on span "Update" at bounding box center [546, 343] width 25 height 9
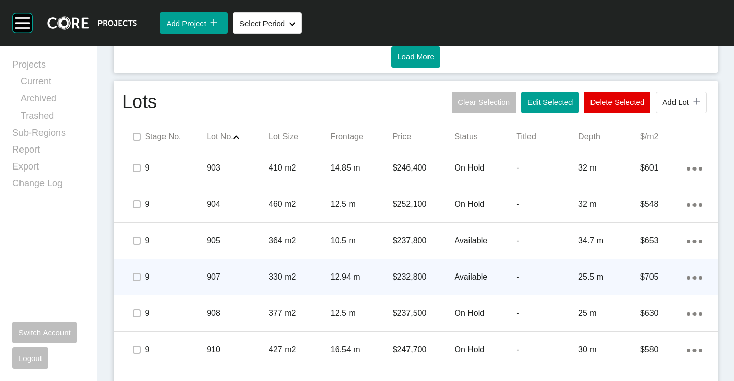
click at [339, 274] on p "12.94 m" at bounding box center [361, 276] width 62 height 11
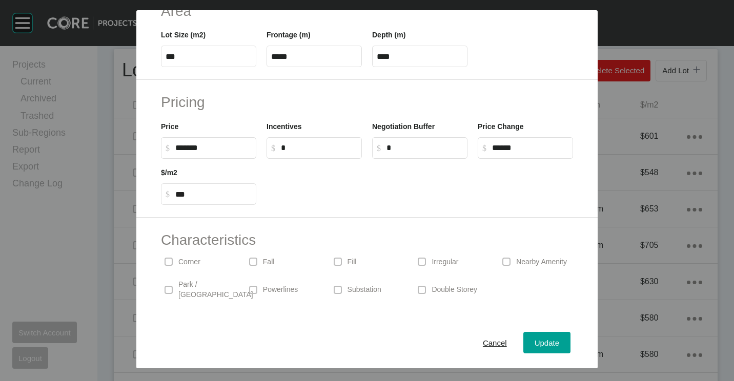
drag, startPoint x: 300, startPoint y: 145, endPoint x: 287, endPoint y: 144, distance: 12.9
click at [287, 144] on input "*" at bounding box center [319, 147] width 76 height 9
type input "******"
click at [537, 339] on span "Update" at bounding box center [546, 343] width 25 height 9
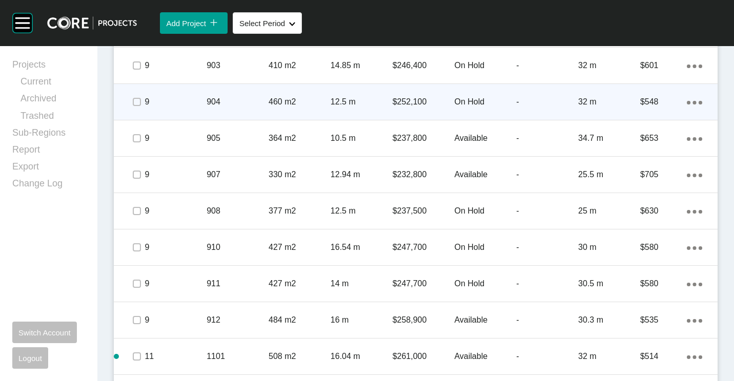
scroll to position [594, 0]
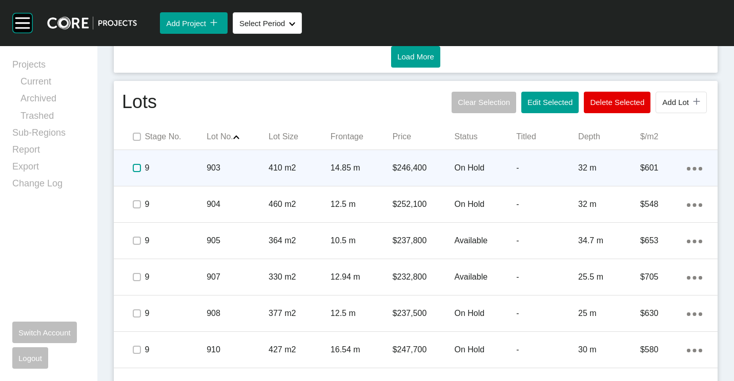
drag, startPoint x: 135, startPoint y: 169, endPoint x: 133, endPoint y: 177, distance: 7.8
click at [135, 169] on label at bounding box center [137, 168] width 8 height 8
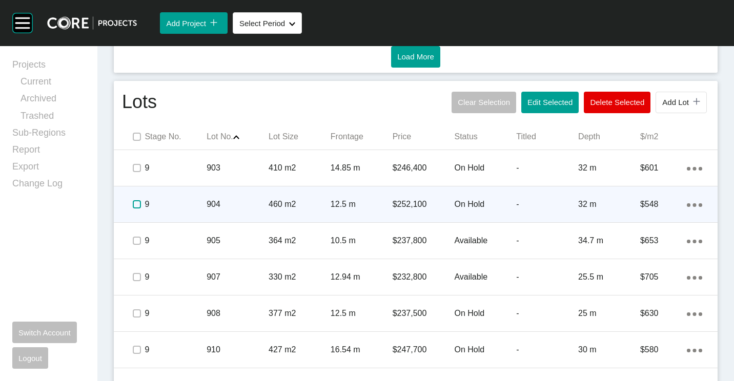
click at [134, 203] on label at bounding box center [137, 204] width 8 height 8
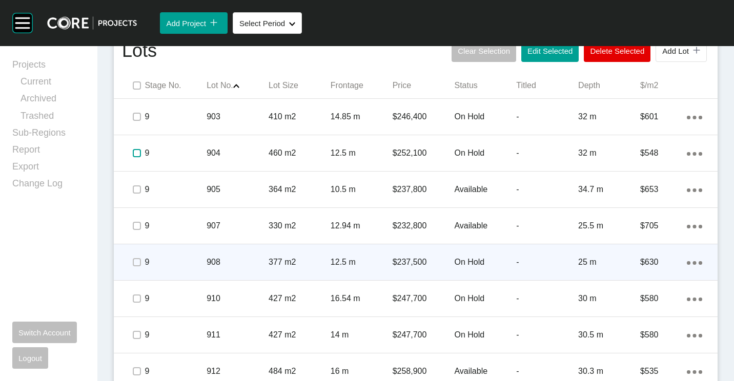
scroll to position [697, 0]
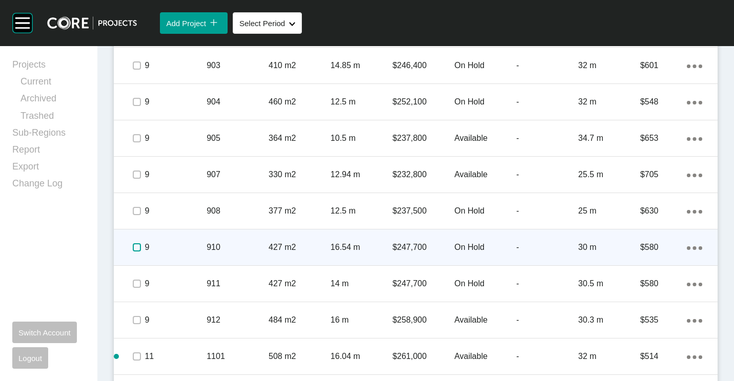
click at [136, 248] on label at bounding box center [137, 247] width 8 height 8
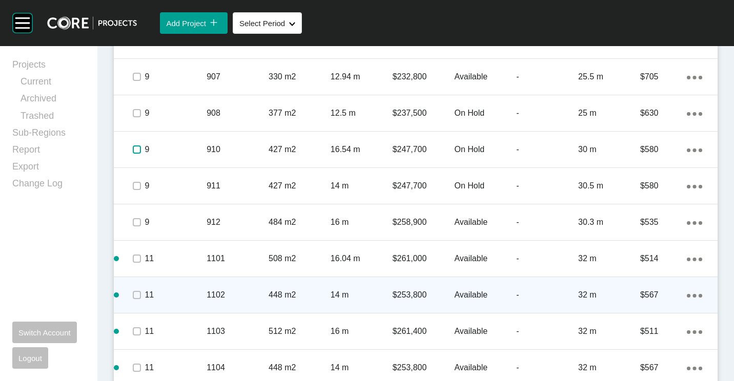
scroll to position [799, 0]
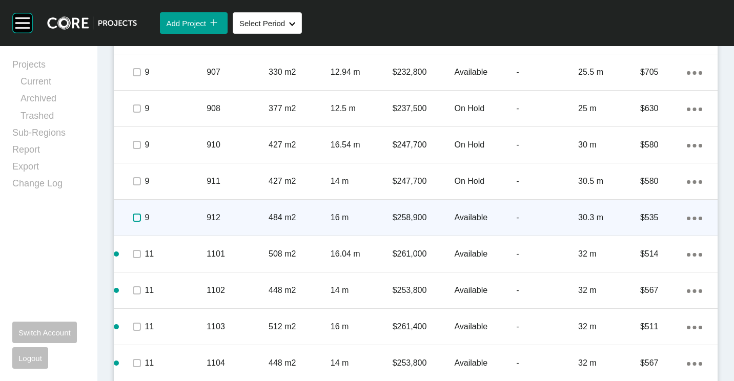
click at [136, 217] on label at bounding box center [137, 218] width 8 height 8
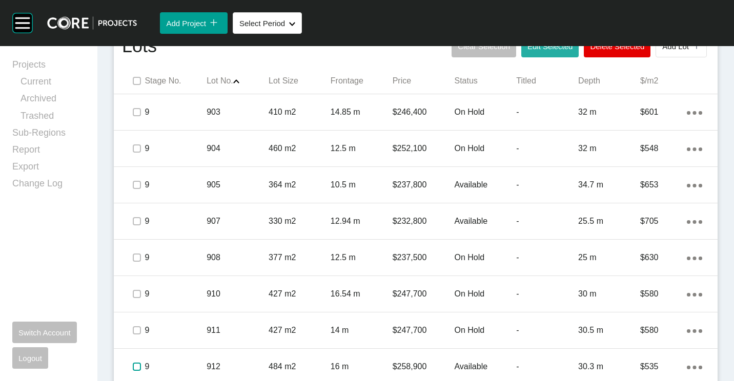
scroll to position [543, 0]
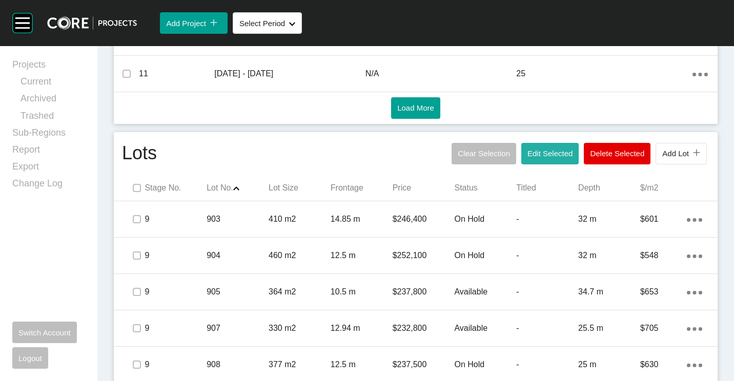
click at [536, 158] on span "Edit Selected" at bounding box center [549, 153] width 45 height 9
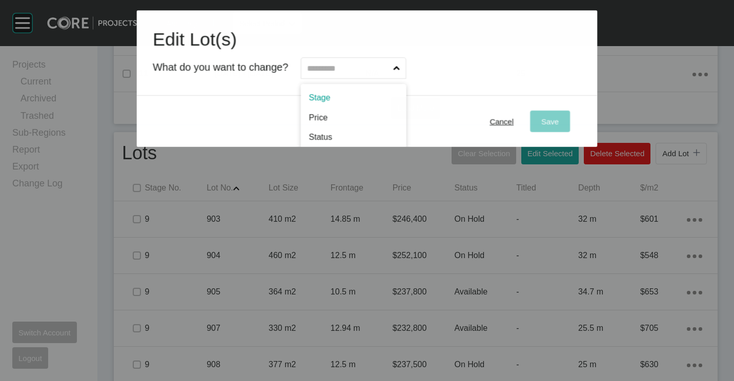
drag, startPoint x: 375, startPoint y: 68, endPoint x: 361, endPoint y: 87, distance: 23.1
click at [373, 69] on input "text" at bounding box center [348, 68] width 86 height 20
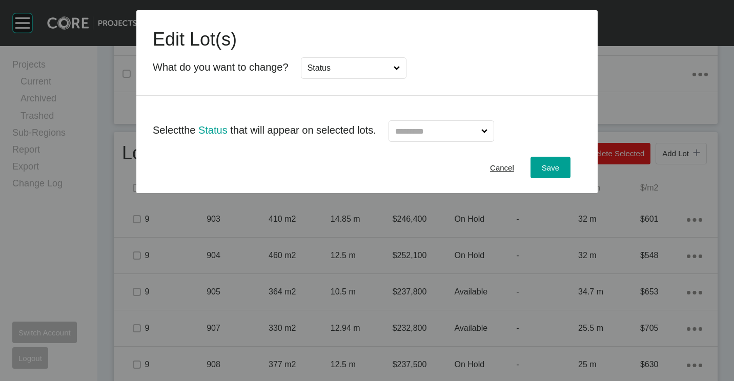
click at [458, 136] on input "text" at bounding box center [436, 131] width 86 height 20
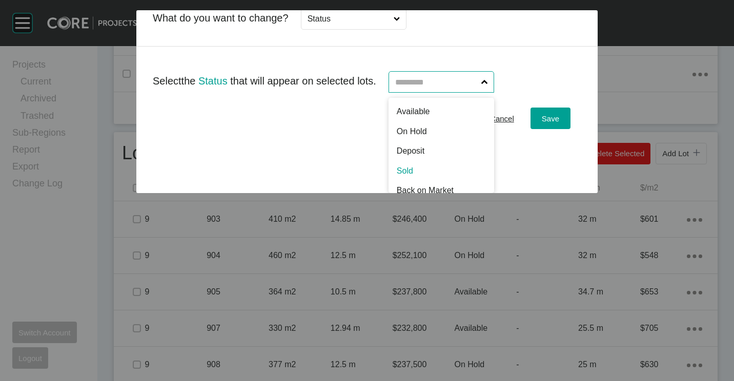
scroll to position [0, 0]
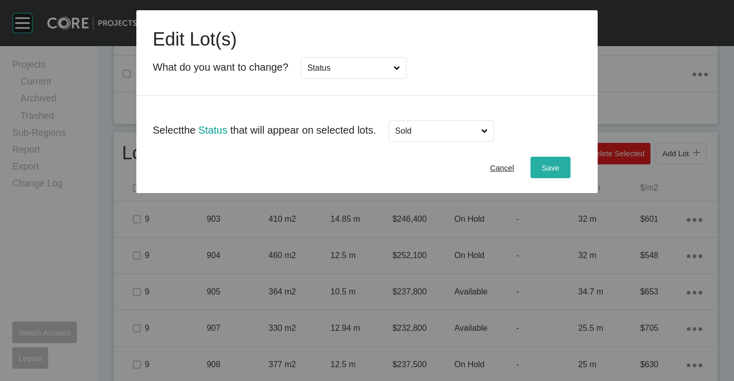
click at [541, 171] on div "Save" at bounding box center [550, 168] width 23 height 14
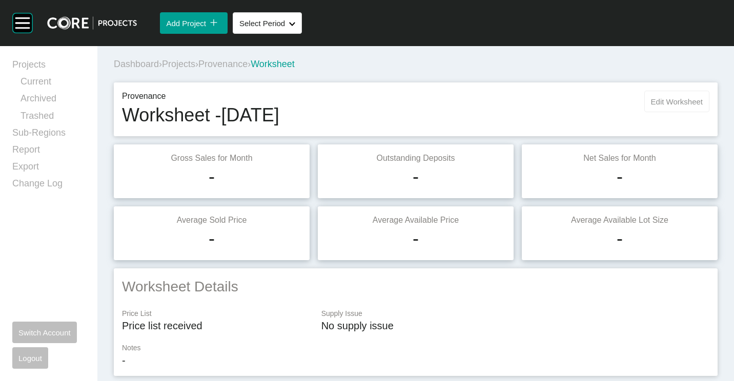
click at [678, 94] on button "Edit Worksheet" at bounding box center [676, 102] width 65 height 22
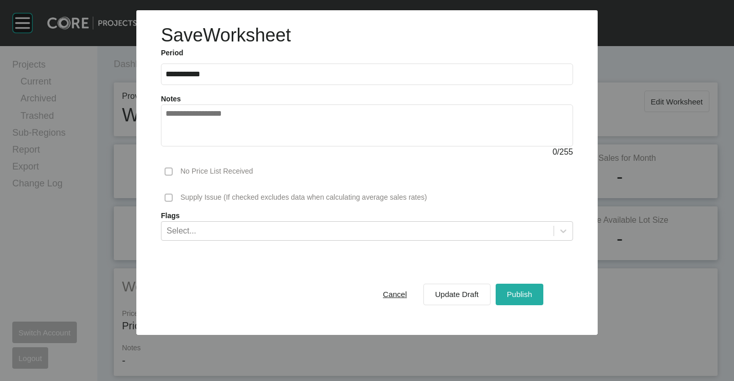
click at [520, 284] on button "Publish" at bounding box center [519, 295] width 48 height 22
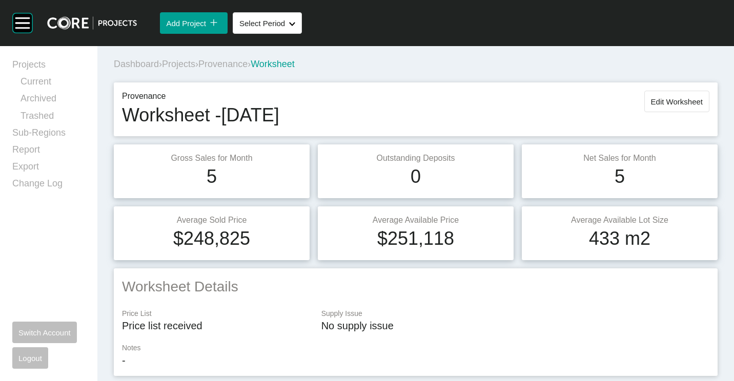
click at [184, 64] on span "Projects" at bounding box center [178, 64] width 33 height 10
